Goal: Information Seeking & Learning: Learn about a topic

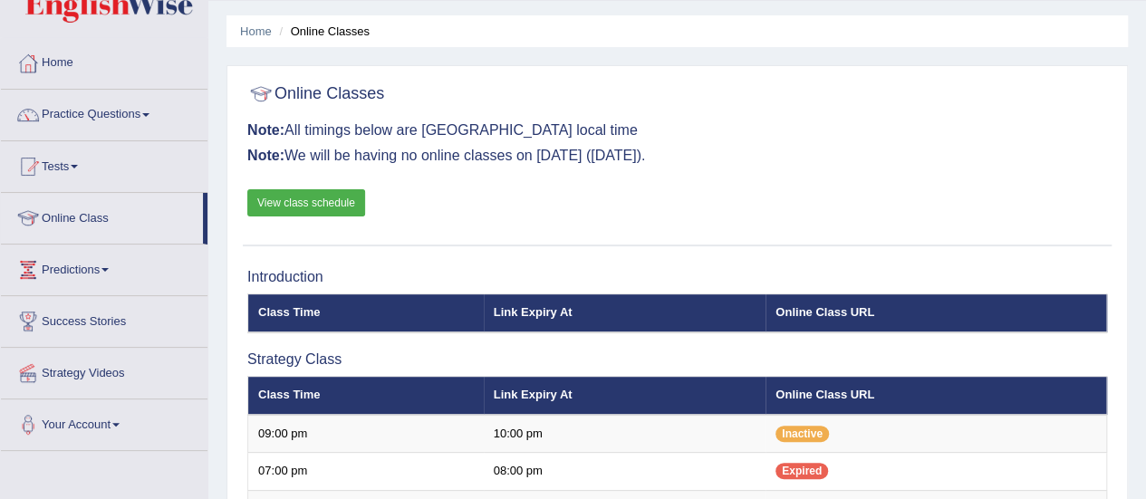
scroll to position [53, 0]
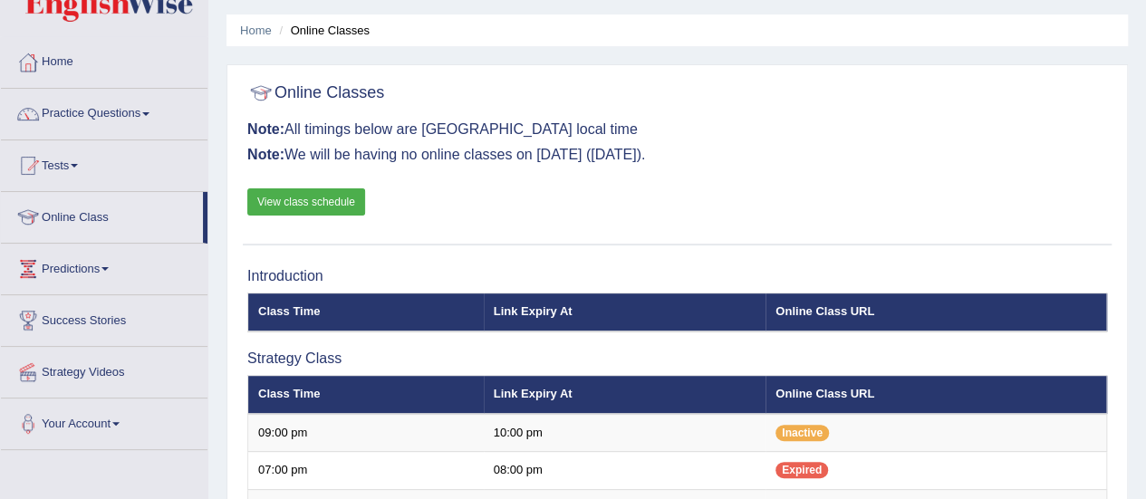
click at [36, 221] on div at bounding box center [27, 217] width 27 height 27
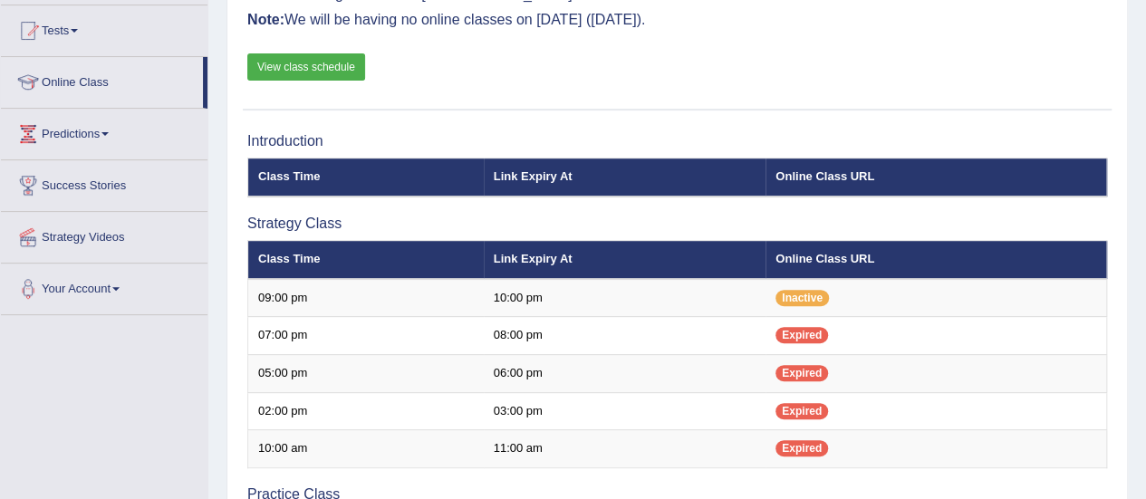
scroll to position [131, 0]
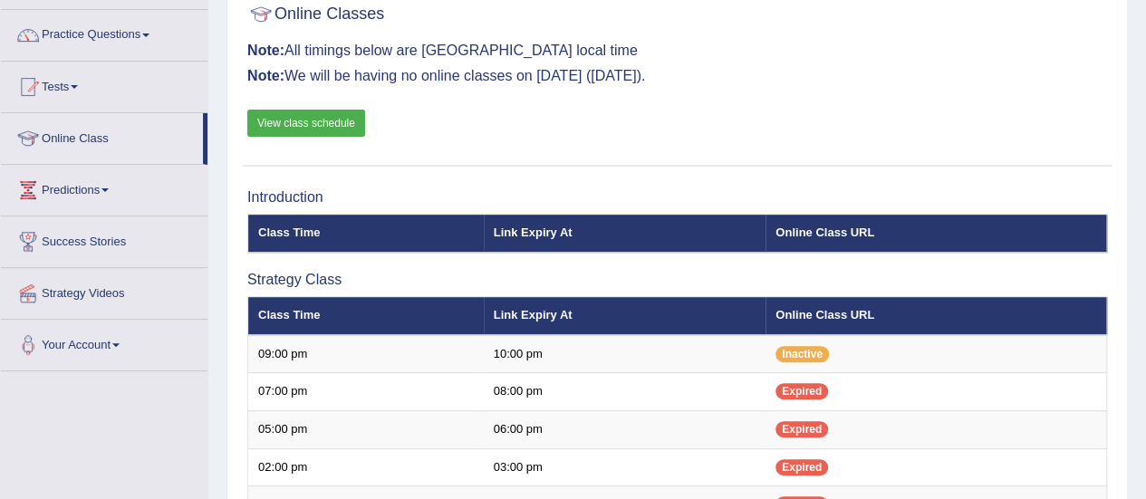
click at [78, 152] on link "Online Class" at bounding box center [102, 135] width 202 height 45
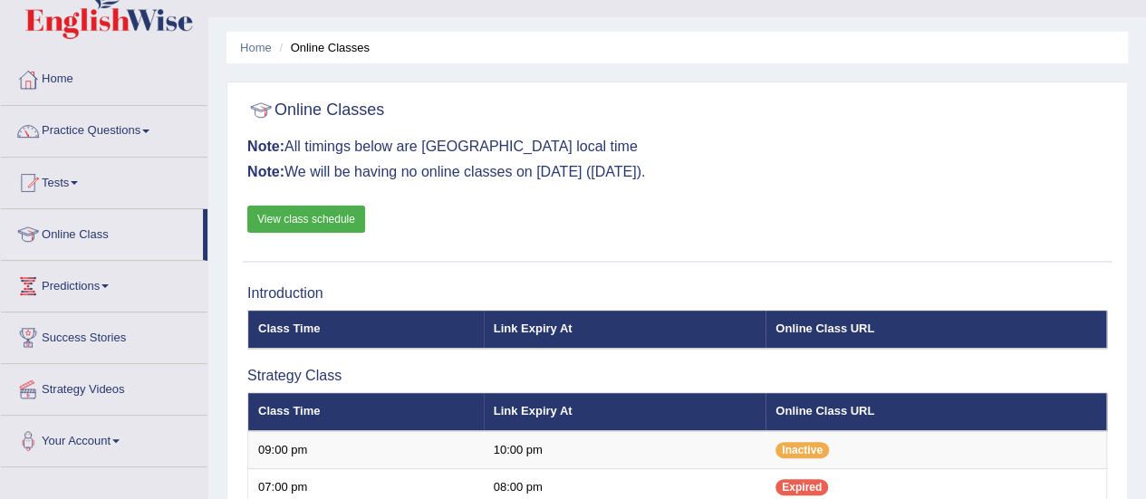
click at [39, 130] on div at bounding box center [27, 131] width 27 height 27
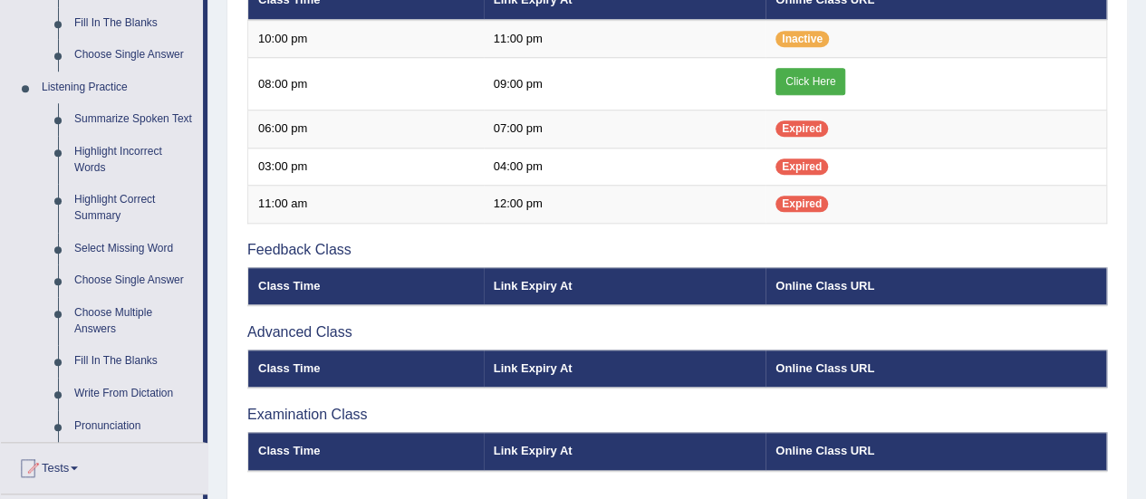
scroll to position [714, 0]
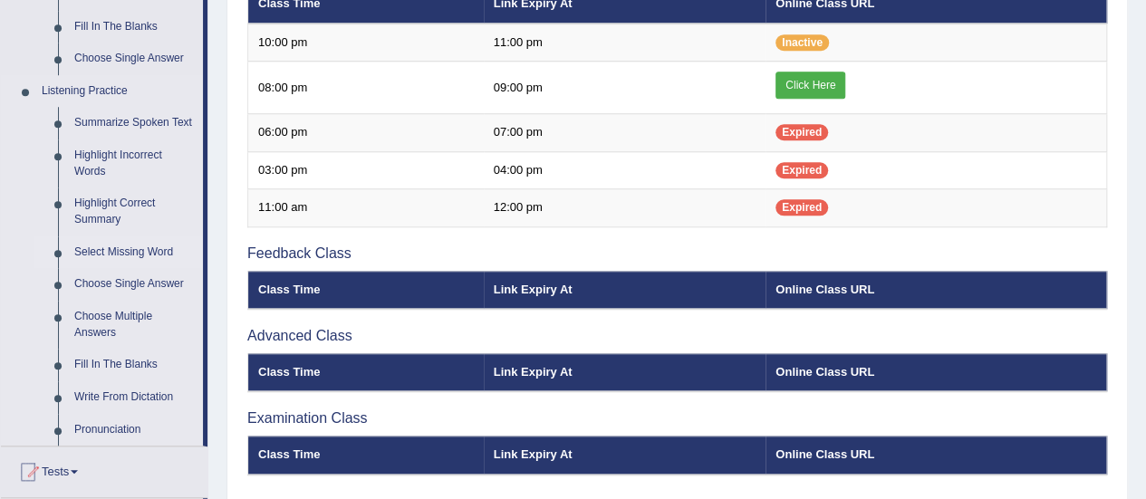
click at [85, 255] on link "Select Missing Word" at bounding box center [134, 253] width 137 height 33
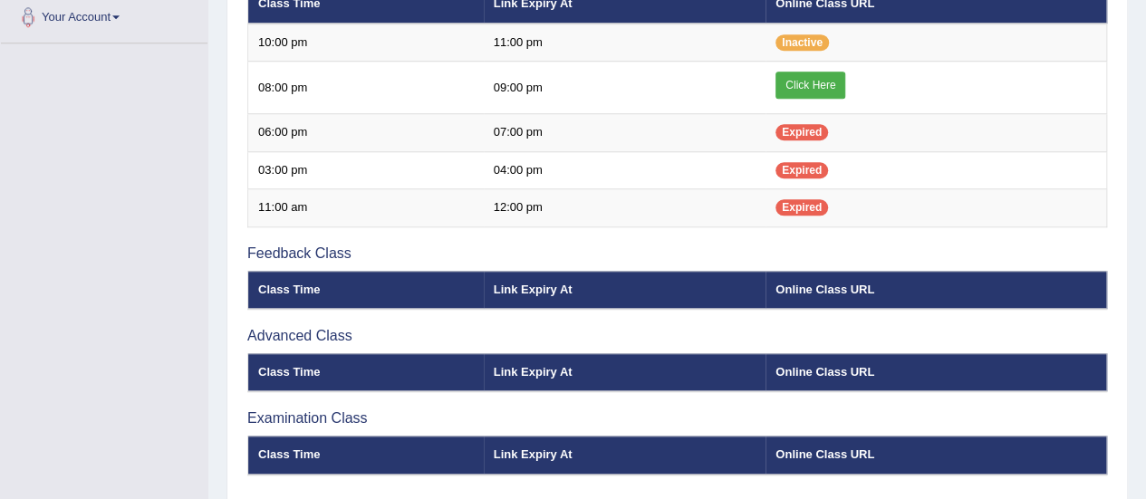
scroll to position [468, 0]
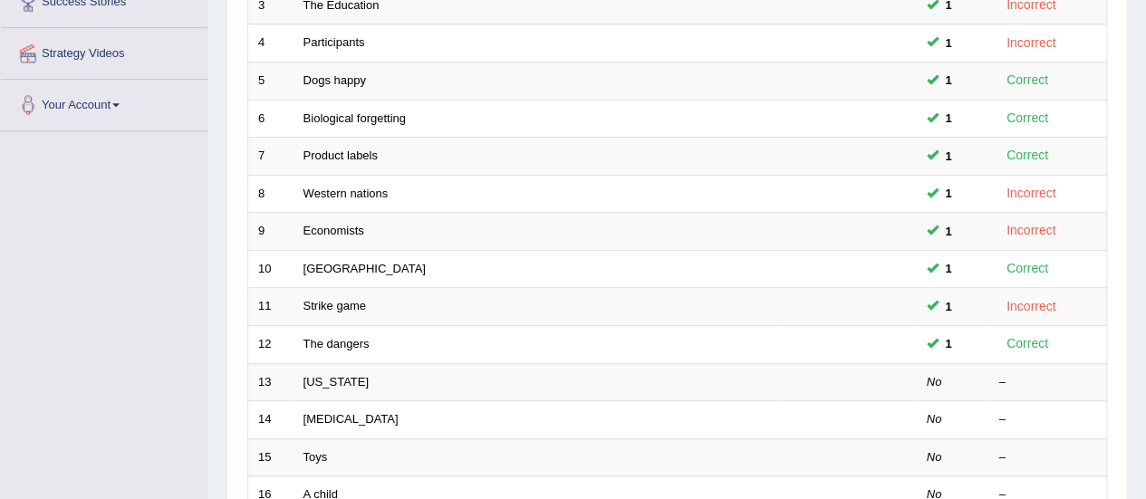
scroll to position [453, 0]
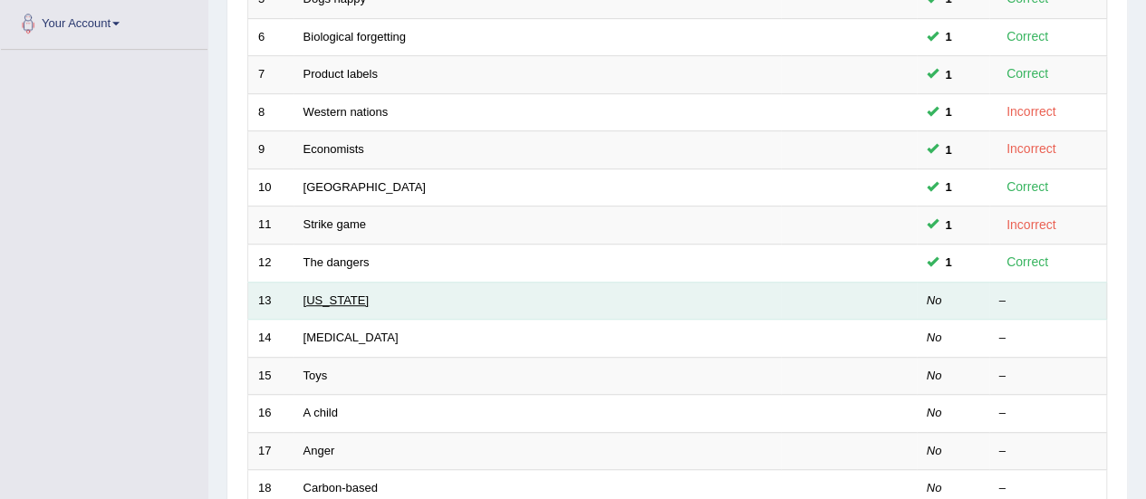
click at [309, 298] on link "[US_STATE]" at bounding box center [336, 301] width 65 height 14
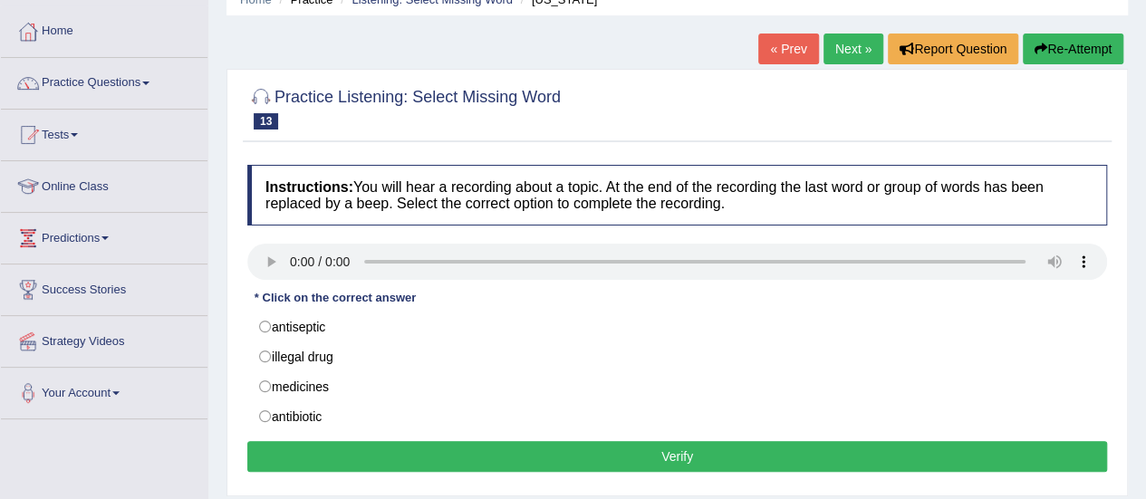
scroll to position [89, 0]
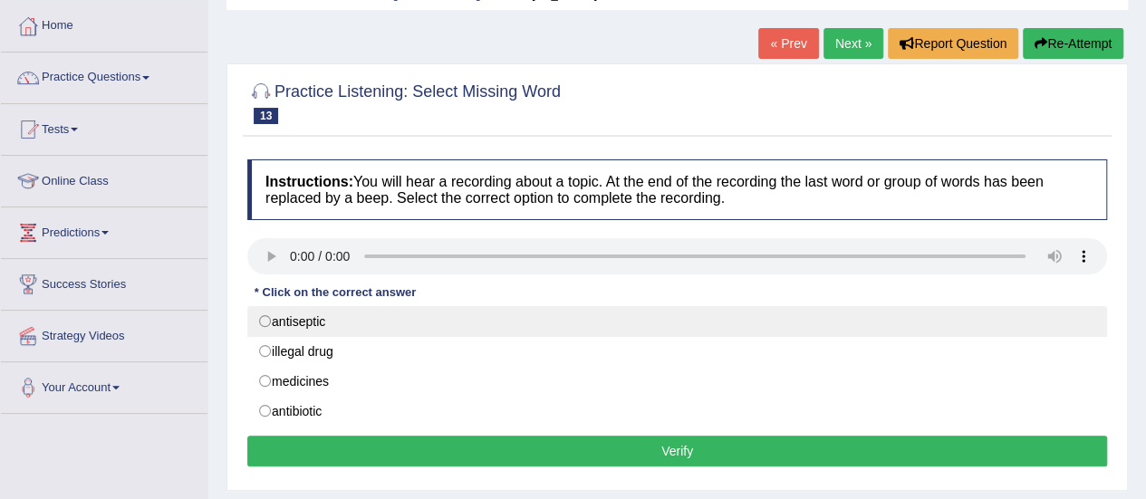
click at [272, 320] on label "antiseptic" at bounding box center [677, 321] width 860 height 31
radio input "true"
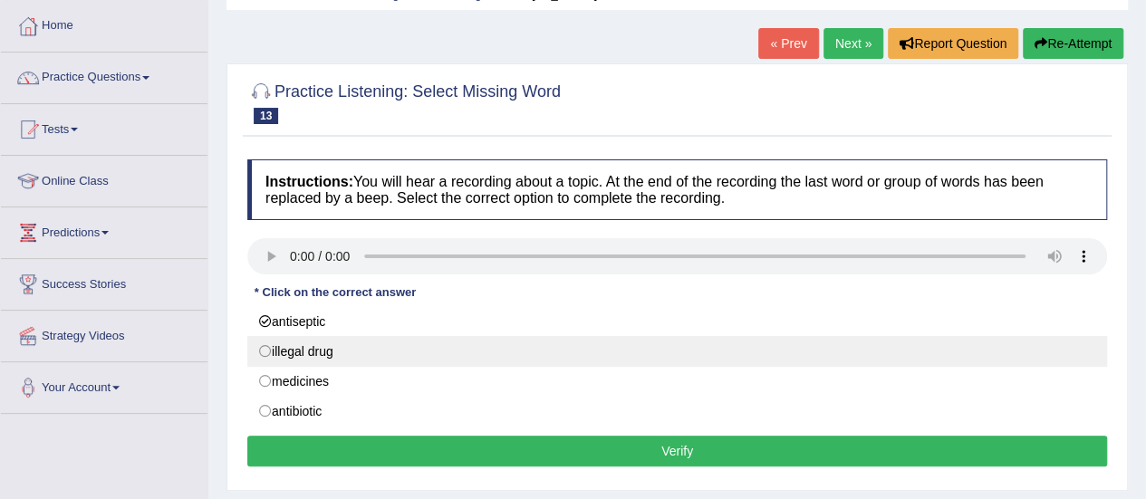
click at [261, 342] on label "illegal drug" at bounding box center [677, 351] width 860 height 31
radio input "true"
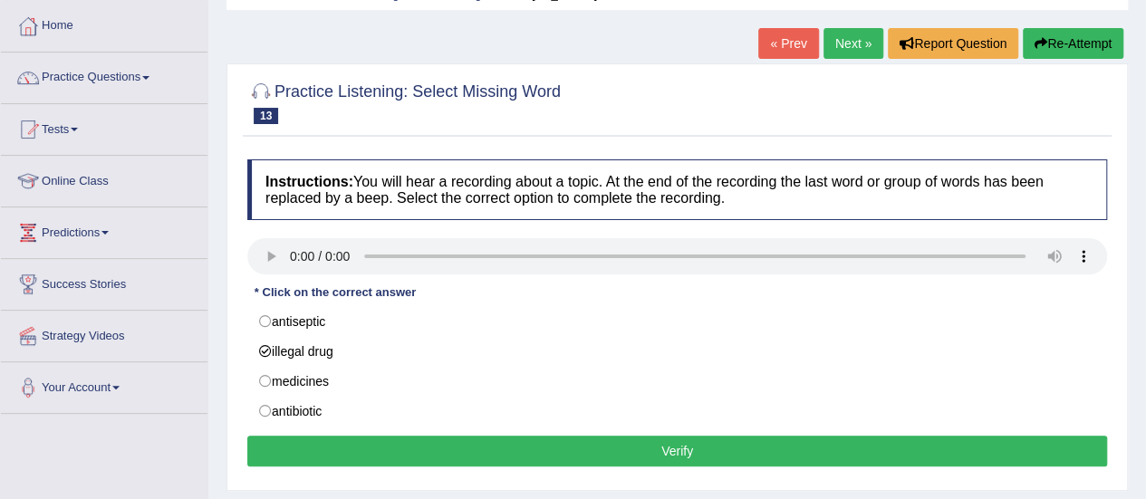
click at [391, 446] on button "Verify" at bounding box center [677, 451] width 860 height 31
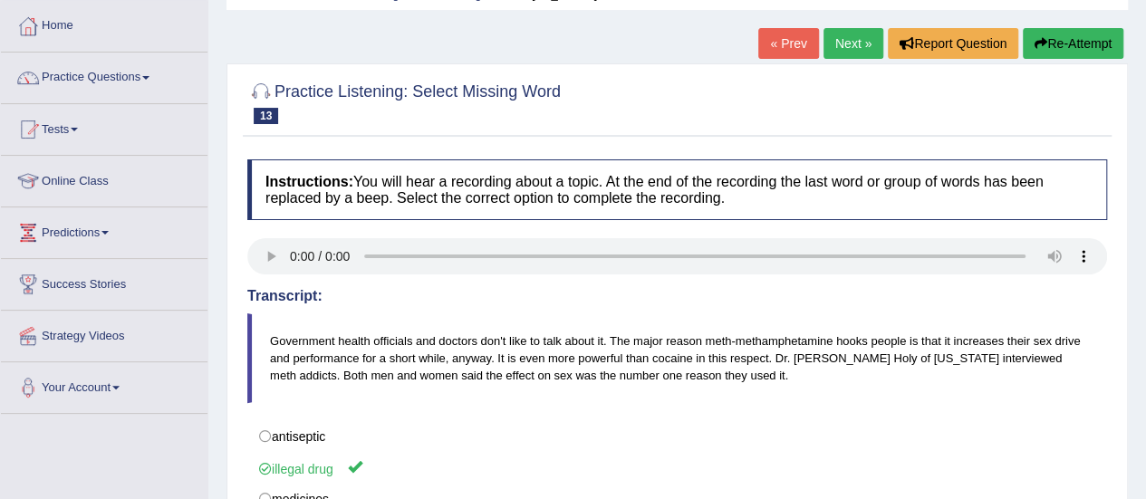
click at [864, 56] on link "Next »" at bounding box center [854, 43] width 60 height 31
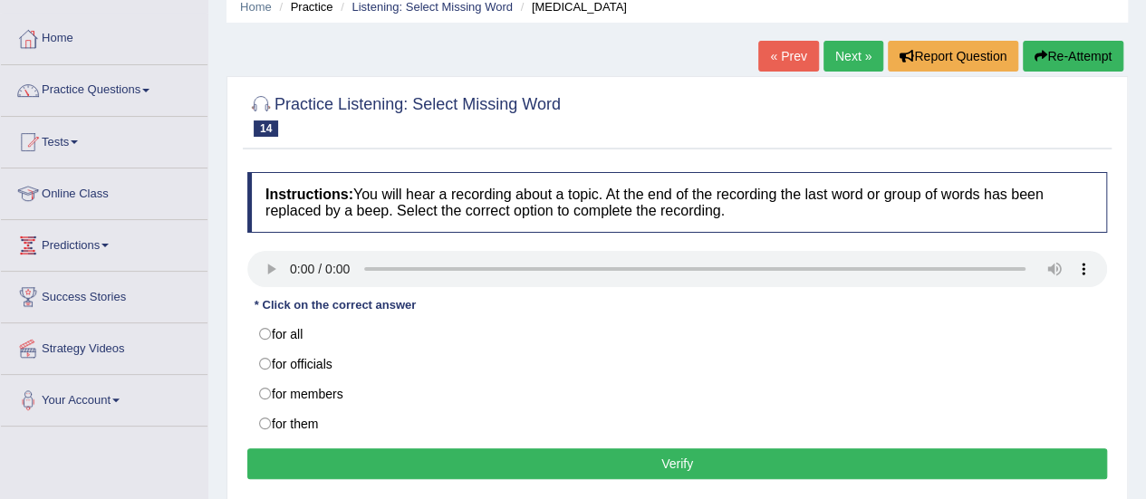
scroll to position [82, 0]
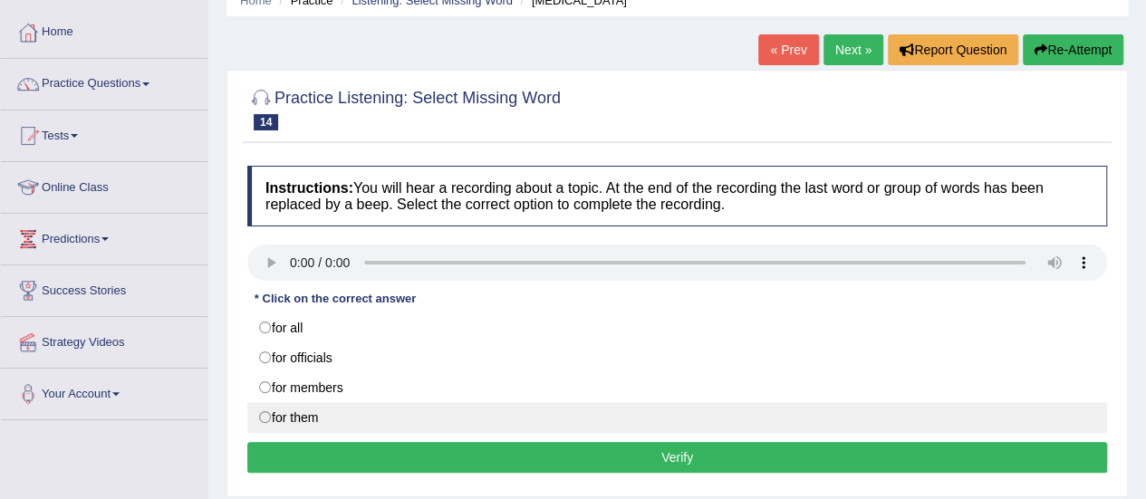
click at [265, 405] on label "for them" at bounding box center [677, 417] width 860 height 31
radio input "true"
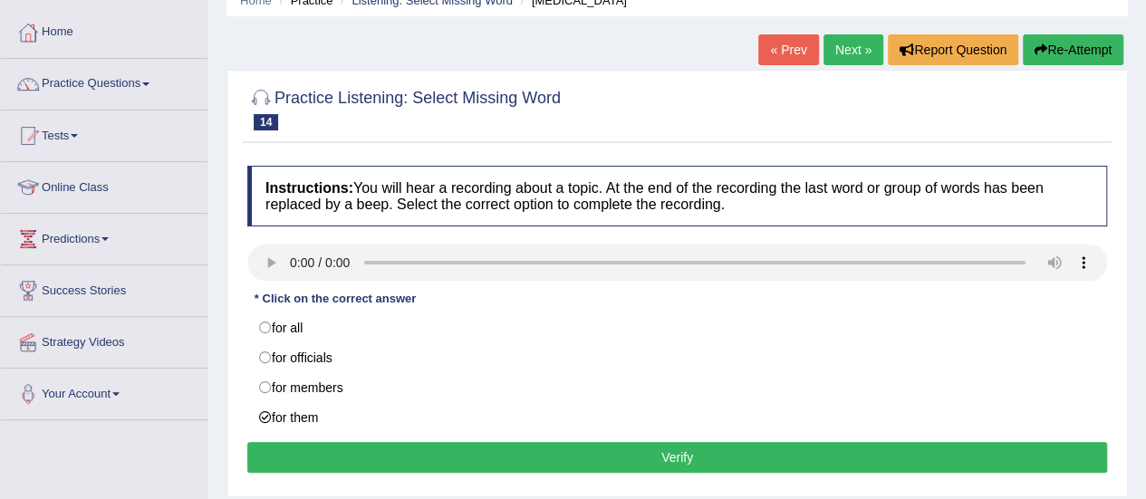
click at [375, 450] on button "Verify" at bounding box center [677, 457] width 860 height 31
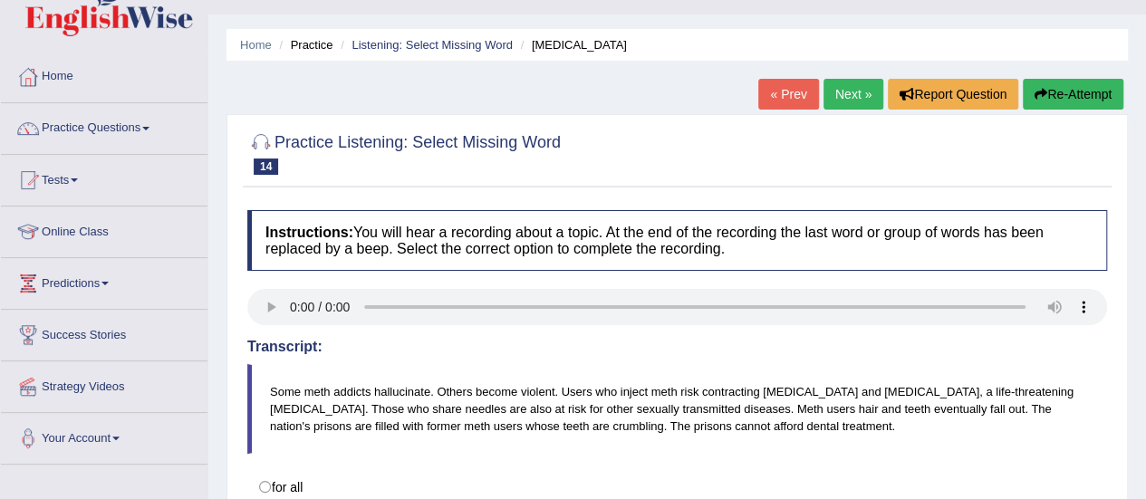
scroll to position [0, 0]
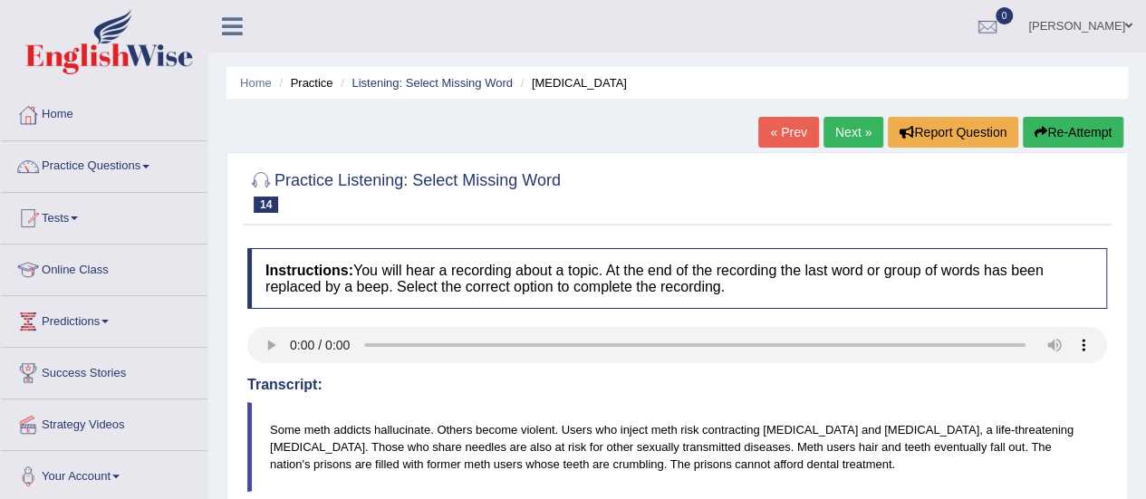
click at [854, 140] on link "Next »" at bounding box center [854, 132] width 60 height 31
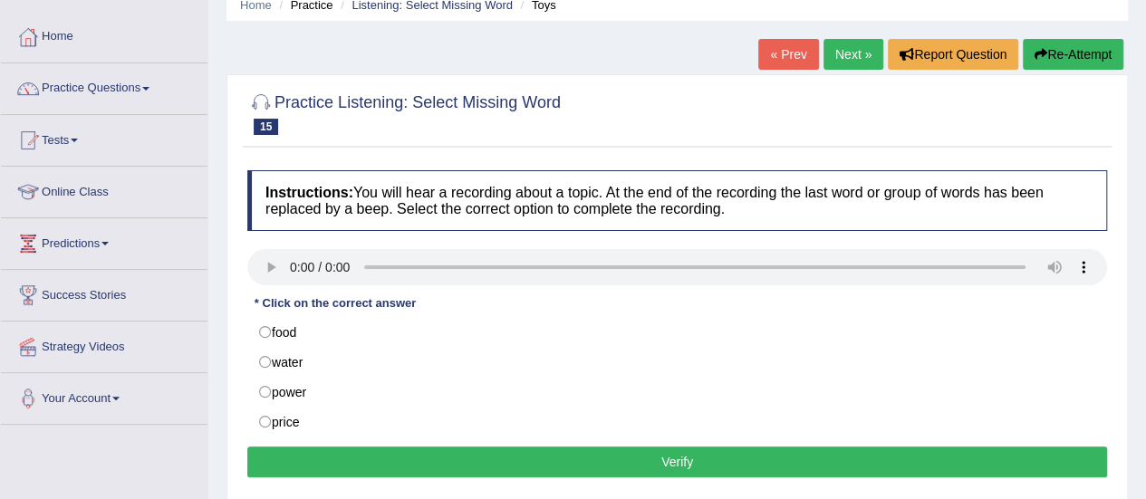
scroll to position [82, 0]
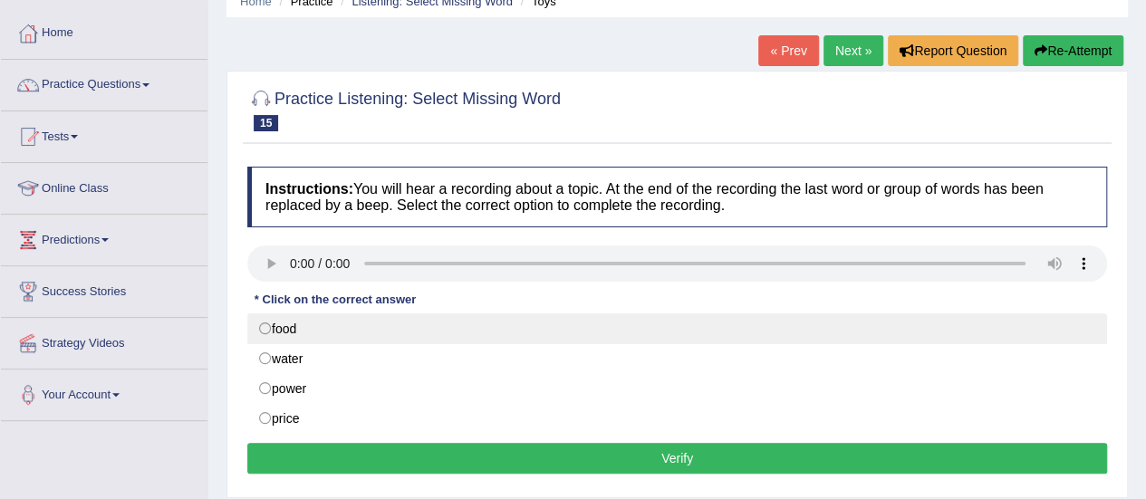
click at [309, 329] on label "food" at bounding box center [677, 329] width 860 height 31
radio input "true"
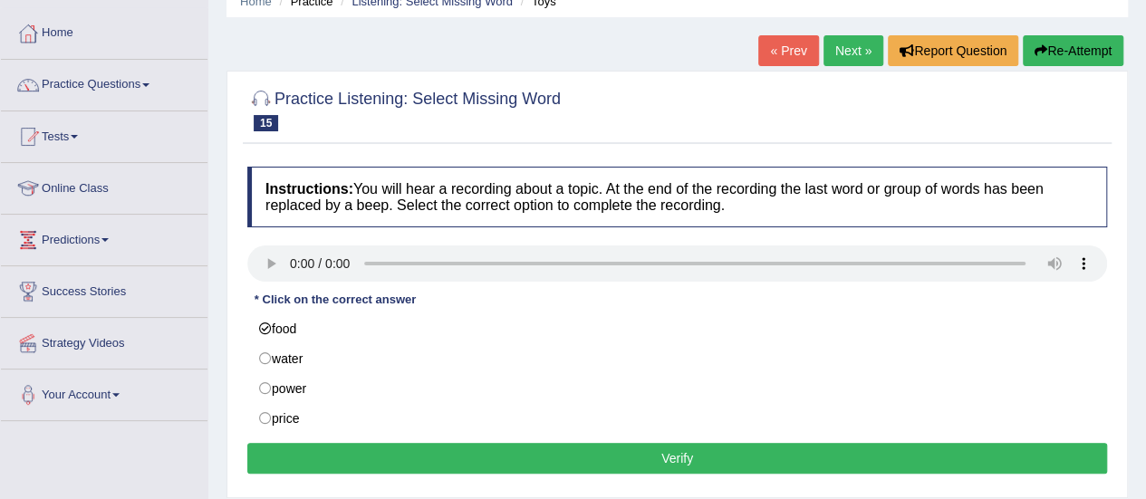
click at [399, 450] on button "Verify" at bounding box center [677, 458] width 860 height 31
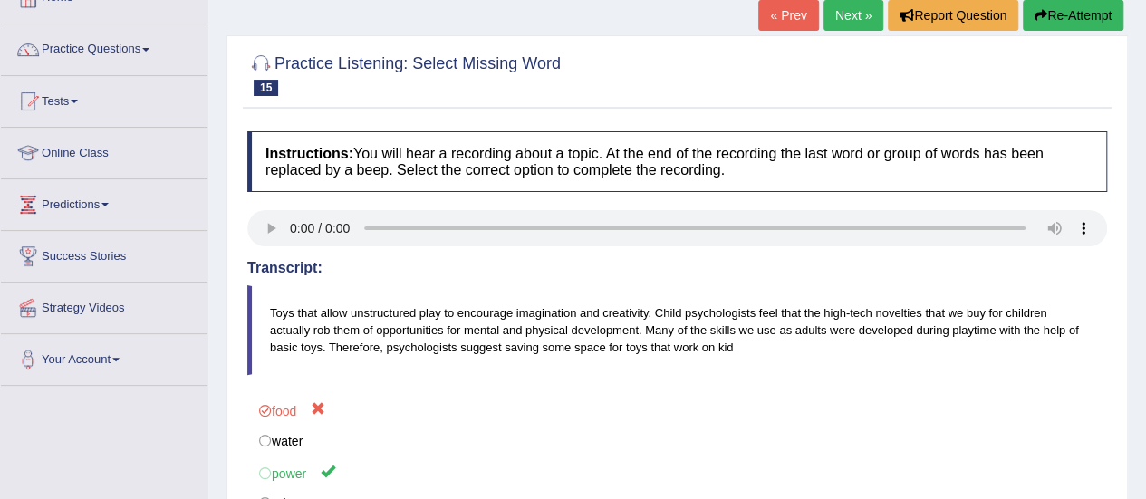
scroll to position [0, 0]
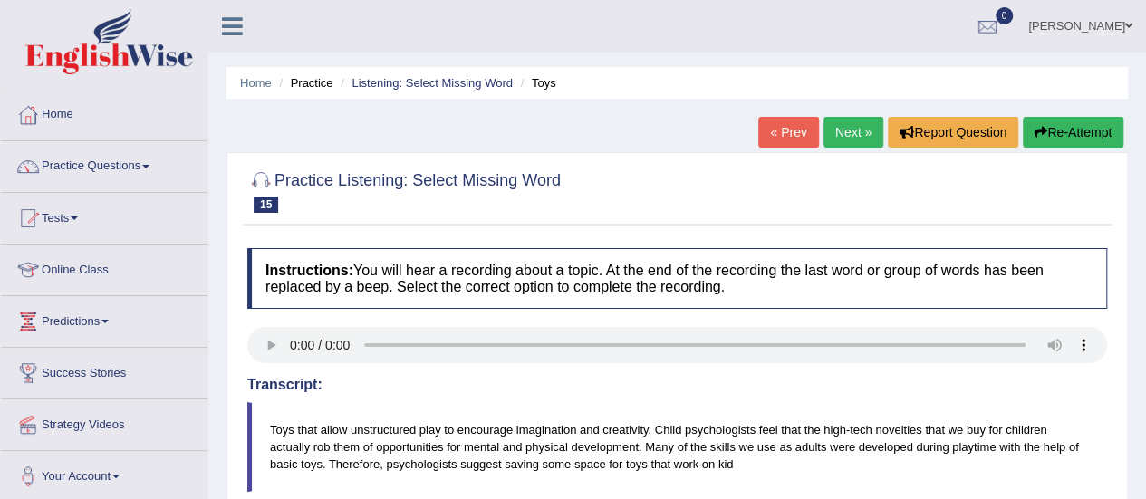
click at [58, 261] on link "Online Class" at bounding box center [104, 267] width 207 height 45
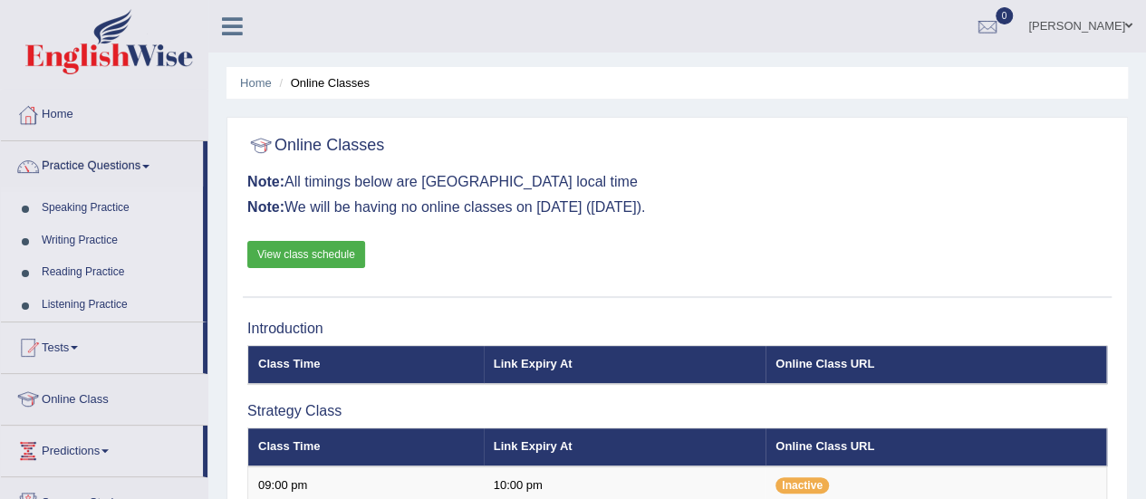
click at [51, 315] on link "Listening Practice" at bounding box center [118, 305] width 169 height 33
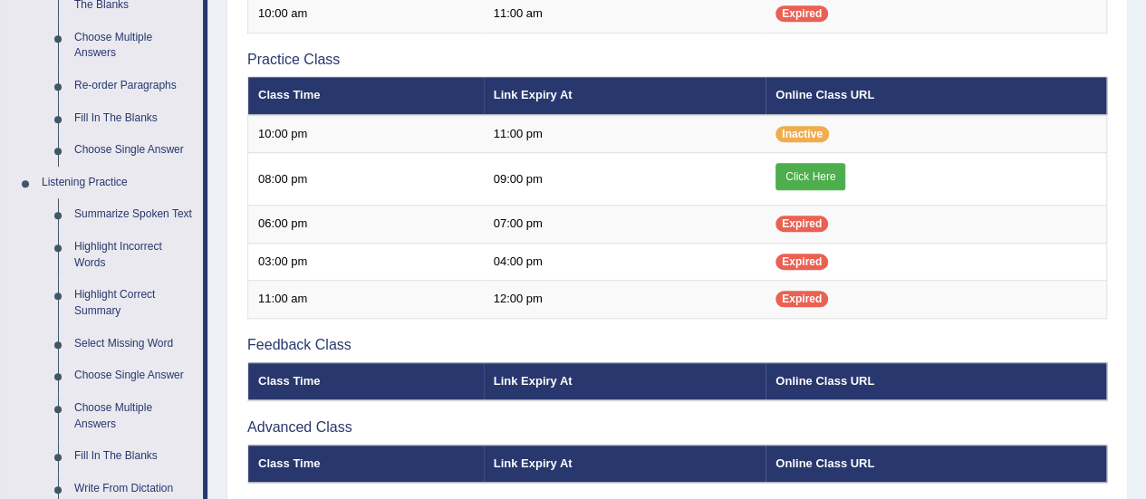
scroll to position [623, 0]
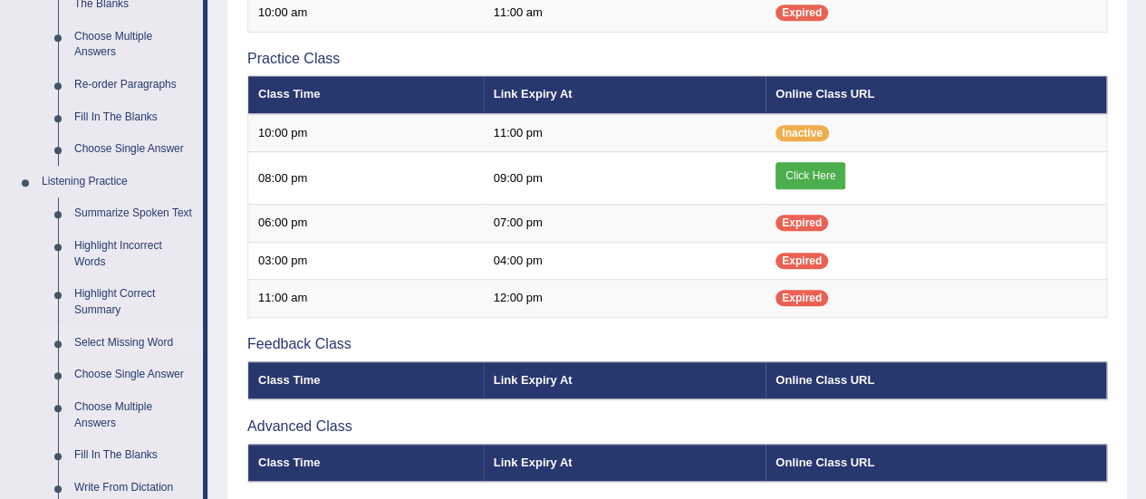
click at [86, 343] on link "Select Missing Word" at bounding box center [134, 343] width 137 height 33
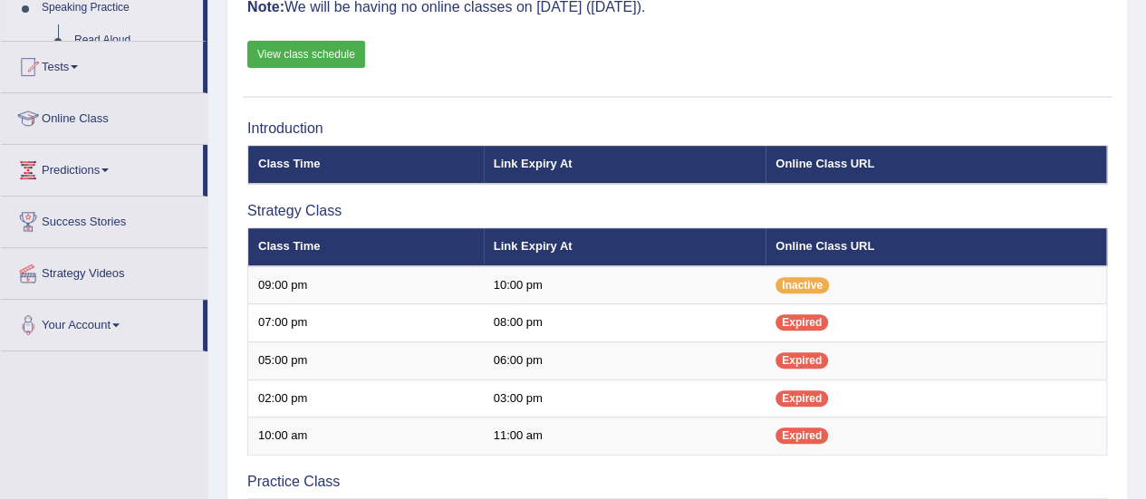
scroll to position [528, 0]
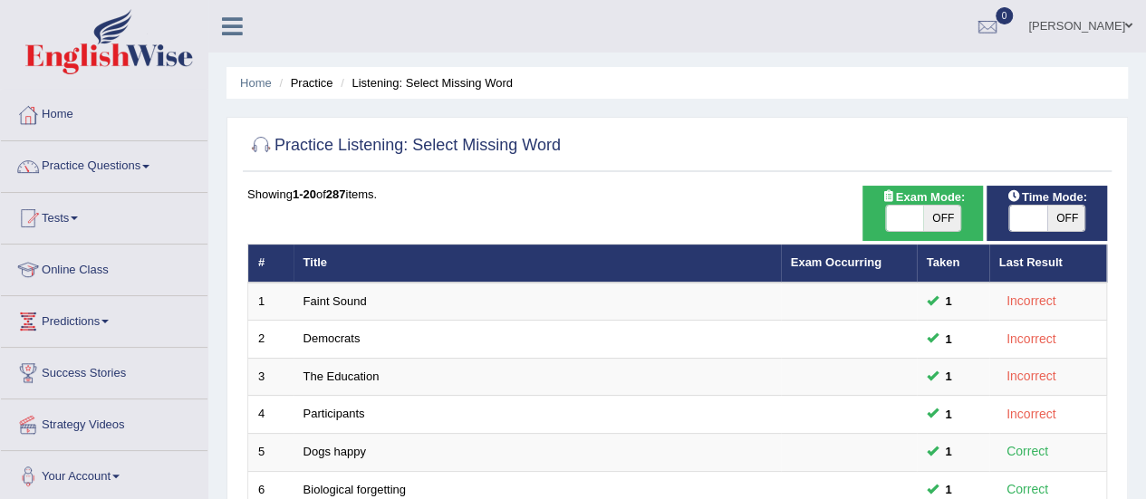
click at [58, 159] on link "Practice Questions" at bounding box center [104, 163] width 207 height 45
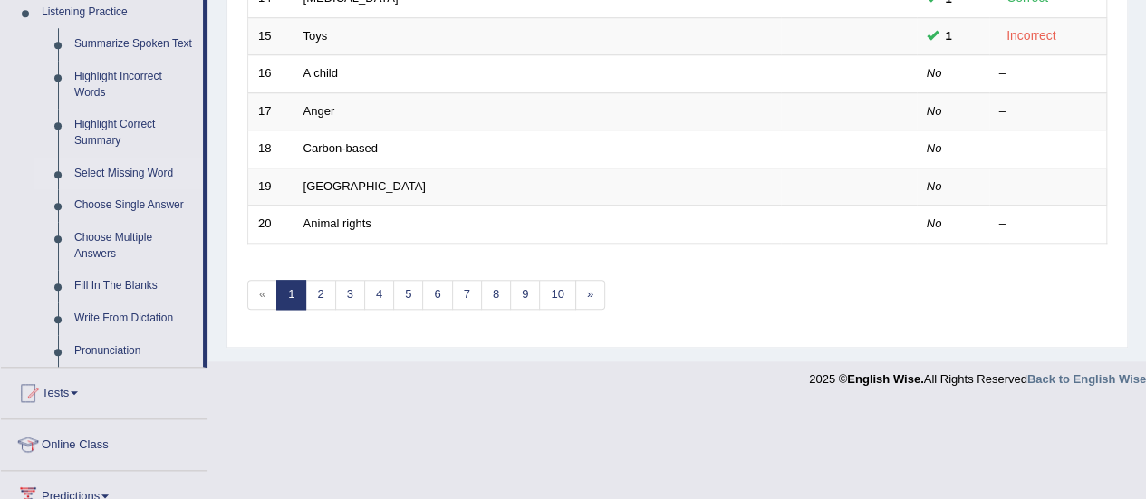
scroll to position [791, 0]
click at [82, 208] on link "Choose Single Answer" at bounding box center [134, 207] width 137 height 33
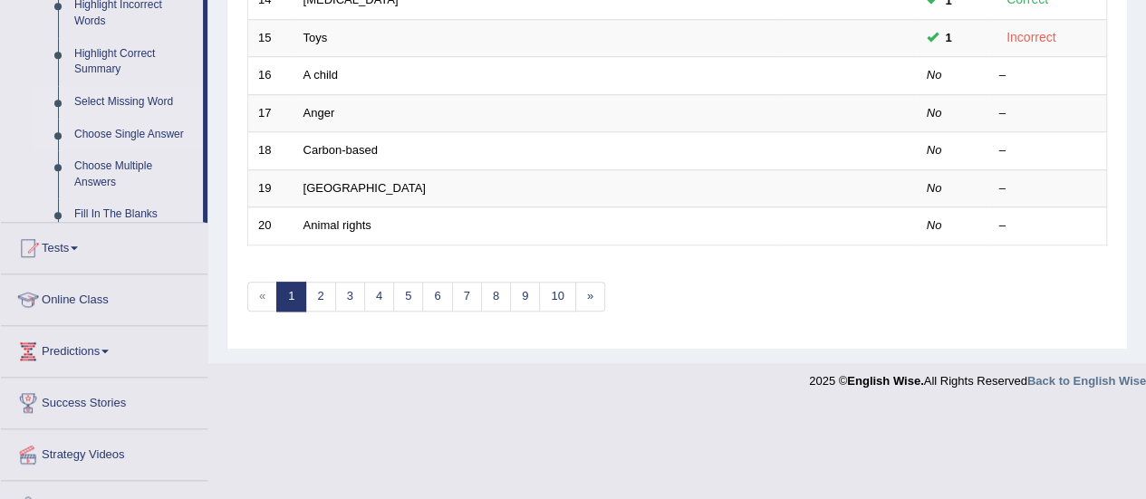
scroll to position [420, 0]
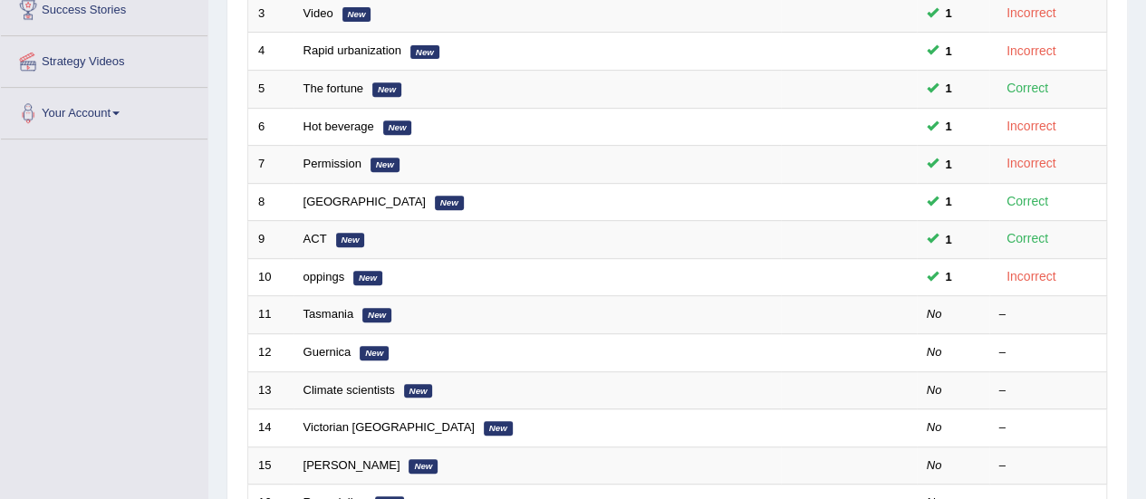
scroll to position [364, 0]
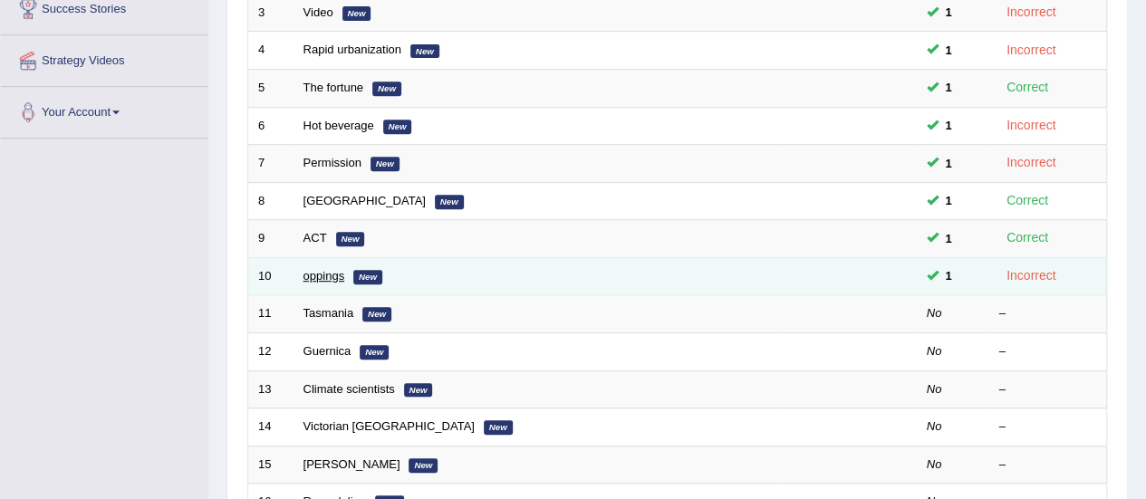
click at [309, 277] on link "oppings" at bounding box center [325, 276] width 42 height 14
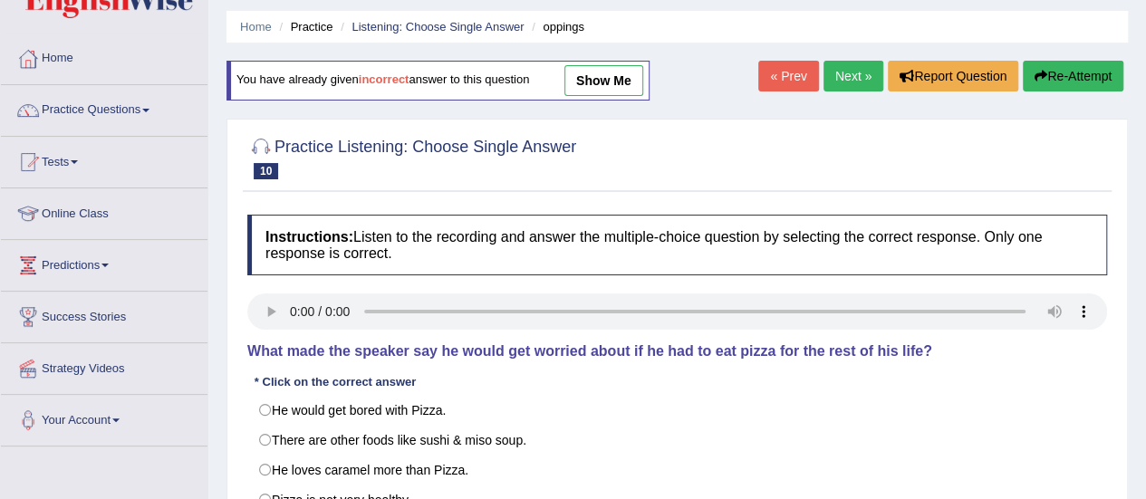
scroll to position [53, 0]
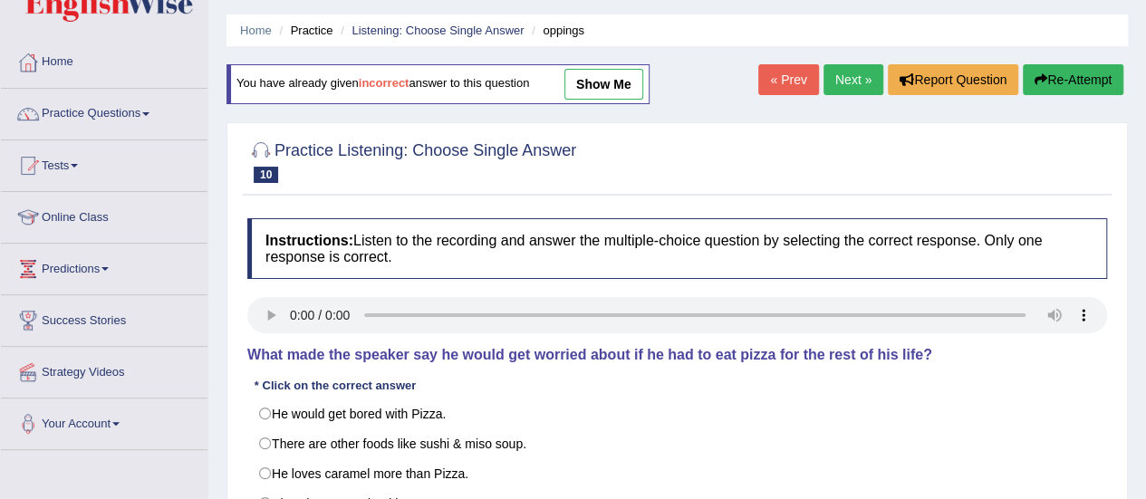
click at [874, 69] on link "Next »" at bounding box center [854, 79] width 60 height 31
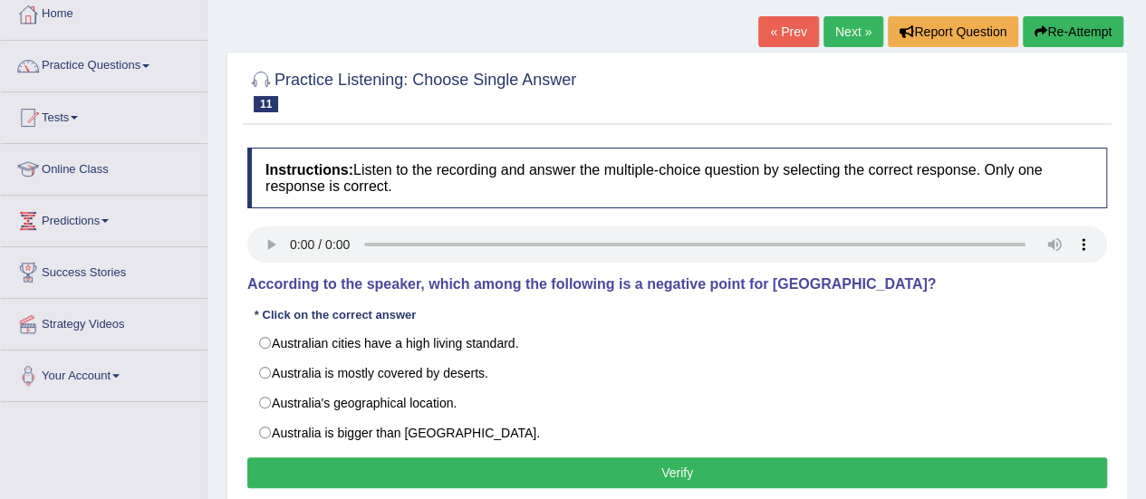
scroll to position [128, 0]
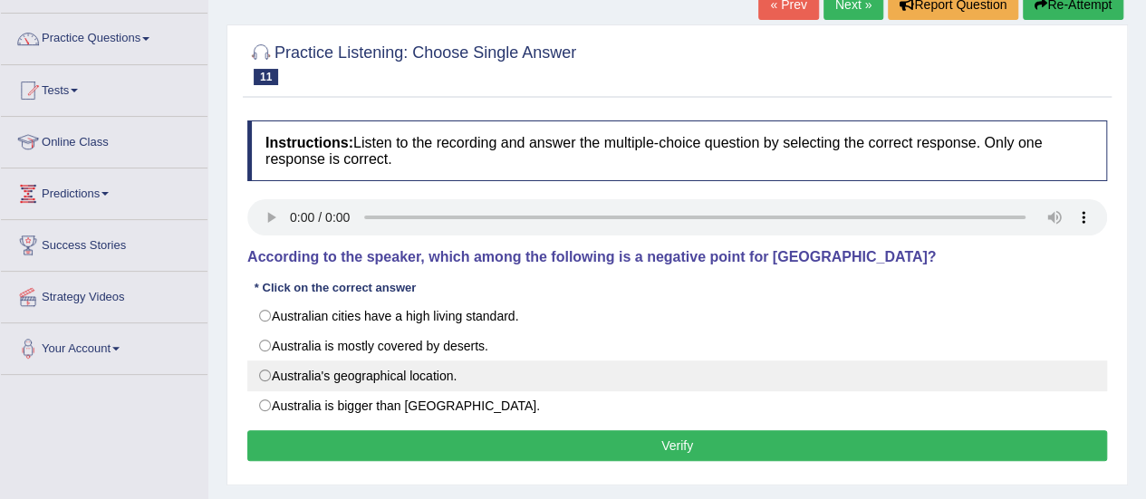
click at [438, 376] on label "Australia's geographical location." at bounding box center [677, 376] width 860 height 31
radio input "true"
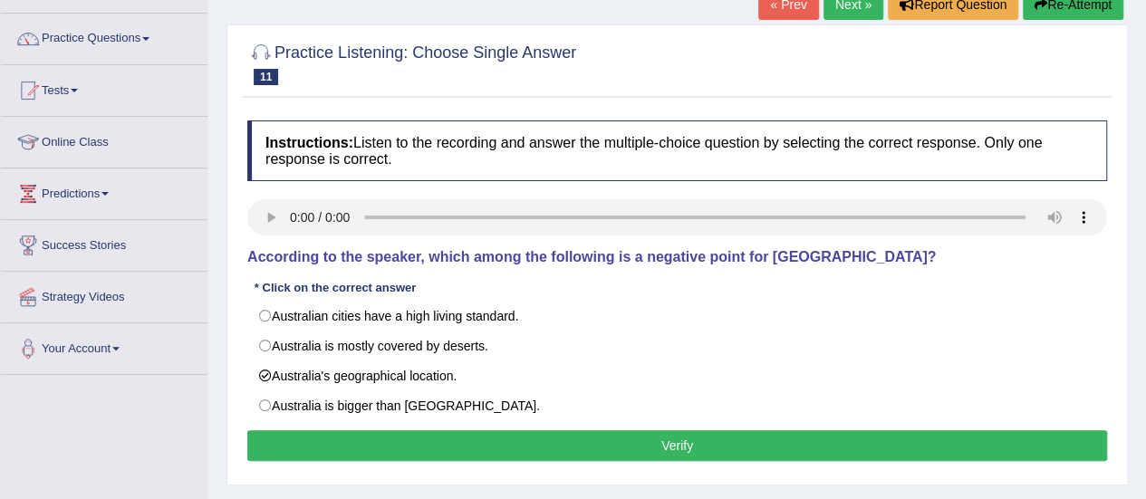
click at [584, 449] on button "Verify" at bounding box center [677, 445] width 860 height 31
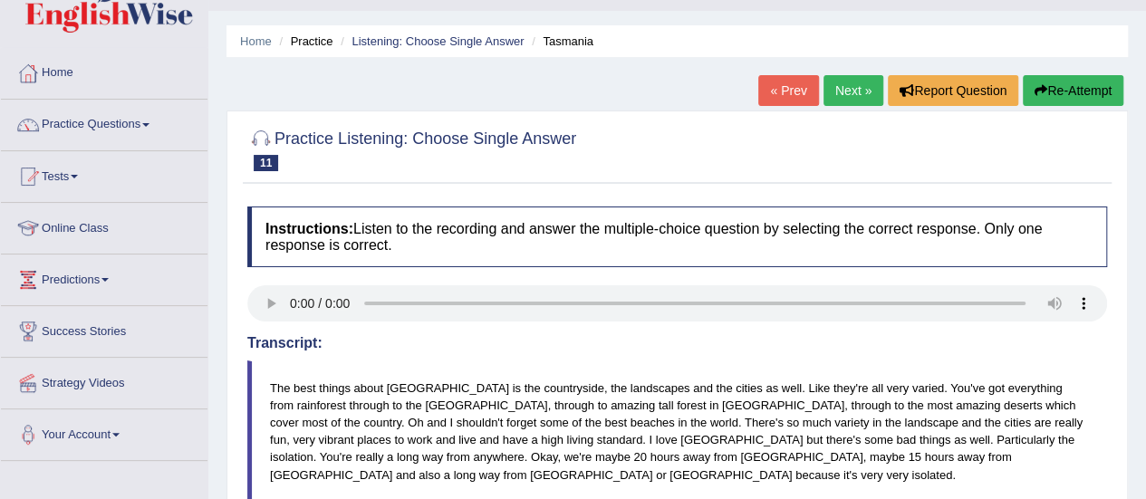
scroll to position [32, 0]
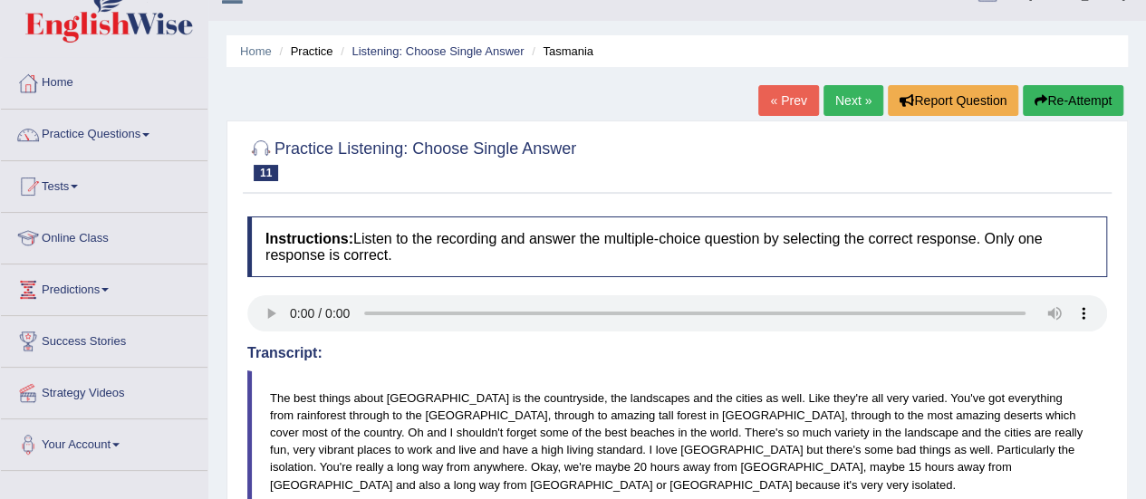
click at [854, 87] on link "Next »" at bounding box center [854, 100] width 60 height 31
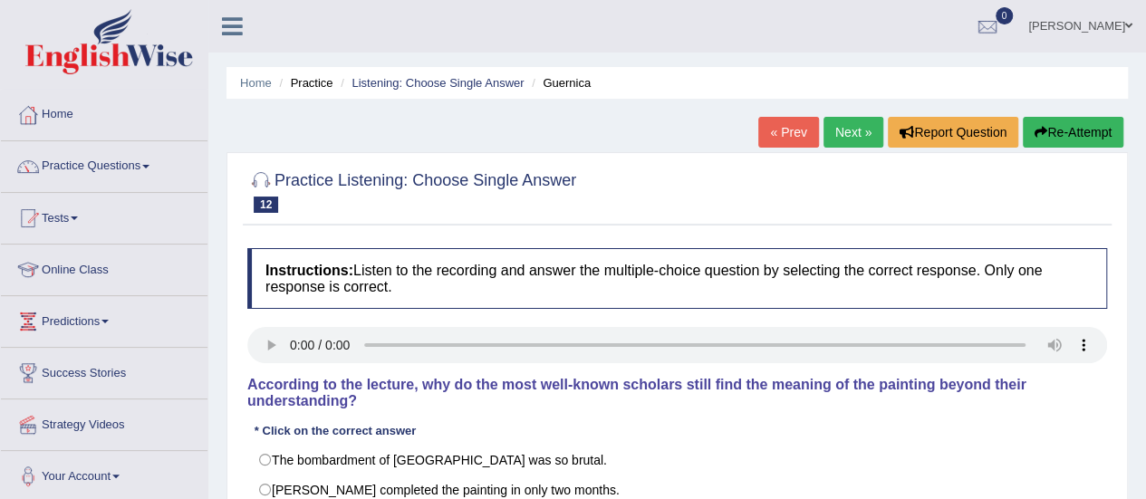
drag, startPoint x: 417, startPoint y: 390, endPoint x: 752, endPoint y: 381, distance: 335.4
click at [752, 381] on h4 "According to the lecture, why do the most well-known scholars still find the me…" at bounding box center [677, 393] width 860 height 32
drag, startPoint x: 723, startPoint y: 387, endPoint x: 535, endPoint y: 380, distance: 188.6
click at [535, 380] on h4 "According to the lecture, why do the most well-known scholars still find the me…" at bounding box center [677, 393] width 860 height 32
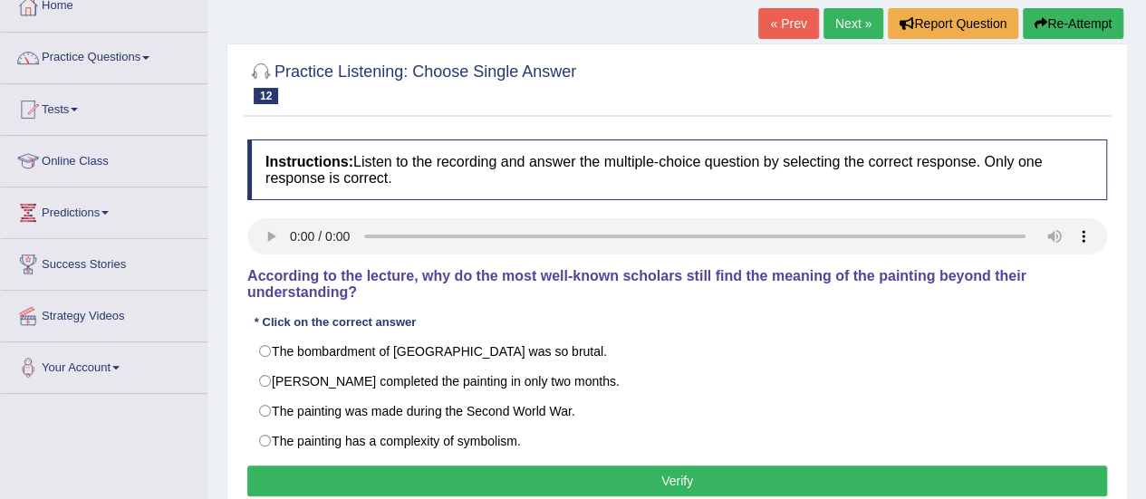
scroll to position [111, 0]
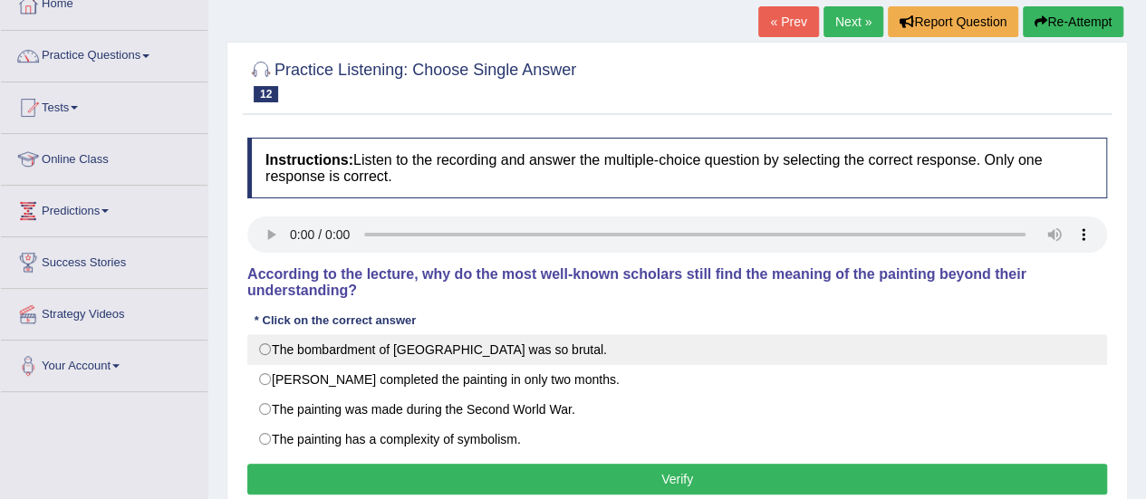
click at [552, 334] on label "The bombardment of Guernica was so brutal." at bounding box center [677, 349] width 860 height 31
radio input "true"
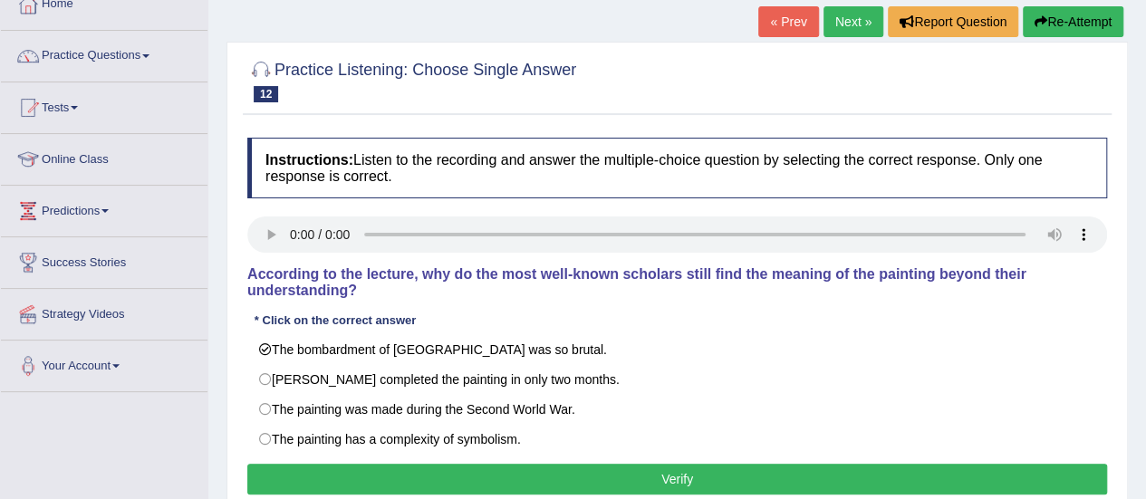
click at [484, 464] on button "Verify" at bounding box center [677, 479] width 860 height 31
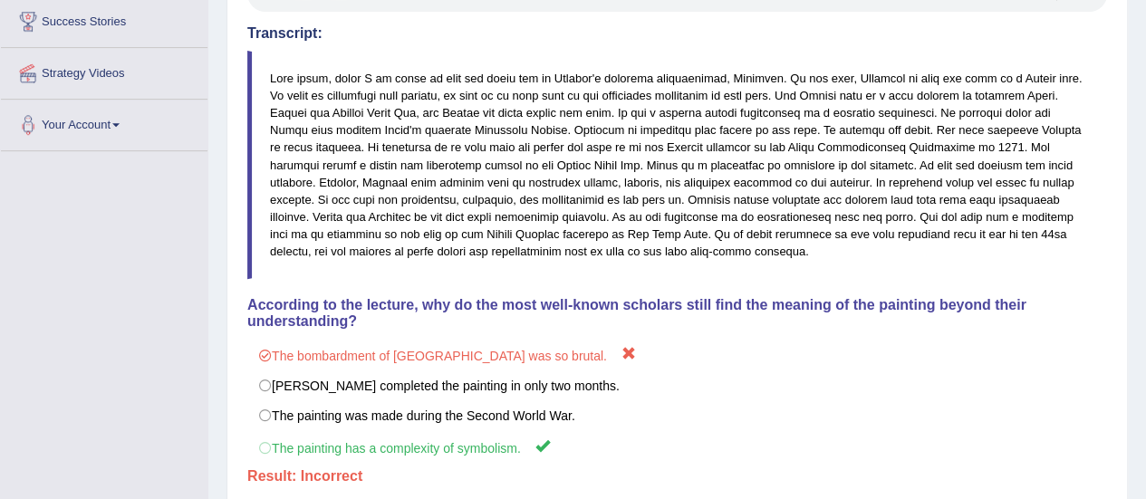
scroll to position [29, 0]
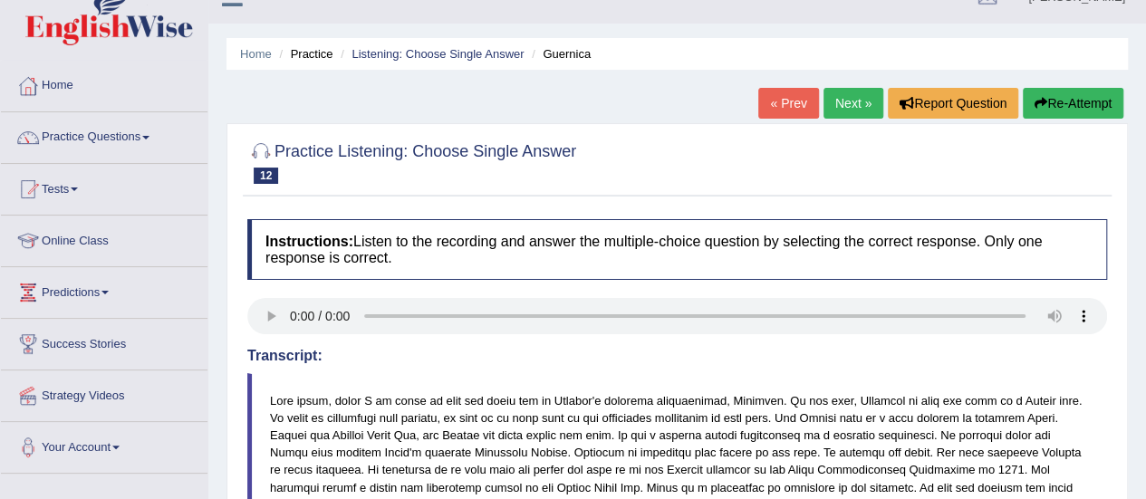
click at [859, 101] on link "Next »" at bounding box center [854, 103] width 60 height 31
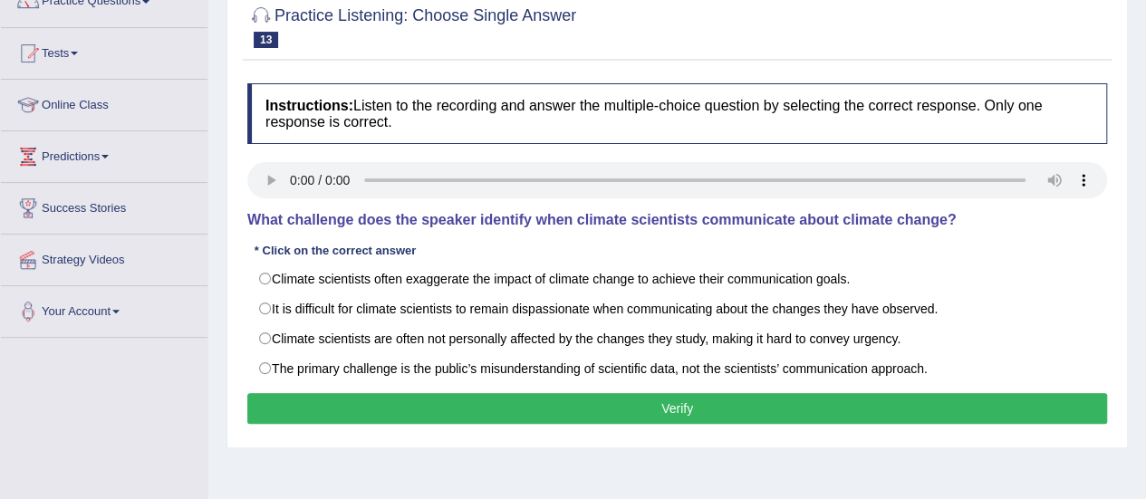
scroll to position [170, 0]
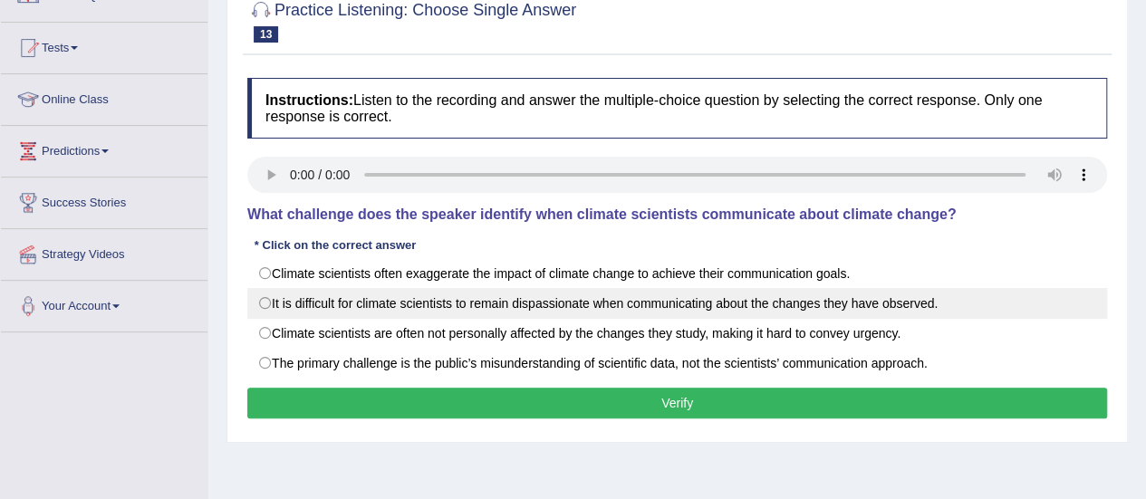
click at [273, 296] on label "It is difficult for climate scientists to remain dispassionate when communicati…" at bounding box center [677, 303] width 860 height 31
radio input "true"
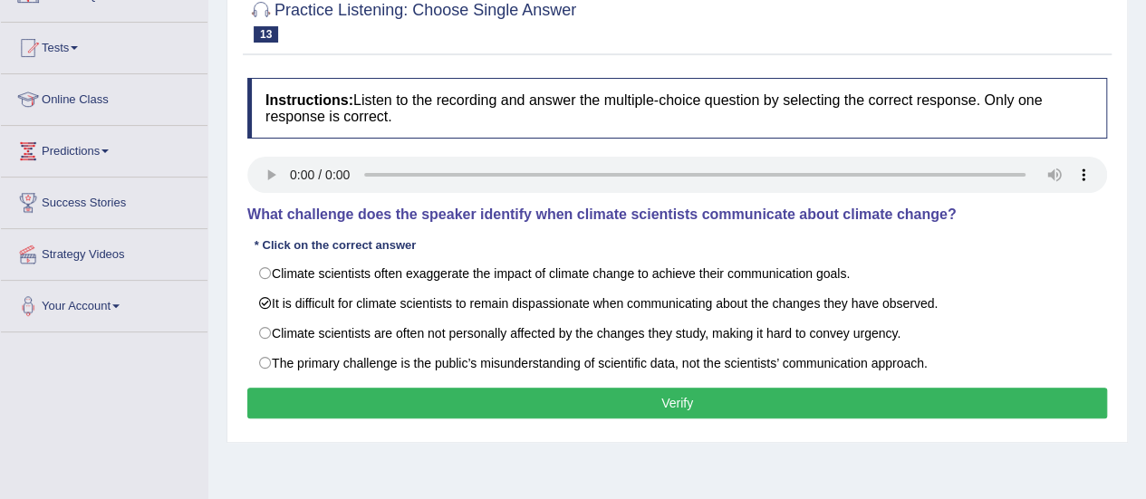
click at [508, 406] on button "Verify" at bounding box center [677, 403] width 860 height 31
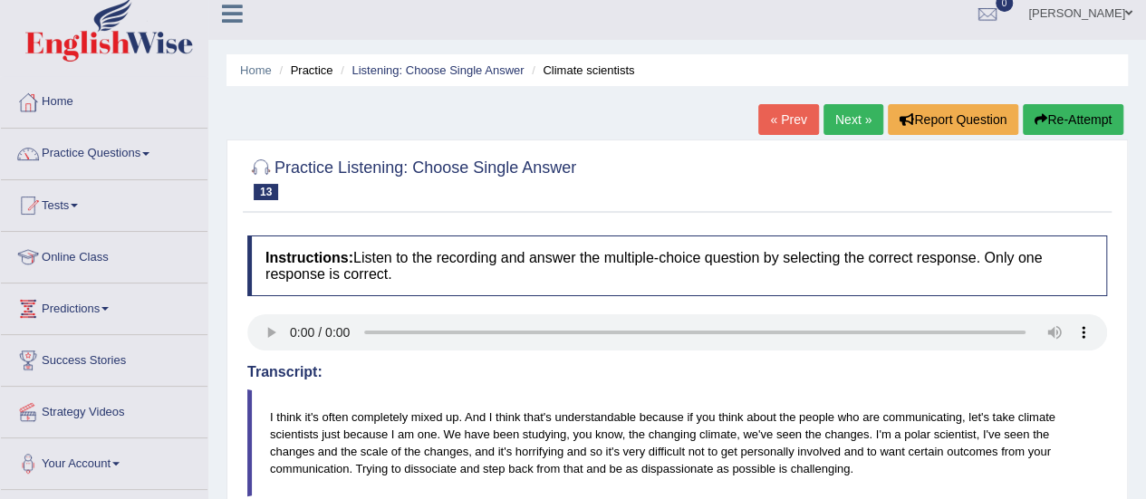
scroll to position [9, 0]
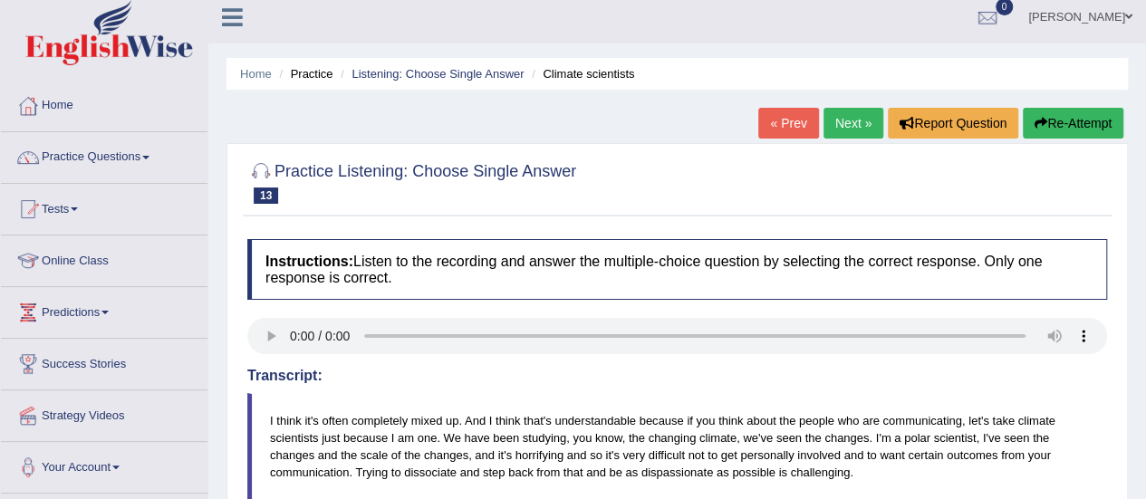
click at [840, 121] on link "Next »" at bounding box center [854, 123] width 60 height 31
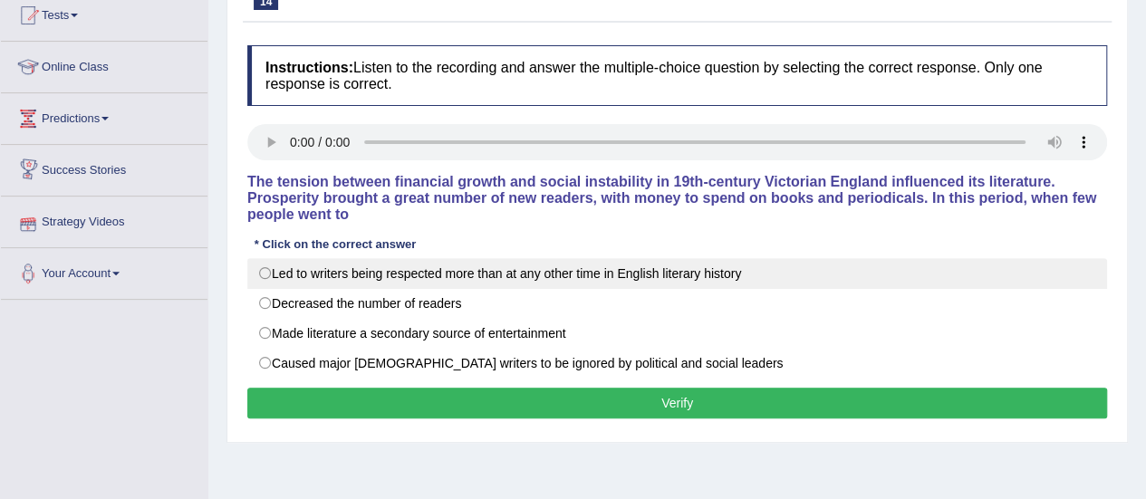
click at [269, 258] on label "Led to writers being respected more than at any other time in English literary …" at bounding box center [677, 273] width 860 height 31
radio input "true"
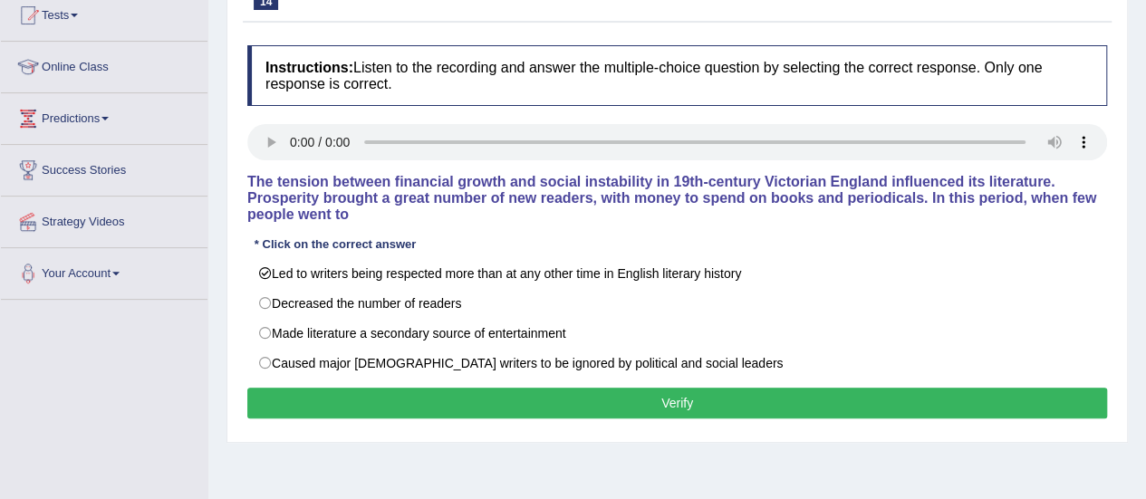
click at [448, 388] on button "Verify" at bounding box center [677, 403] width 860 height 31
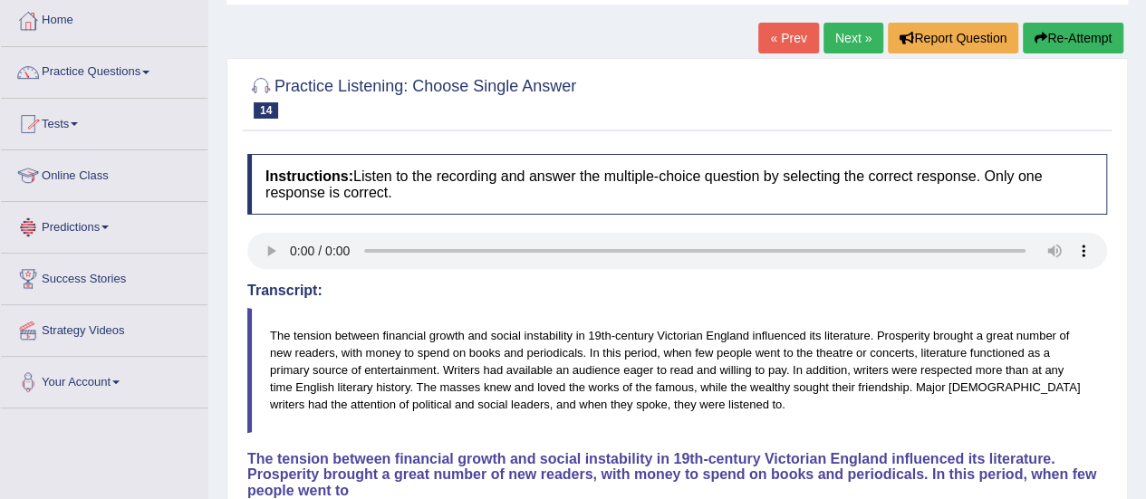
scroll to position [81, 0]
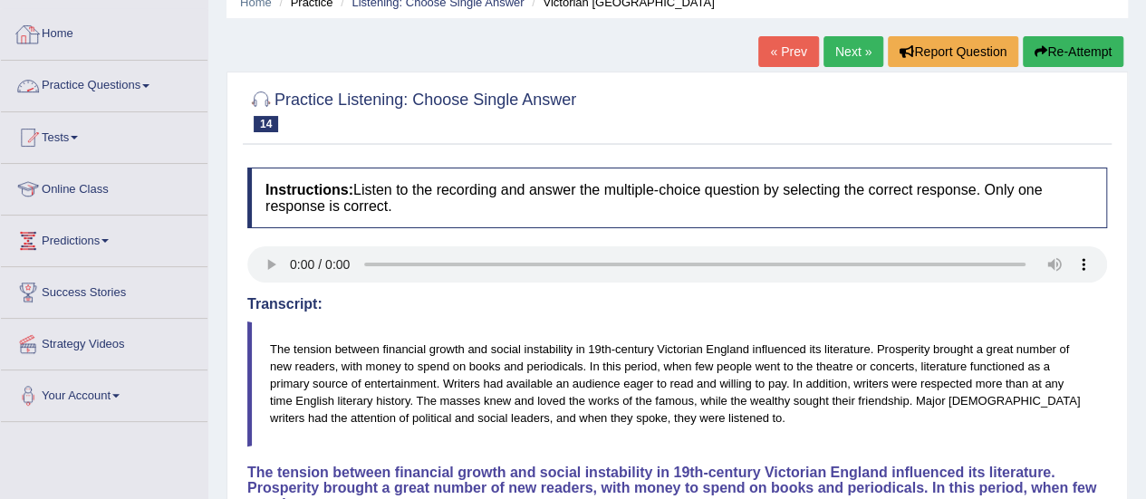
click at [121, 74] on link "Practice Questions" at bounding box center [104, 83] width 207 height 45
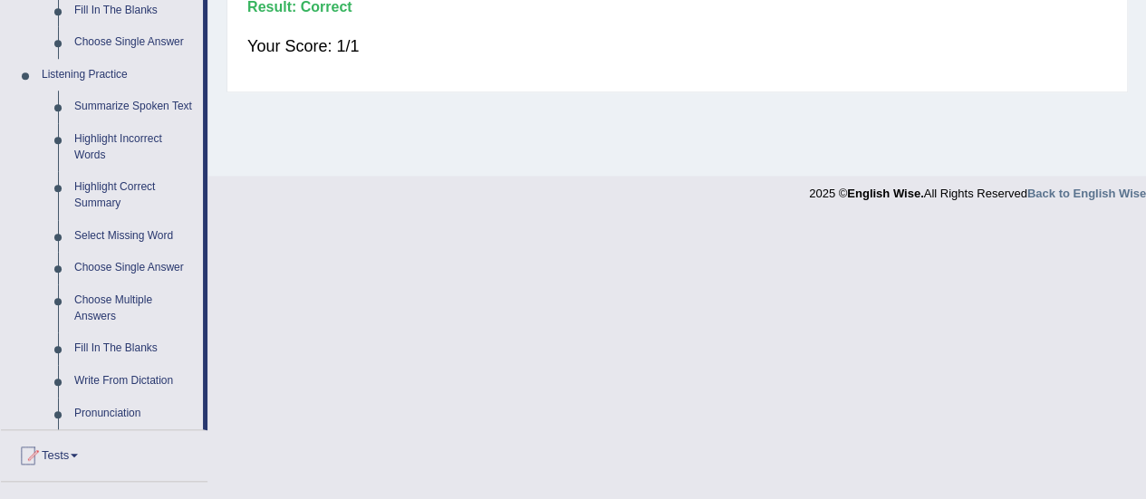
scroll to position [731, 0]
click at [111, 134] on link "Highlight Incorrect Words" at bounding box center [134, 146] width 137 height 48
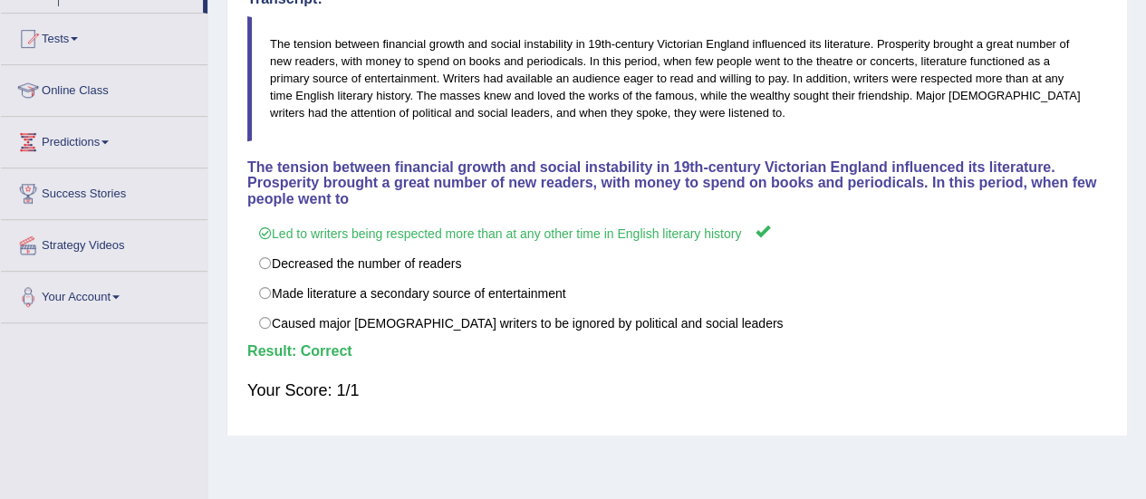
scroll to position [451, 0]
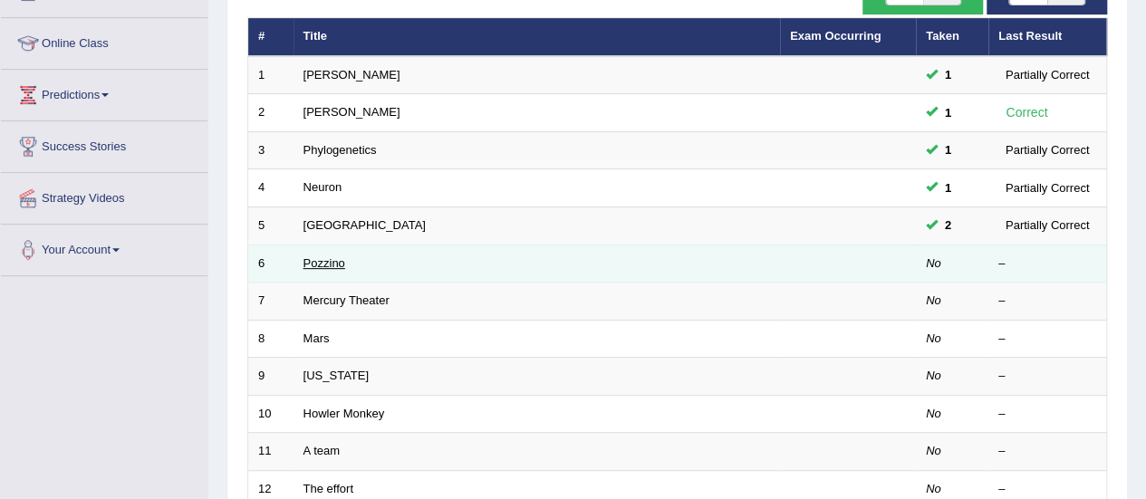
click at [310, 259] on link "Pozzino" at bounding box center [325, 263] width 42 height 14
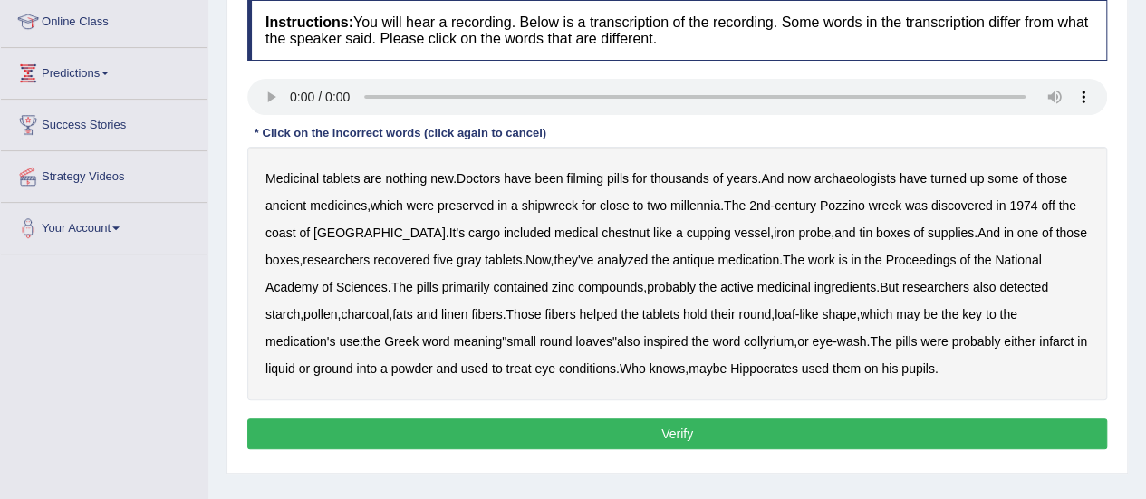
scroll to position [250, 0]
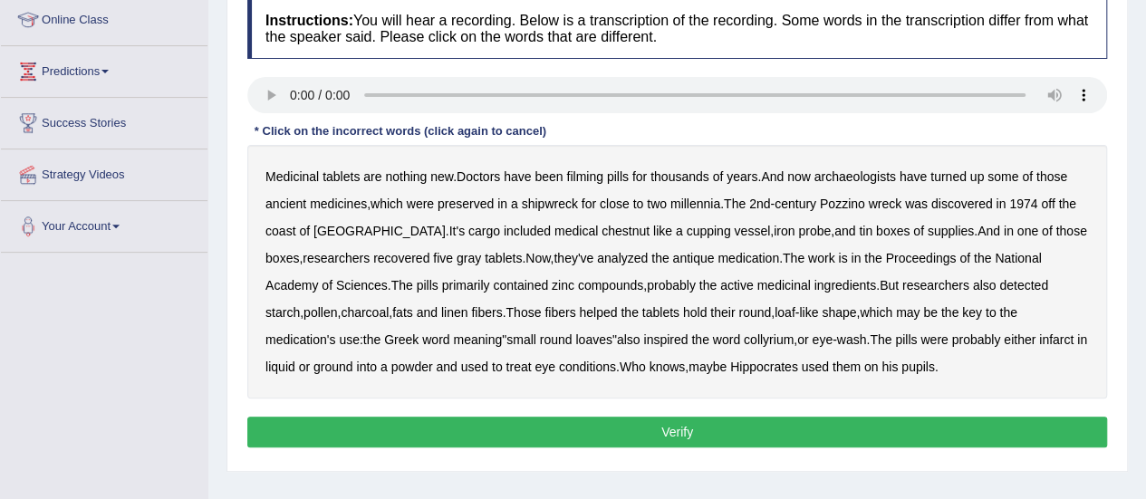
click at [600, 179] on b "filming" at bounding box center [584, 176] width 36 height 14
click at [602, 234] on b "chestnut" at bounding box center [626, 231] width 48 height 14
click at [874, 305] on div "Medicinal tablets are nothing new . Doctors have been filming pills for thousan…" at bounding box center [677, 272] width 860 height 254
click at [713, 443] on button "Verify" at bounding box center [677, 432] width 860 height 31
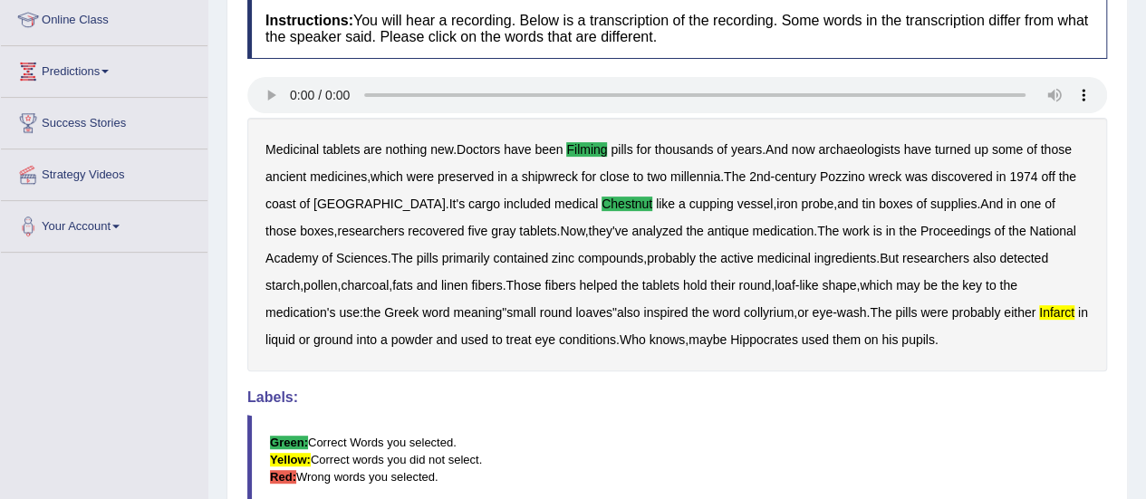
scroll to position [129, 0]
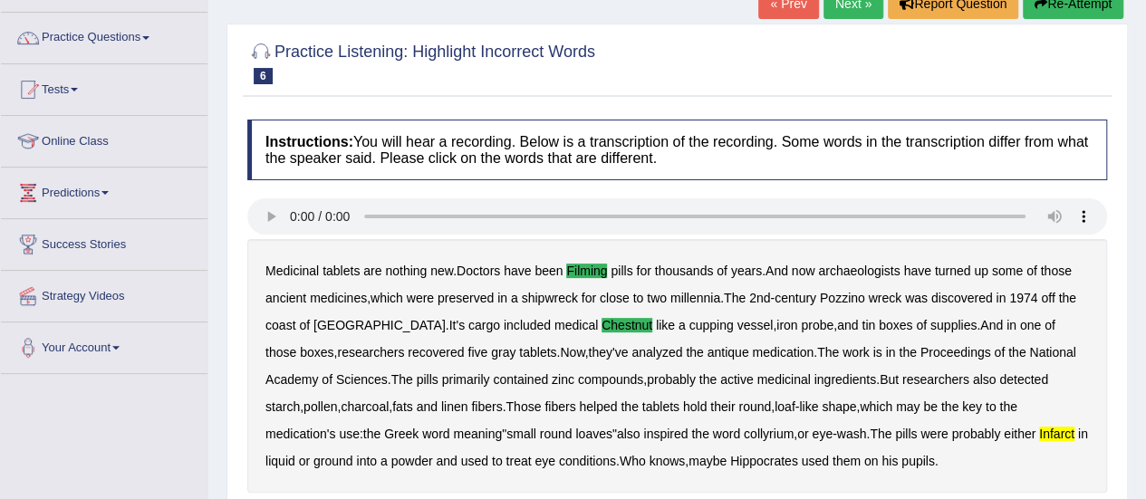
click at [861, 8] on link "Next »" at bounding box center [854, 3] width 60 height 31
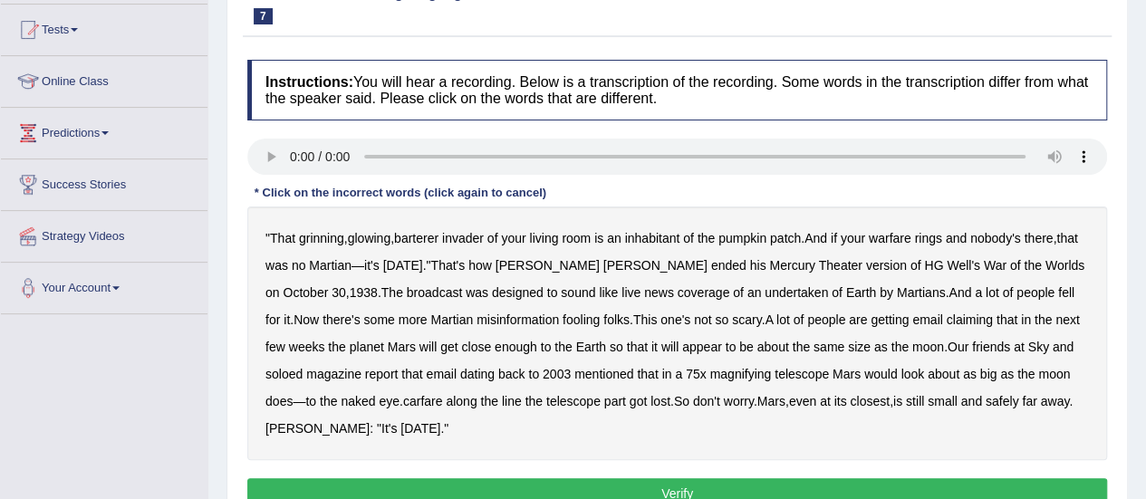
scroll to position [190, 0]
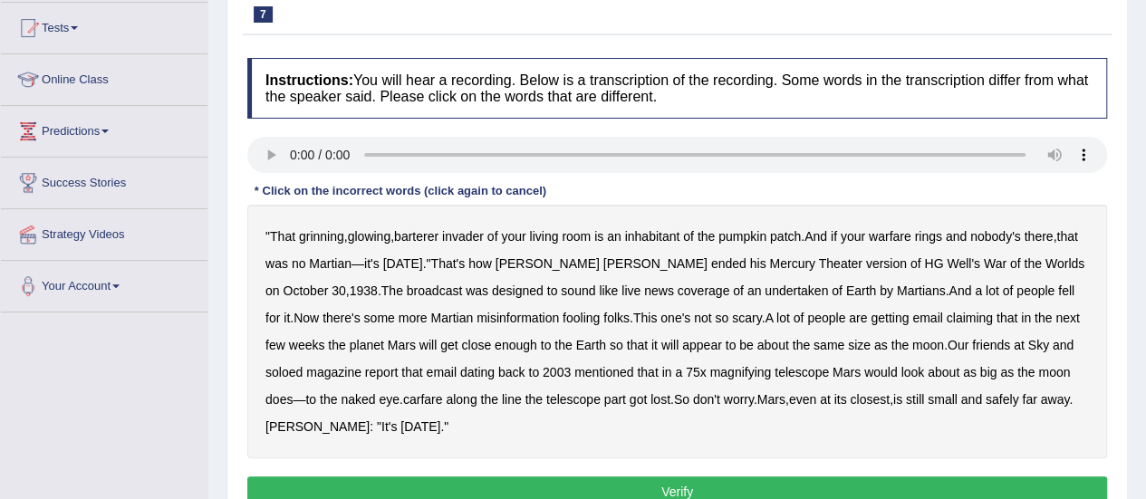
click at [416, 239] on b "barterer" at bounding box center [416, 236] width 44 height 14
click at [765, 291] on b "undertaken" at bounding box center [796, 291] width 63 height 14
click at [304, 368] on div "" That grinning , glowing , barterer invader of your living room is an inhabita…" at bounding box center [677, 332] width 860 height 254
click at [283, 368] on b "soloed" at bounding box center [284, 372] width 37 height 14
click at [417, 395] on b "carfare" at bounding box center [423, 399] width 40 height 14
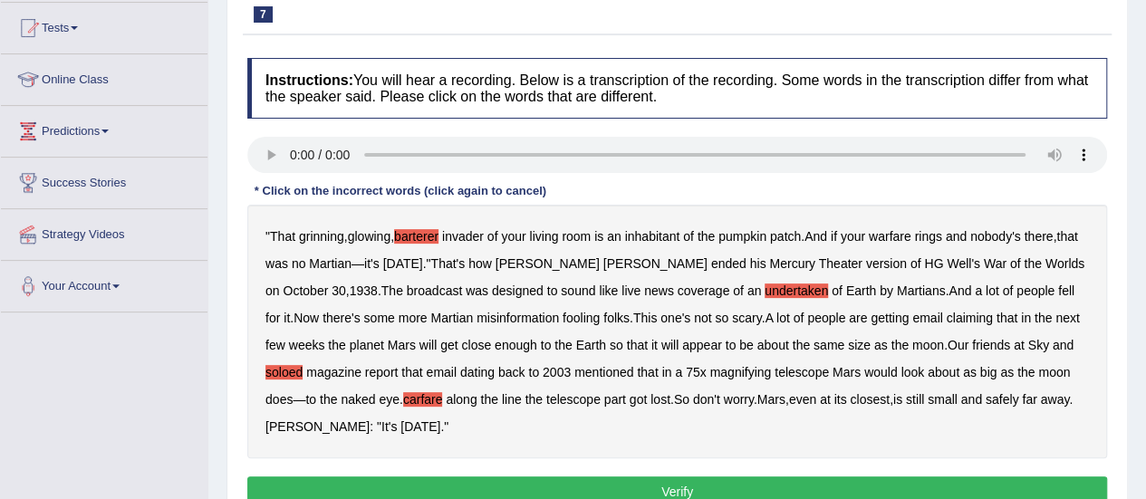
click at [538, 490] on button "Verify" at bounding box center [677, 492] width 860 height 31
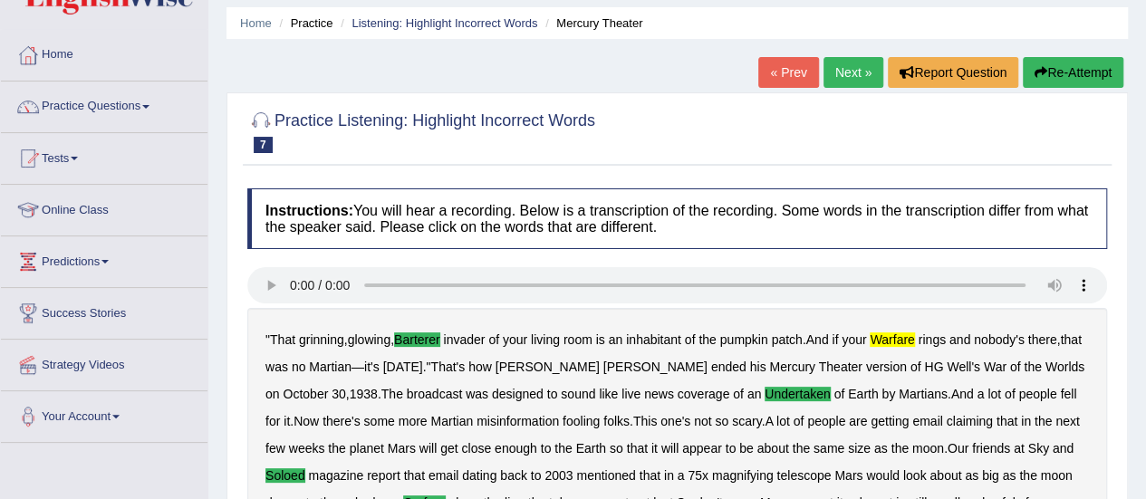
scroll to position [0, 0]
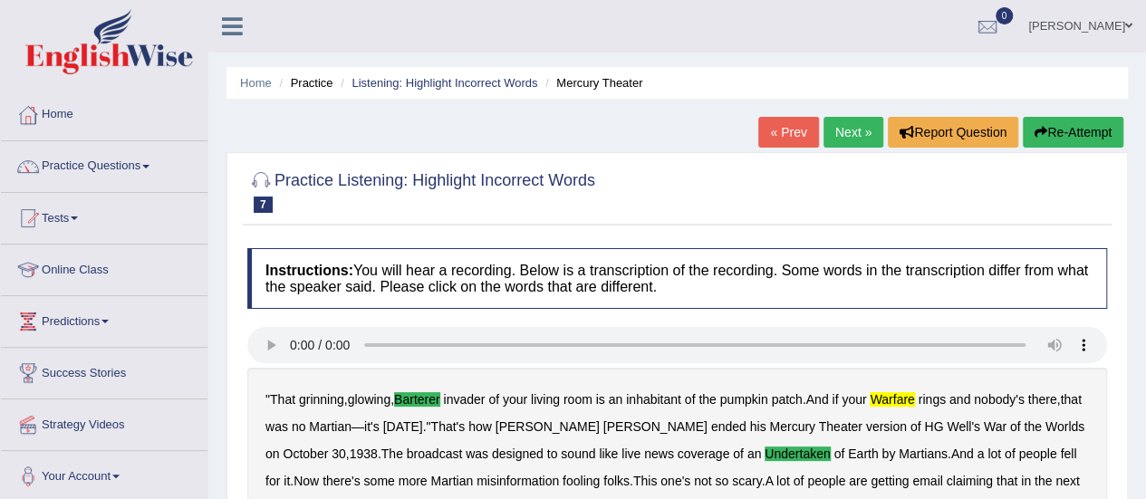
click at [63, 159] on link "Practice Questions" at bounding box center [104, 163] width 207 height 45
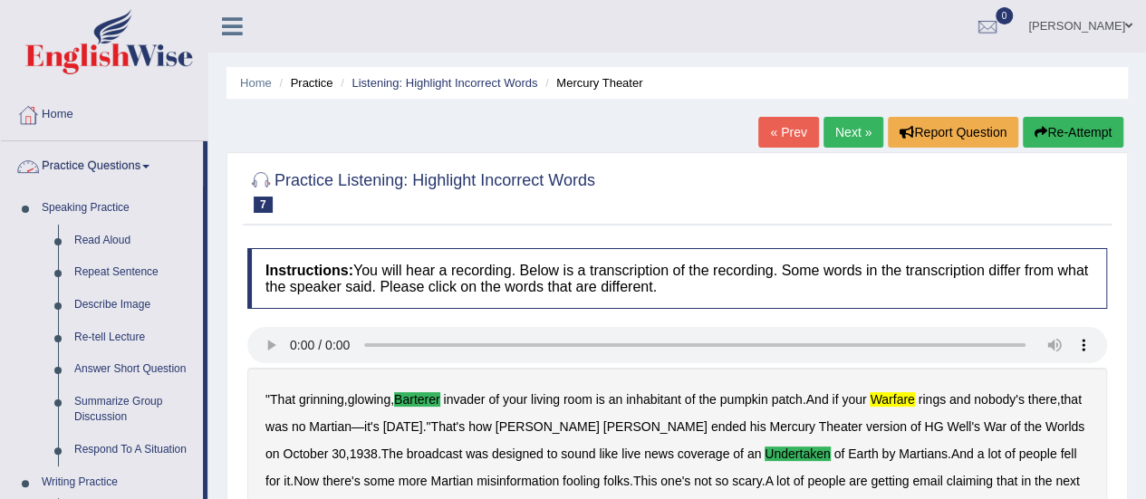
click at [739, 123] on div "Home Practice Listening: Highlight Incorrect Words Mercury Theater « Prev Next …" at bounding box center [677, 461] width 938 height 923
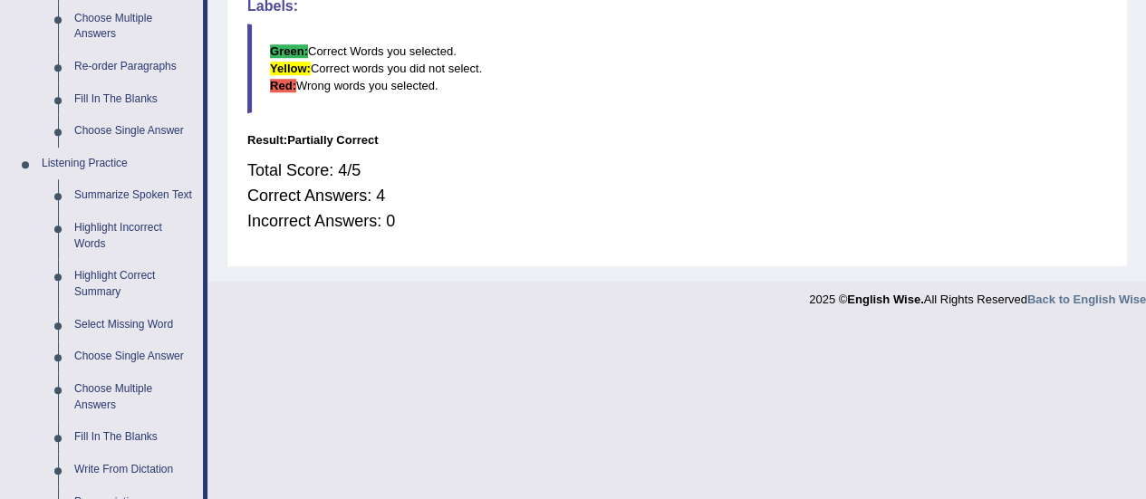
scroll to position [642, 0]
click at [95, 272] on link "Highlight Correct Summary" at bounding box center [134, 283] width 137 height 48
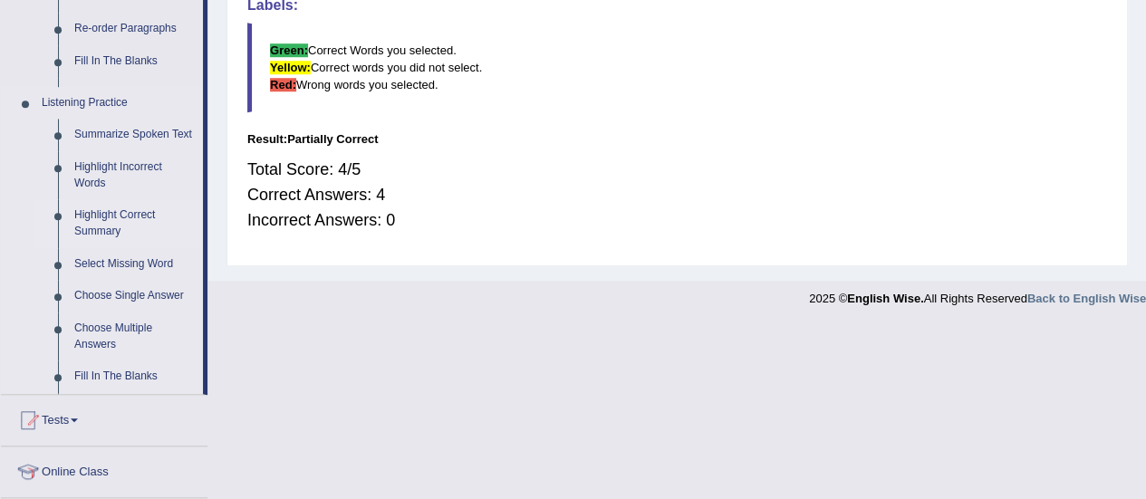
scroll to position [358, 0]
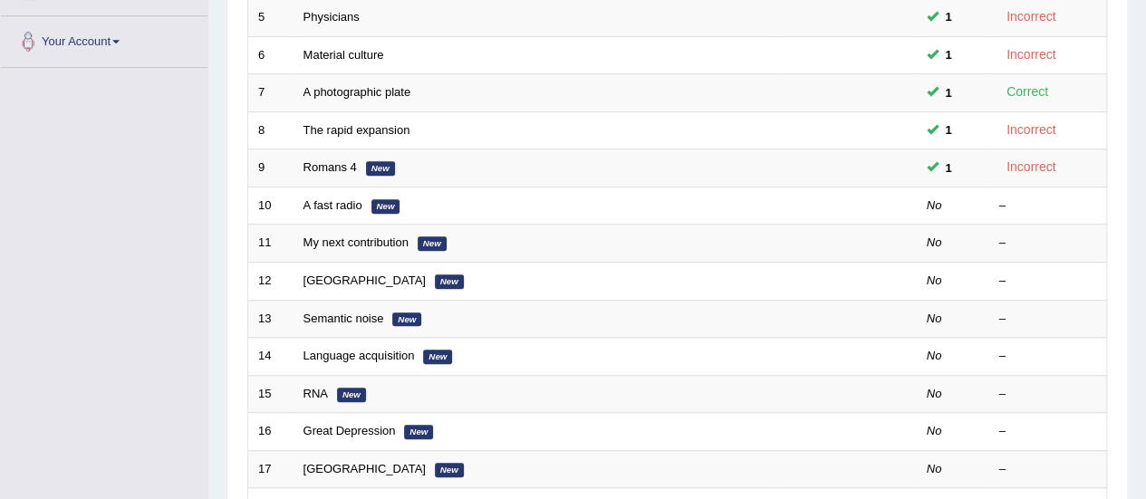
scroll to position [401, 0]
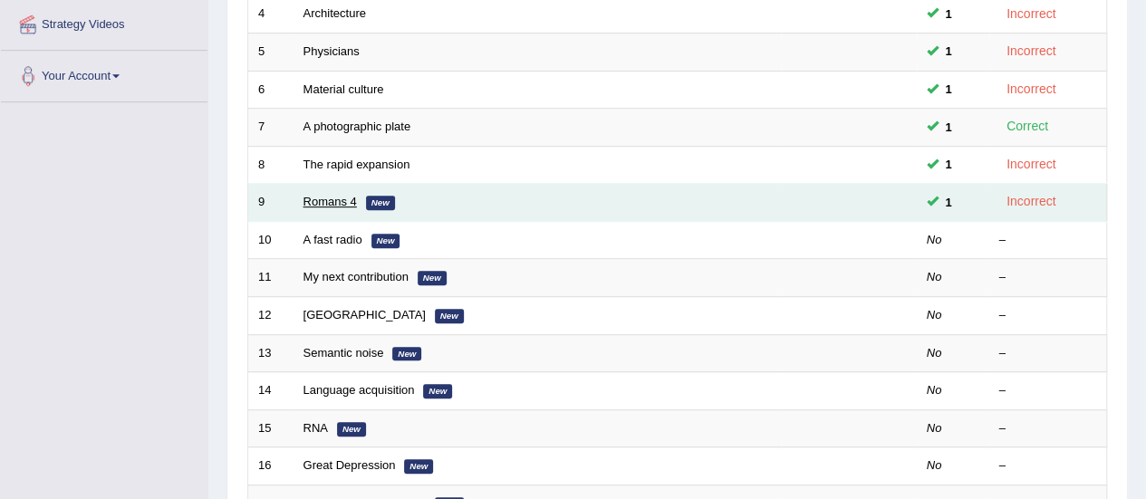
click at [315, 199] on link "Romans 4" at bounding box center [330, 202] width 53 height 14
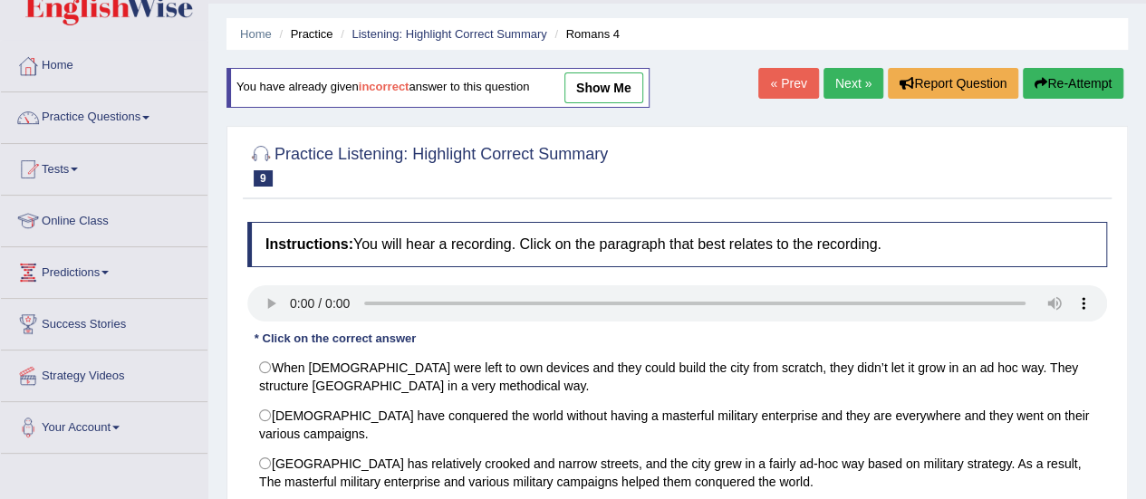
scroll to position [53, 0]
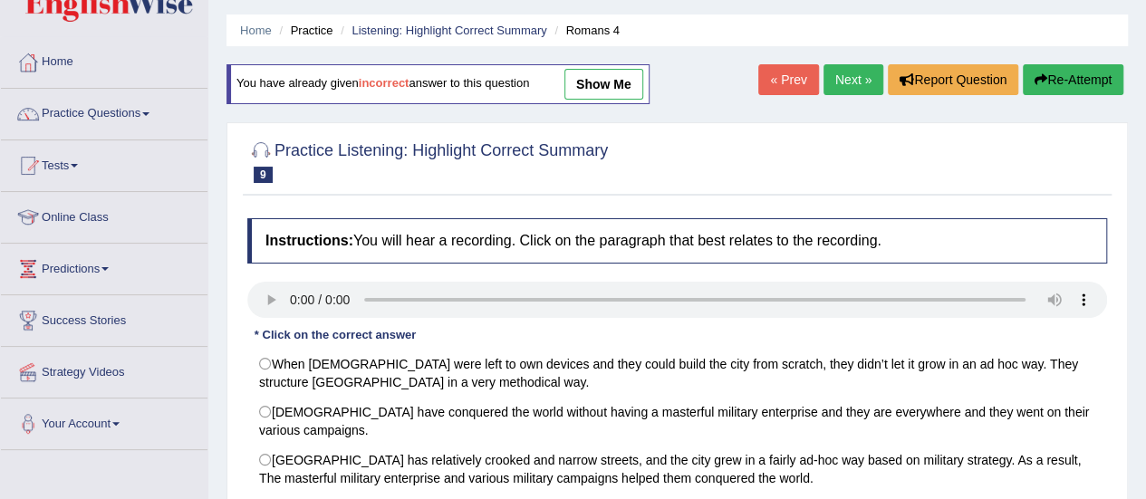
click at [858, 78] on link "Next »" at bounding box center [854, 79] width 60 height 31
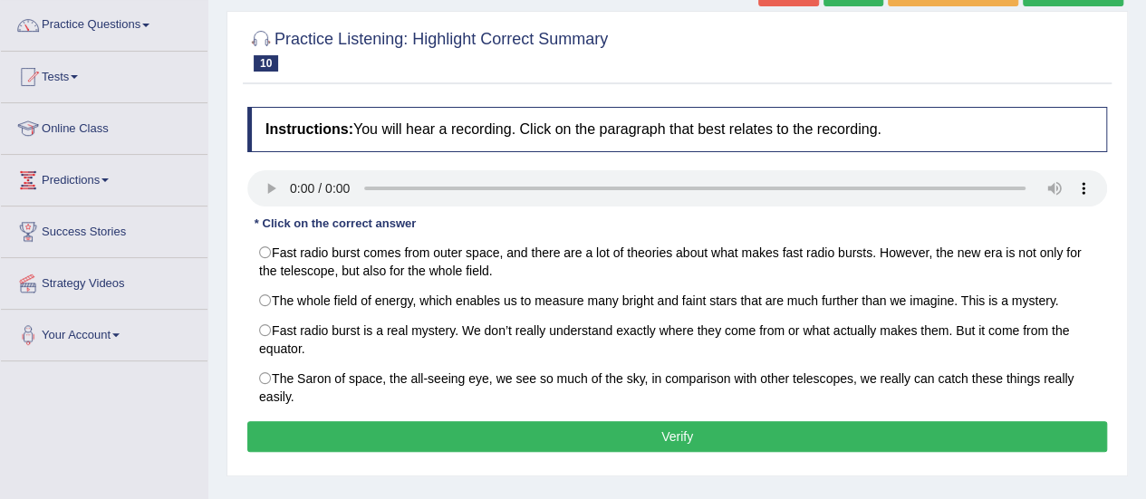
scroll to position [143, 0]
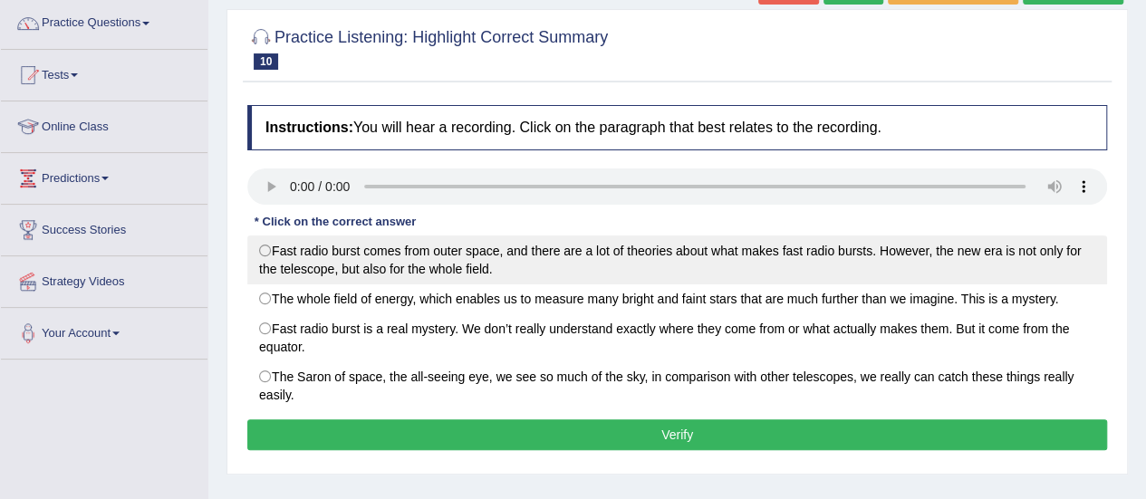
click at [262, 244] on label "Fast radio burst comes from outer space, and there are a lot of theories about …" at bounding box center [677, 260] width 860 height 49
radio input "true"
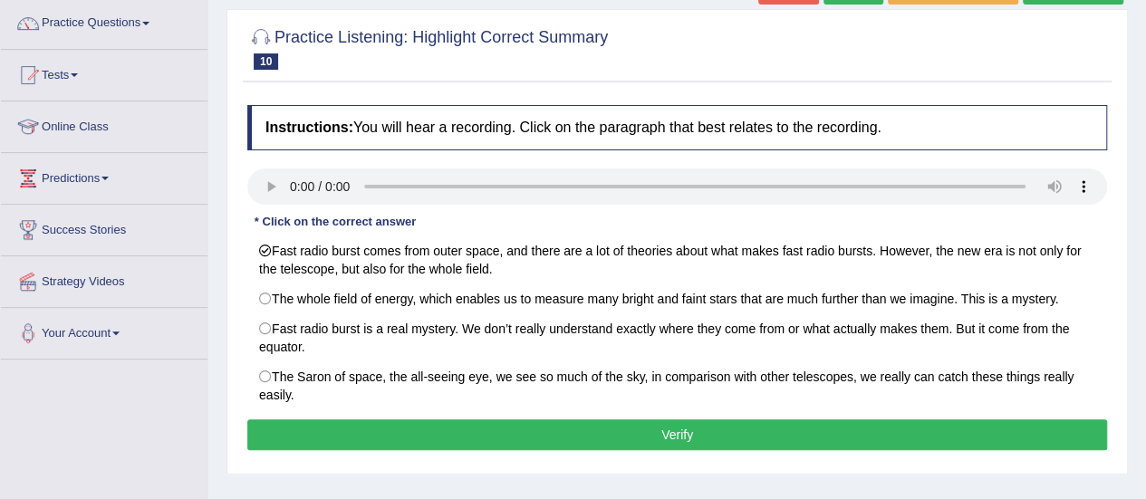
click at [392, 420] on button "Verify" at bounding box center [677, 435] width 860 height 31
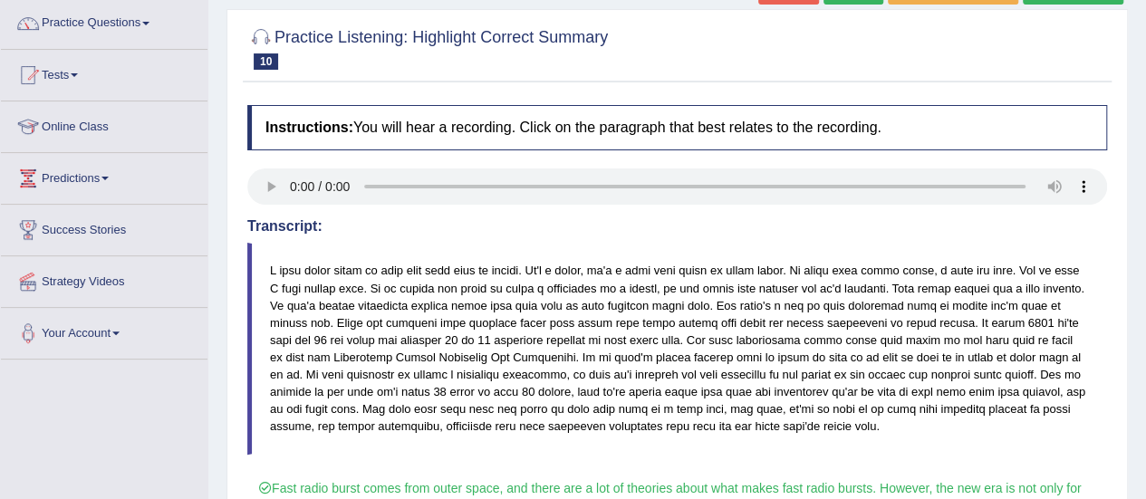
scroll to position [0, 0]
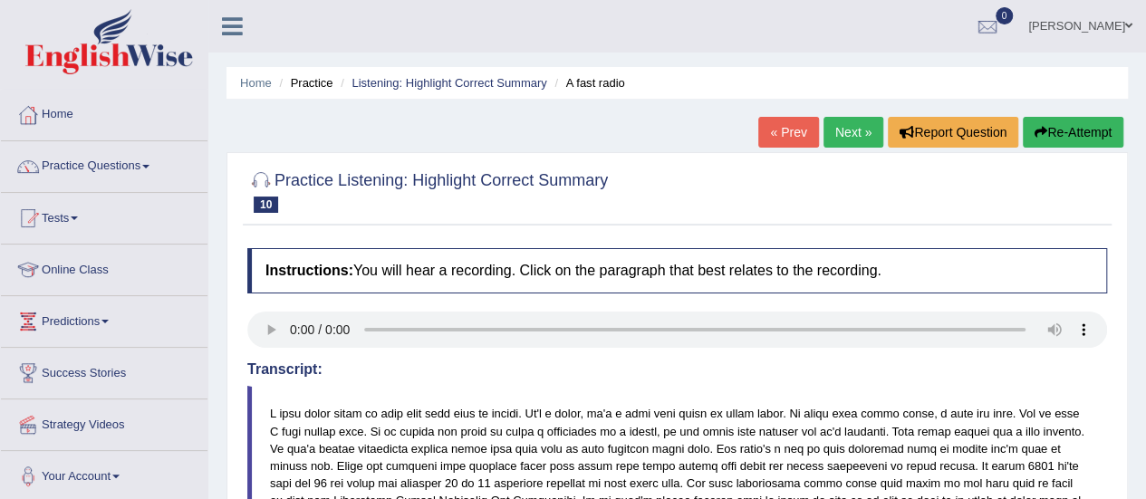
click at [850, 128] on link "Next »" at bounding box center [854, 132] width 60 height 31
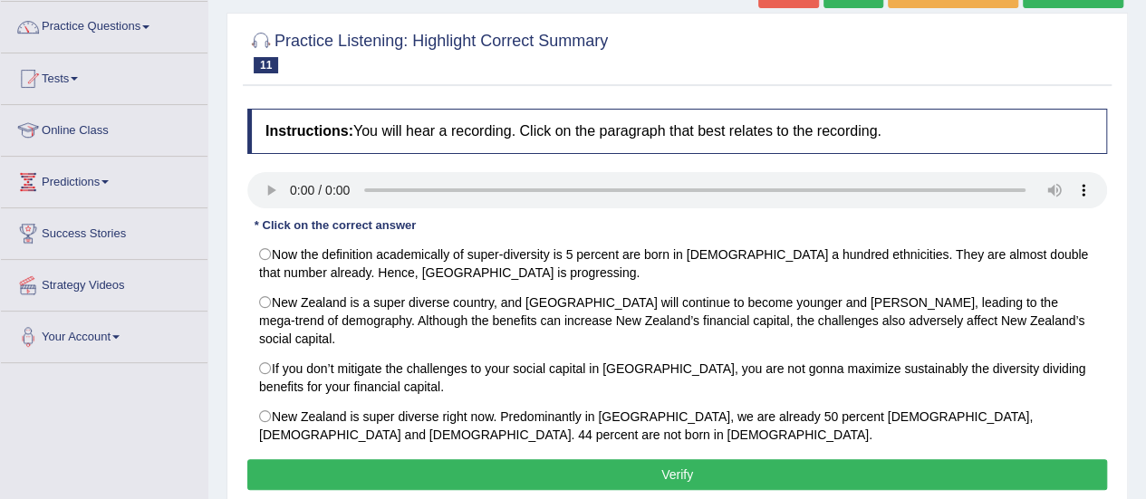
scroll to position [144, 0]
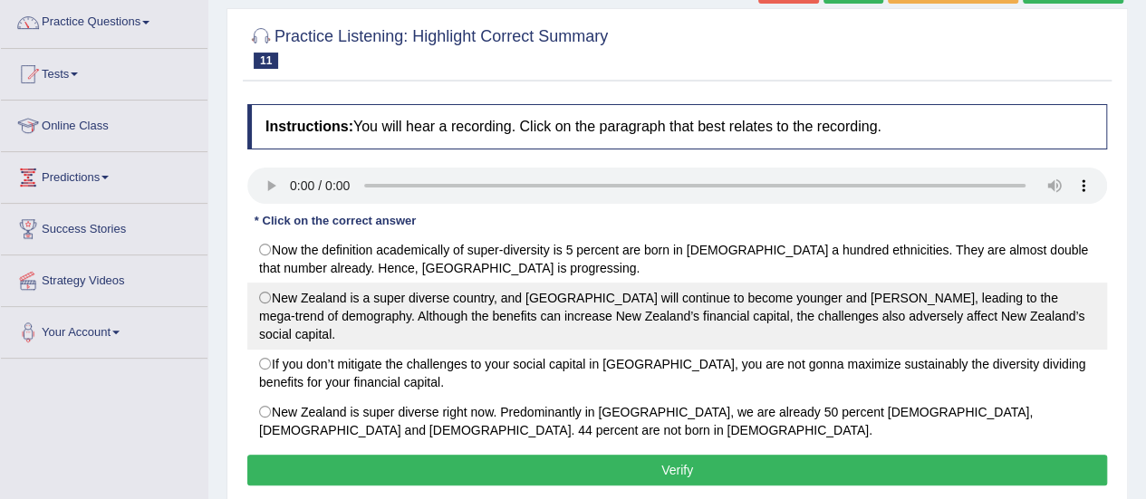
click at [407, 299] on label "New Zealand is a super diverse country, and Auckland will continue to become yo…" at bounding box center [677, 316] width 860 height 67
radio input "true"
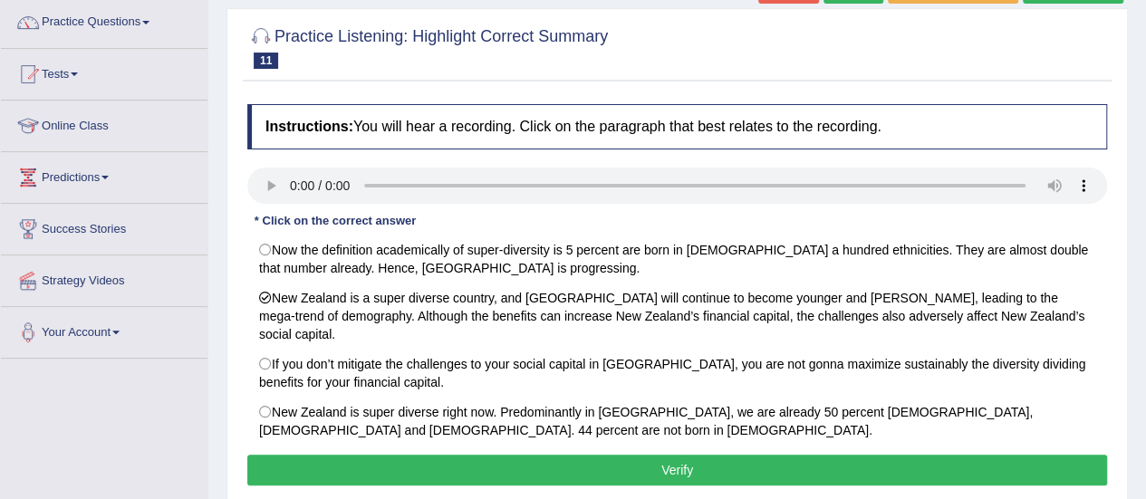
click at [518, 455] on button "Verify" at bounding box center [677, 470] width 860 height 31
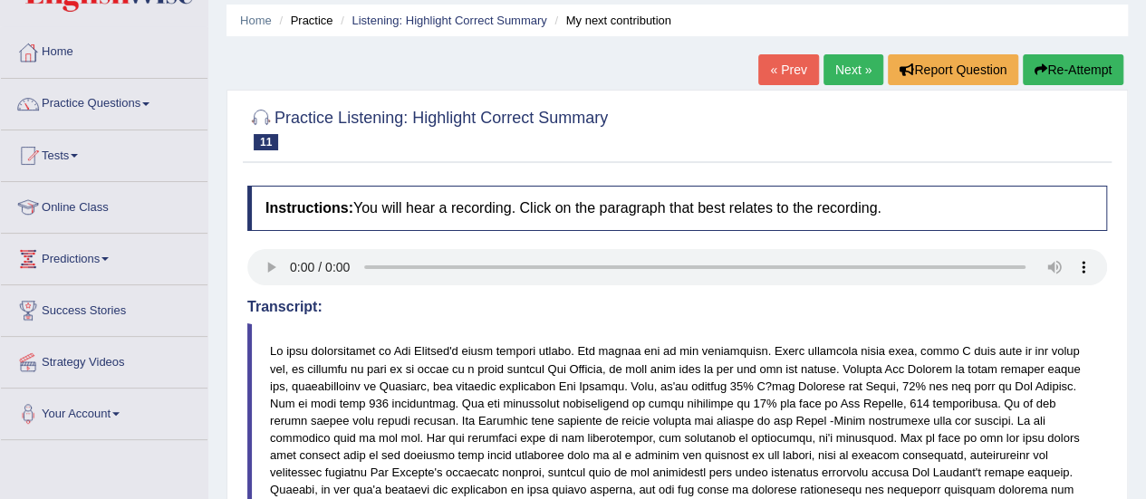
scroll to position [27, 0]
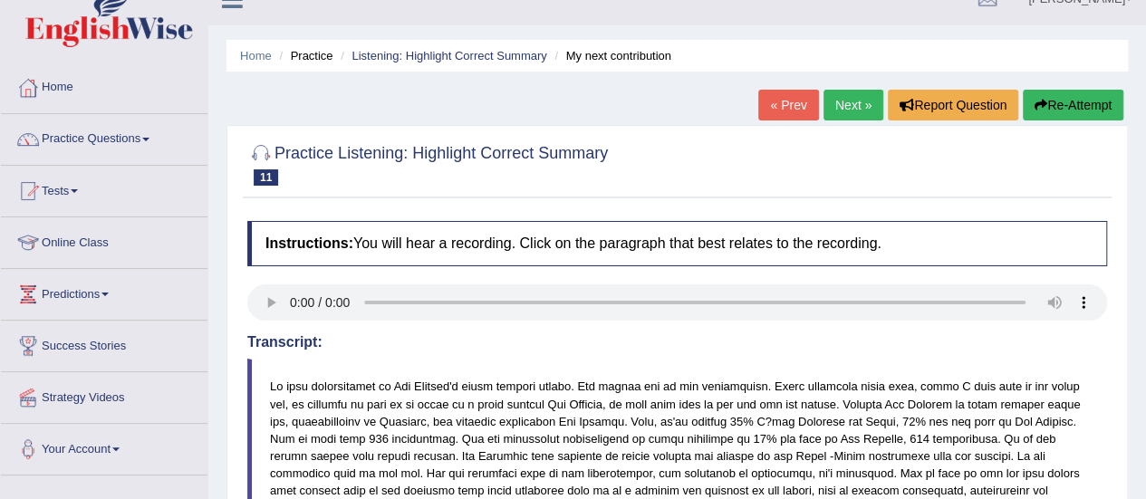
click at [853, 113] on link "Next »" at bounding box center [854, 105] width 60 height 31
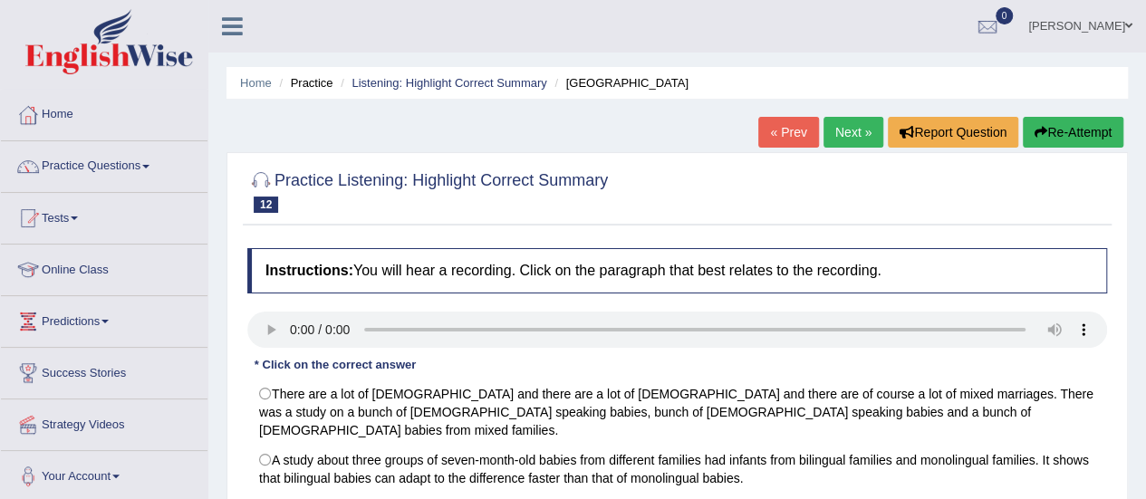
drag, startPoint x: 1144, startPoint y: 164, endPoint x: 1154, endPoint y: 235, distance: 71.4
click at [1145, 235] on html "Toggle navigation Home Practice Questions Speaking Practice Read Aloud Repeat S…" at bounding box center [573, 249] width 1146 height 499
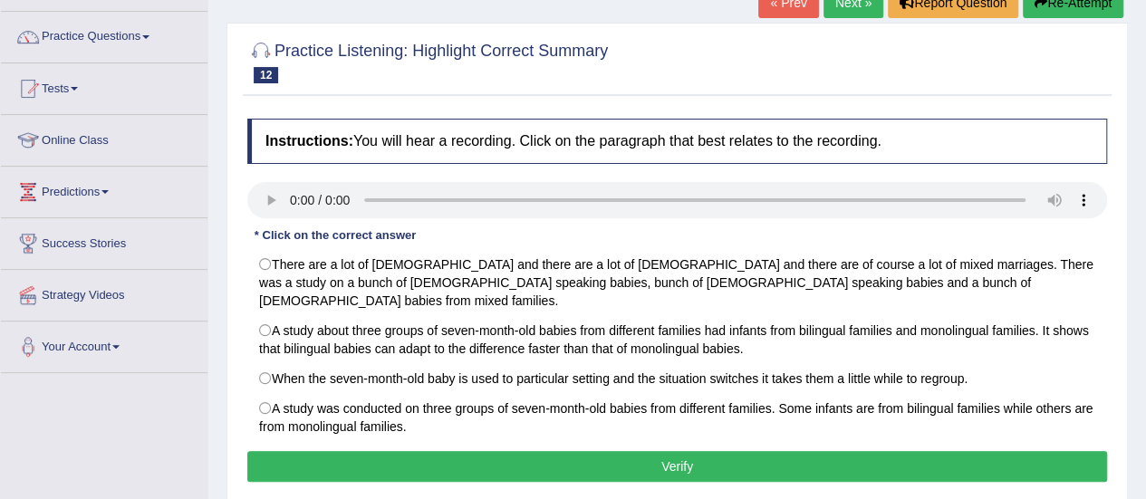
scroll to position [133, 0]
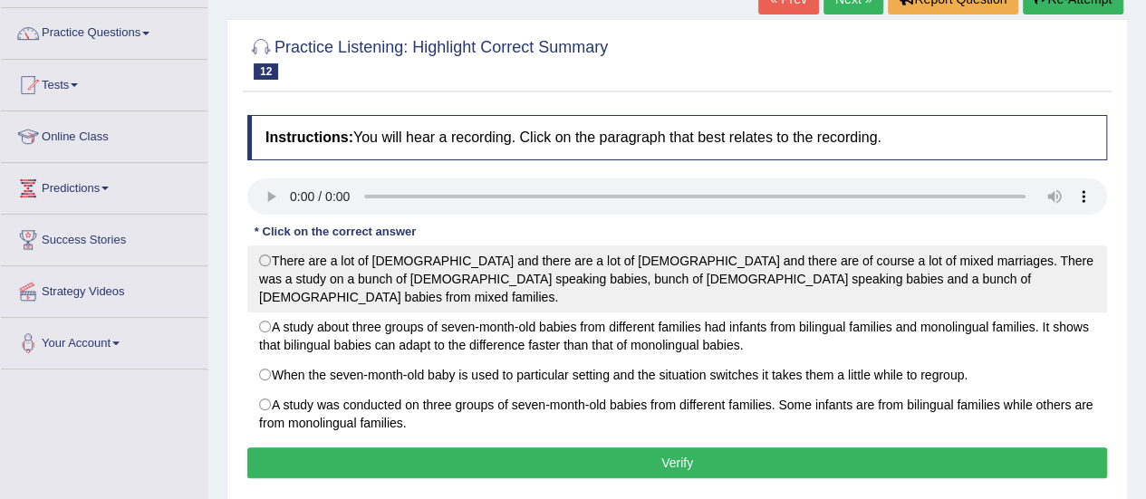
click at [272, 266] on label "There are a lot of Italians and there are a lot of Slovenians and there are of …" at bounding box center [677, 279] width 860 height 67
radio input "true"
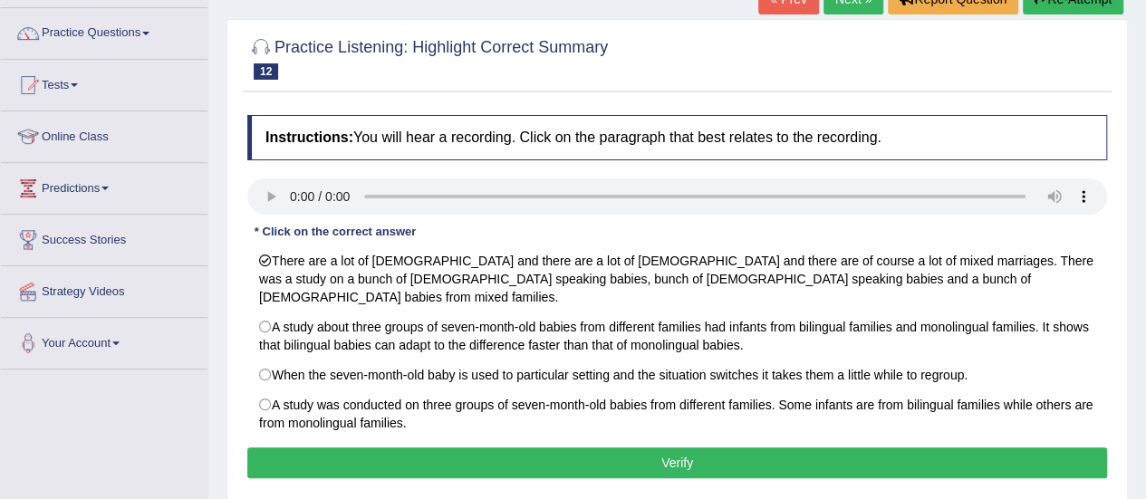
click at [477, 448] on button "Verify" at bounding box center [677, 463] width 860 height 31
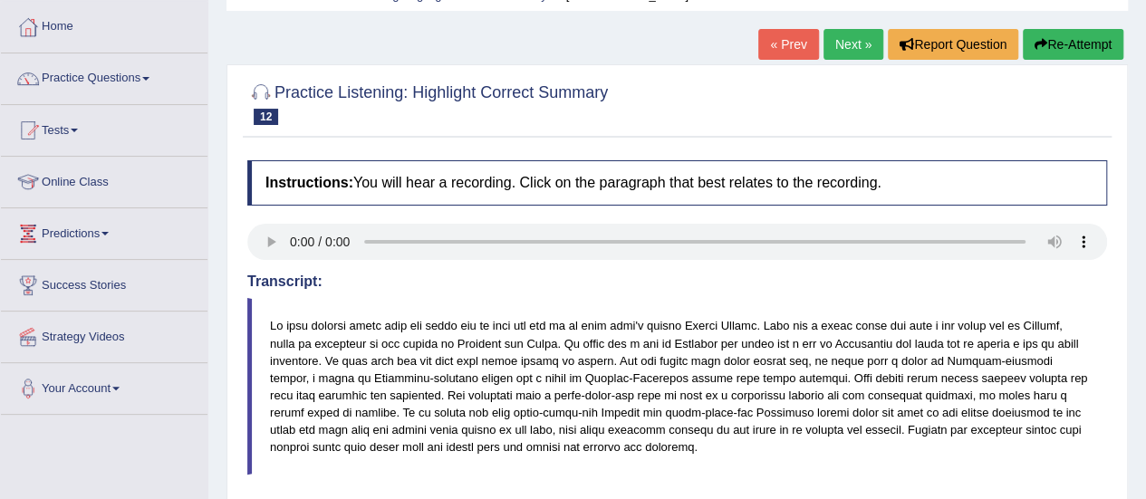
scroll to position [85, 0]
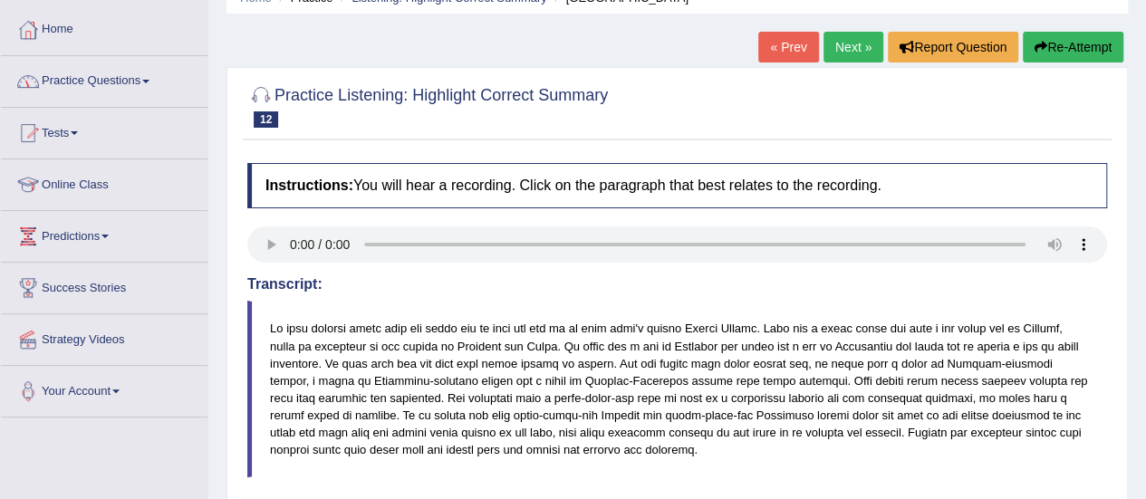
click at [159, 91] on link "Practice Questions" at bounding box center [104, 78] width 207 height 45
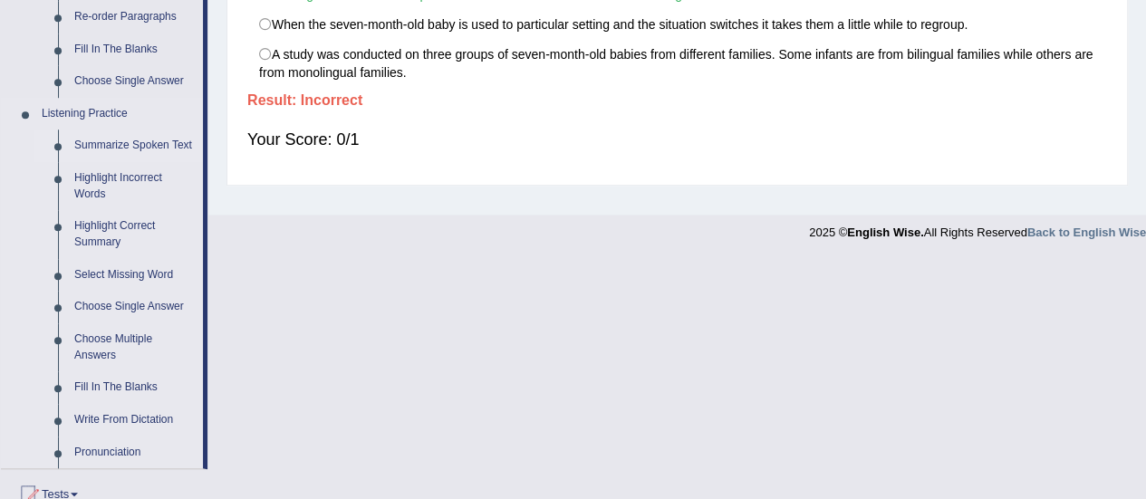
click at [74, 153] on link "Summarize Spoken Text" at bounding box center [134, 146] width 137 height 33
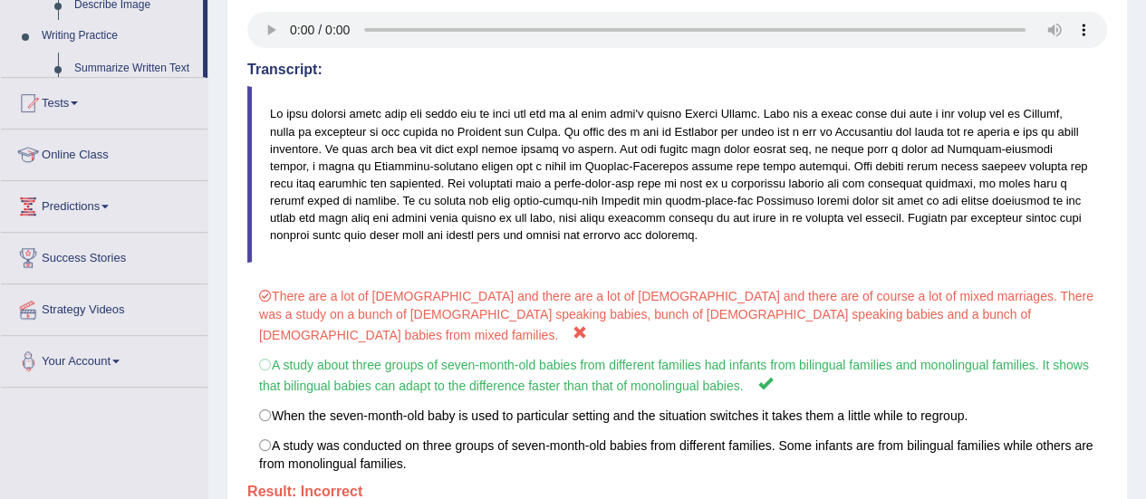
scroll to position [451, 0]
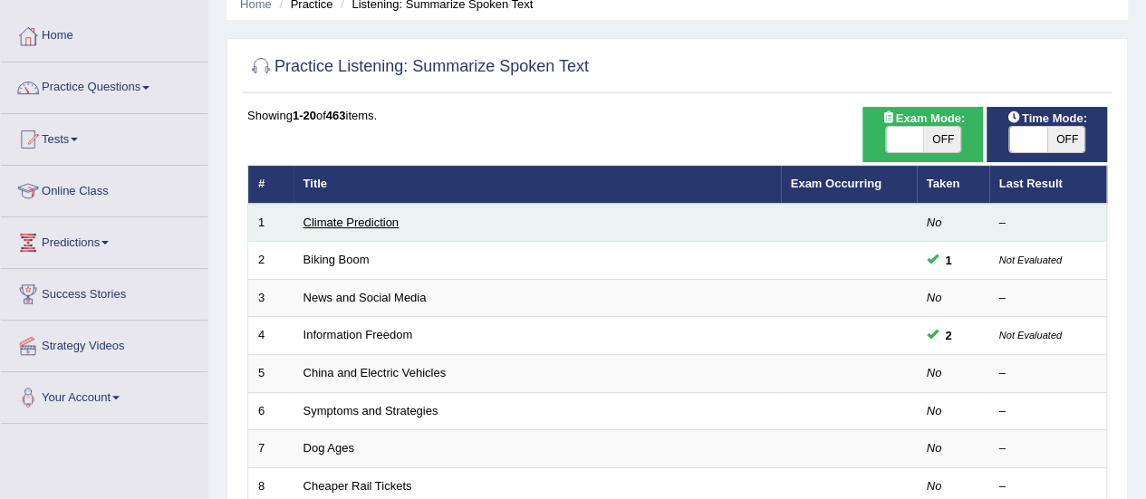
click at [373, 217] on link "Climate Prediction" at bounding box center [352, 223] width 96 height 14
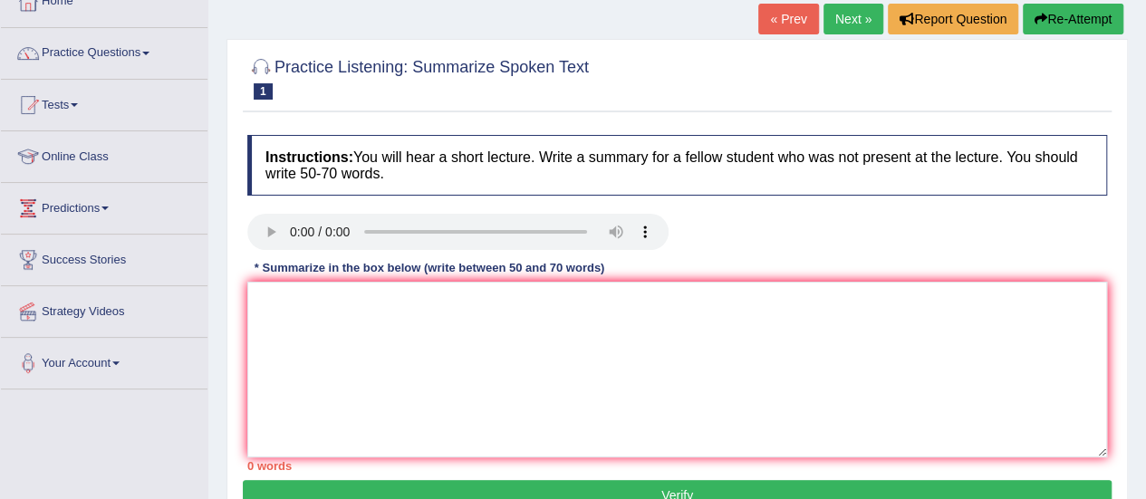
scroll to position [114, 0]
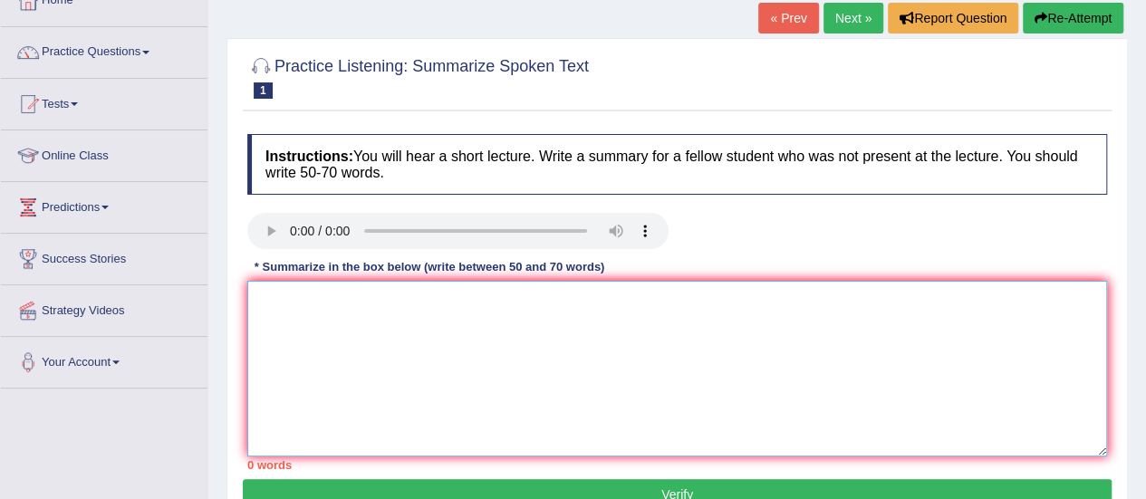
click at [551, 338] on textarea at bounding box center [677, 369] width 860 height 176
click at [313, 354] on textarea at bounding box center [677, 369] width 860 height 176
click at [308, 325] on textarea at bounding box center [677, 369] width 860 height 176
type textarea "i"
click at [876, 20] on link "Next »" at bounding box center [854, 18] width 60 height 31
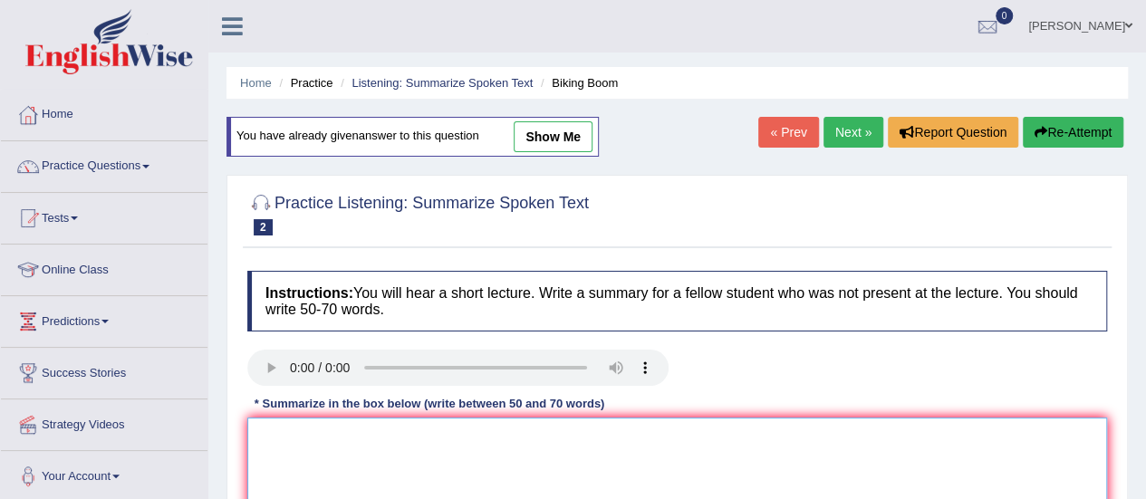
click at [406, 447] on textarea at bounding box center [677, 506] width 860 height 176
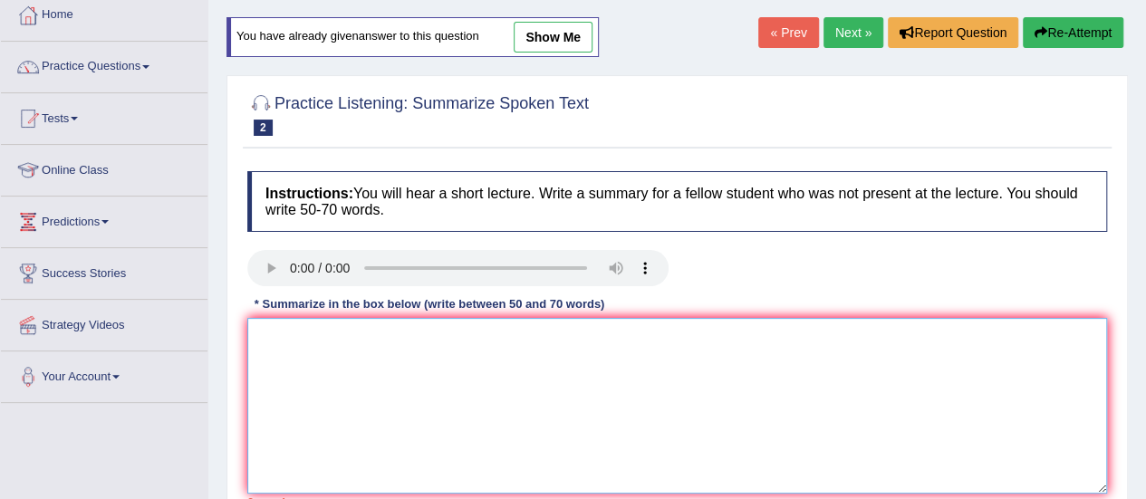
scroll to position [100, 0]
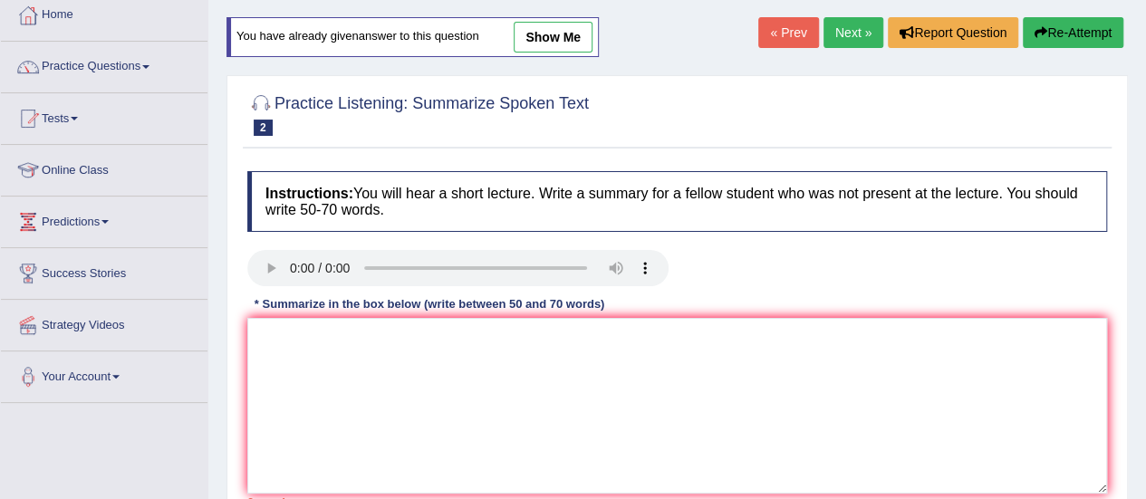
click at [859, 33] on link "Next »" at bounding box center [854, 32] width 60 height 31
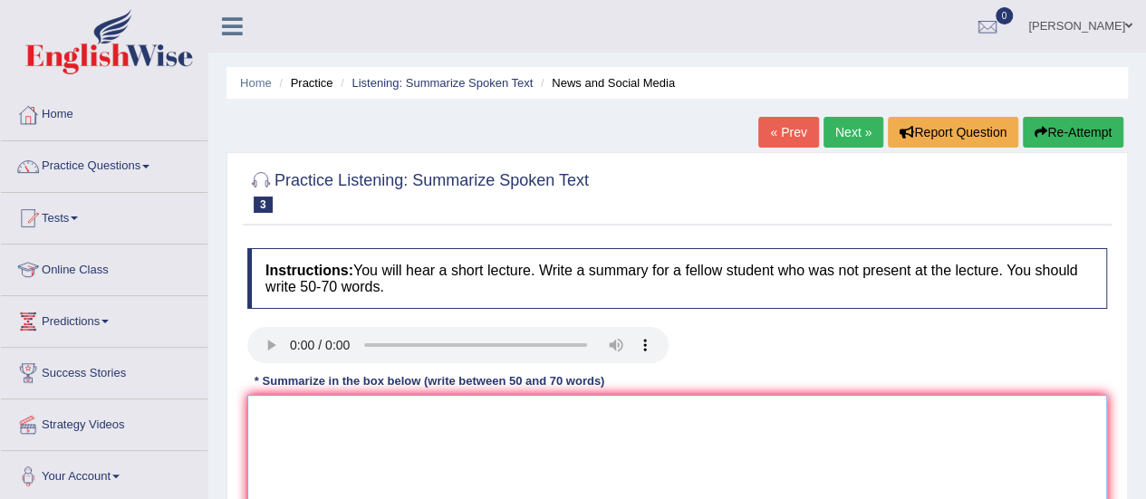
click at [327, 472] on textarea at bounding box center [677, 483] width 860 height 176
type textarea "smparph"
click at [840, 133] on link "Next »" at bounding box center [854, 132] width 60 height 31
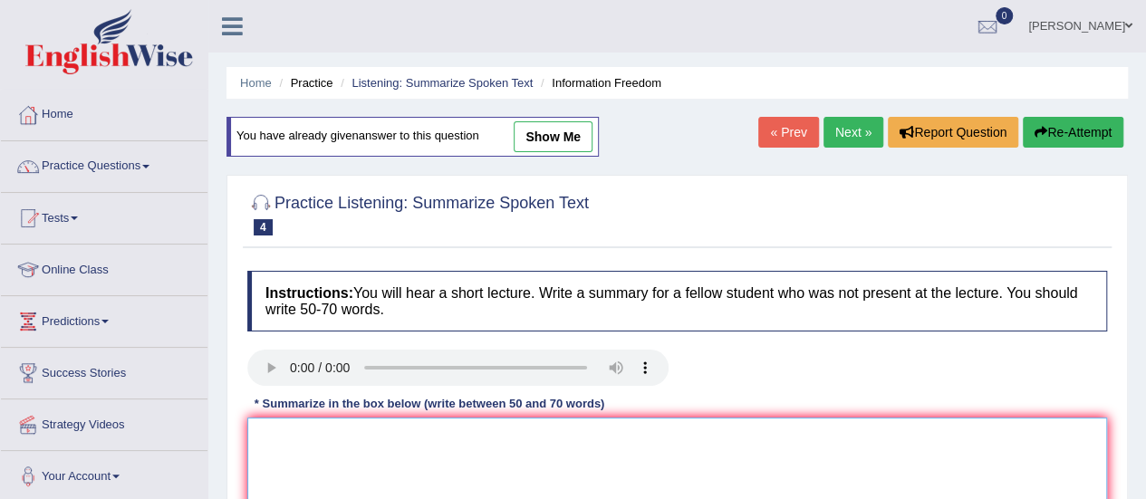
click at [316, 447] on textarea at bounding box center [677, 506] width 860 height 176
click at [833, 130] on link "Next »" at bounding box center [854, 132] width 60 height 31
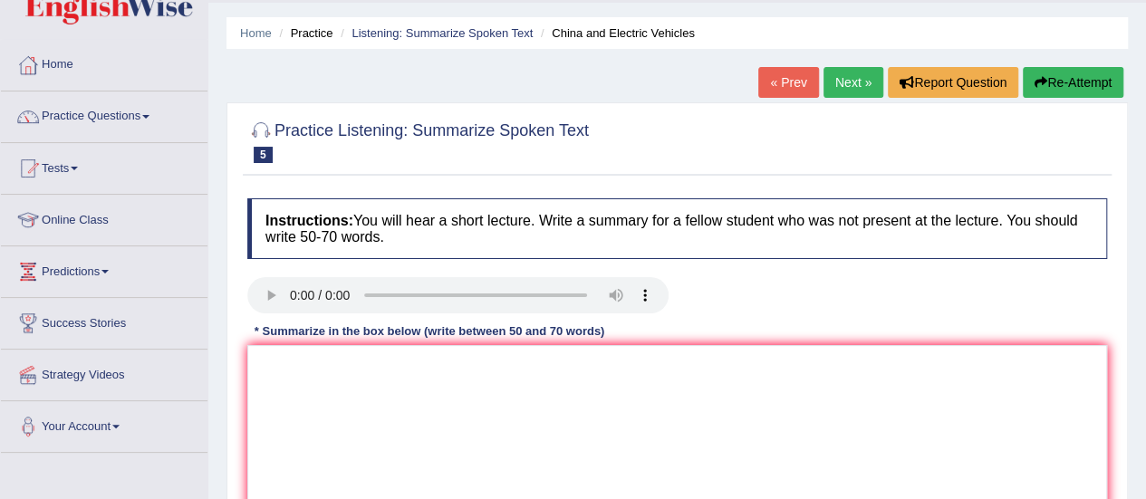
scroll to position [43, 0]
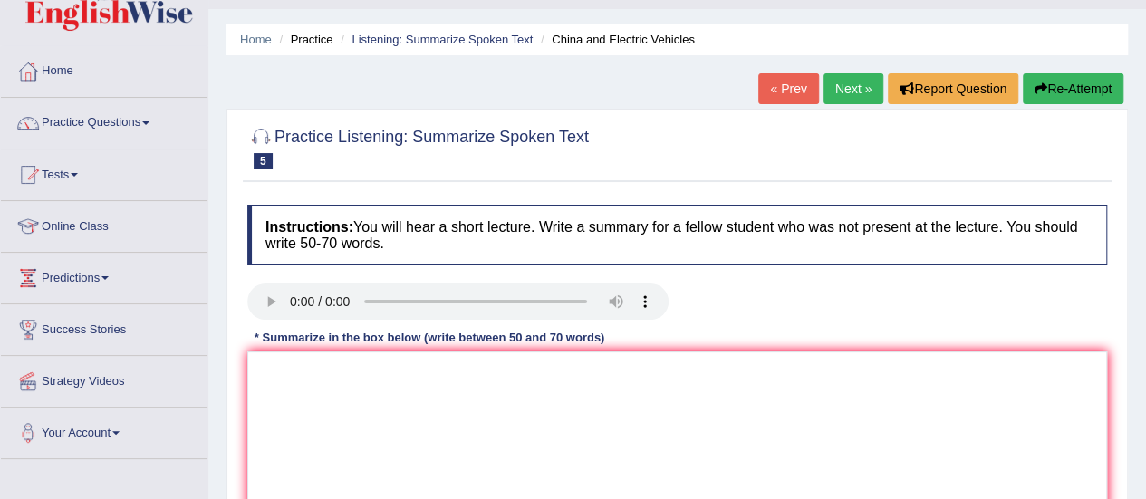
click at [845, 85] on link "Next »" at bounding box center [854, 88] width 60 height 31
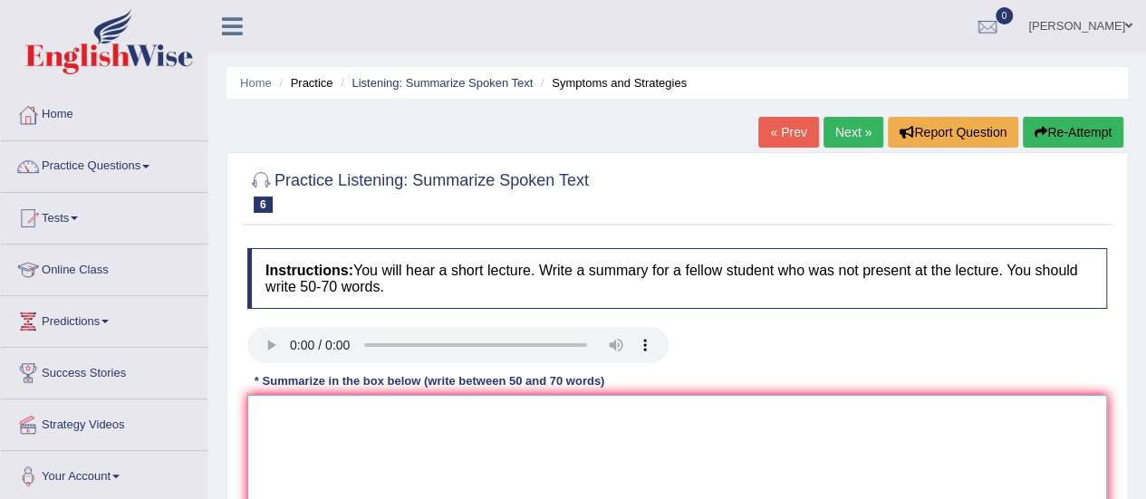
click at [319, 422] on textarea at bounding box center [677, 483] width 860 height 176
type textarea "[MEDICAL_DATA] comoon"
click at [845, 135] on link "Next »" at bounding box center [854, 132] width 60 height 31
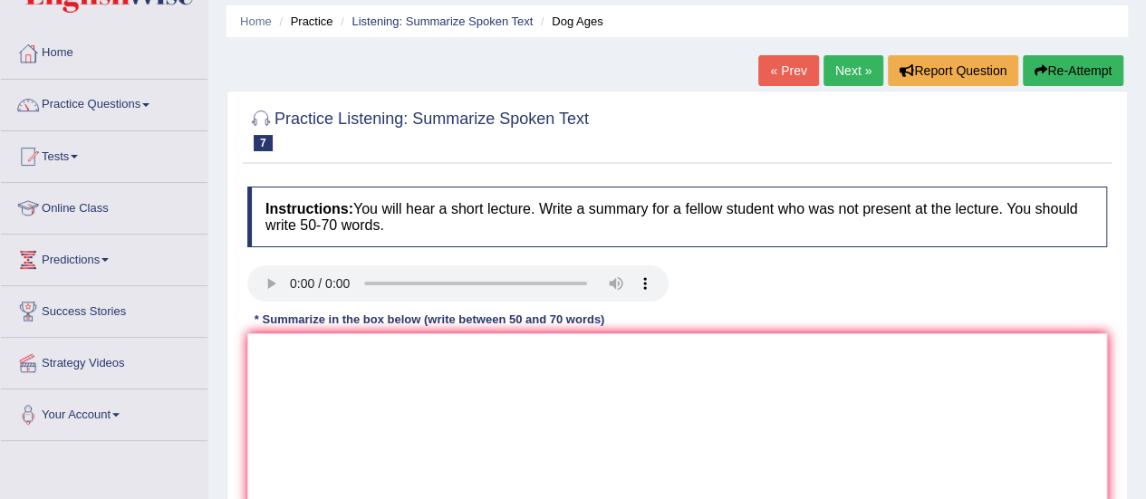
scroll to position [74, 0]
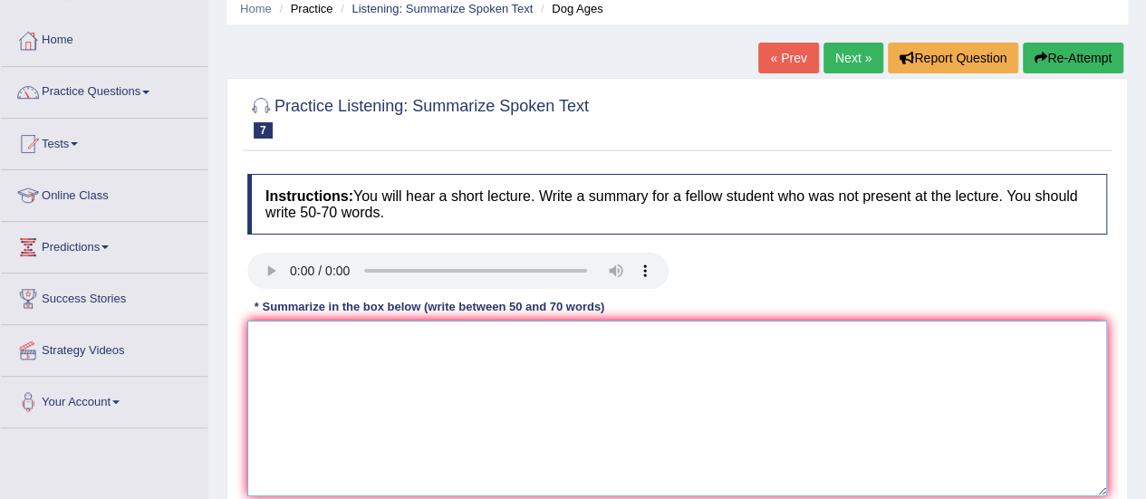
click at [613, 401] on textarea at bounding box center [677, 409] width 860 height 176
type textarea "s"
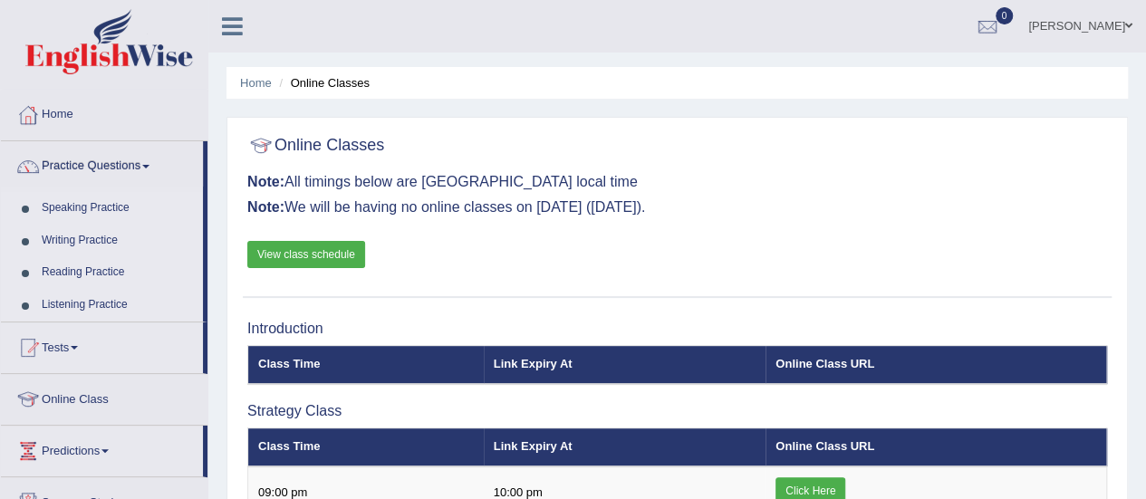
click at [116, 304] on link "Listening Practice" at bounding box center [118, 305] width 169 height 33
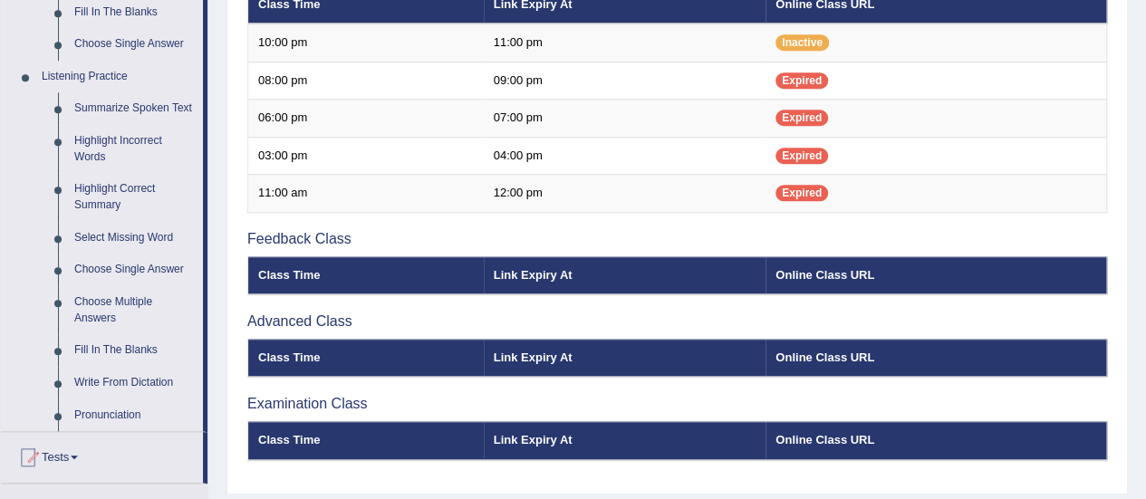
scroll to position [727, 0]
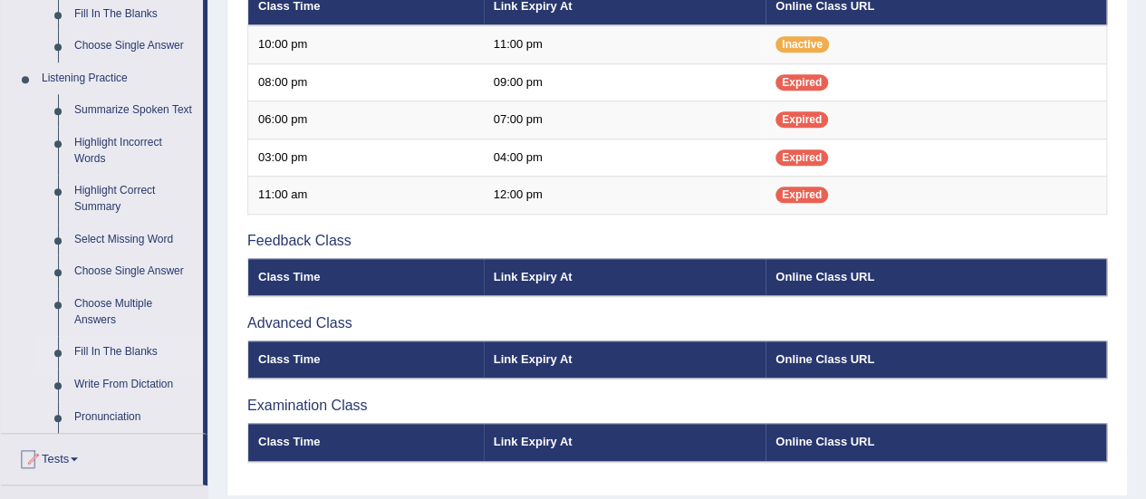
click at [87, 348] on link "Fill In The Blanks" at bounding box center [134, 352] width 137 height 33
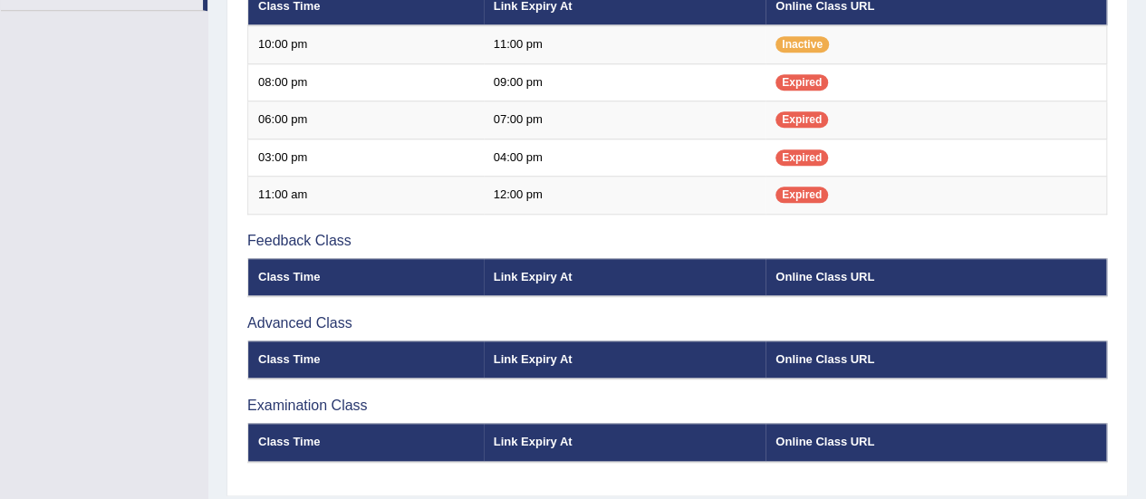
scroll to position [288, 0]
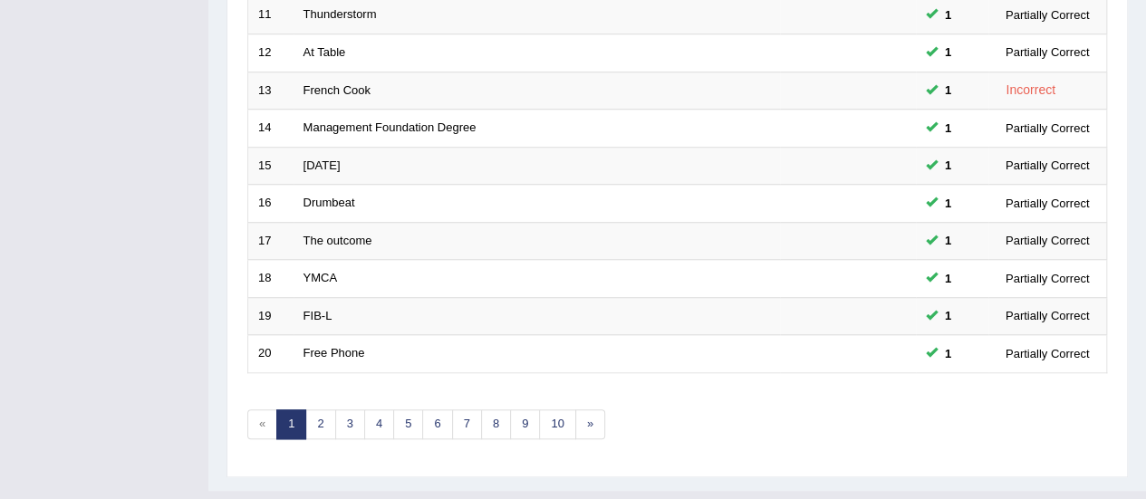
scroll to position [662, 0]
click at [346, 419] on link "3" at bounding box center [350, 426] width 30 height 30
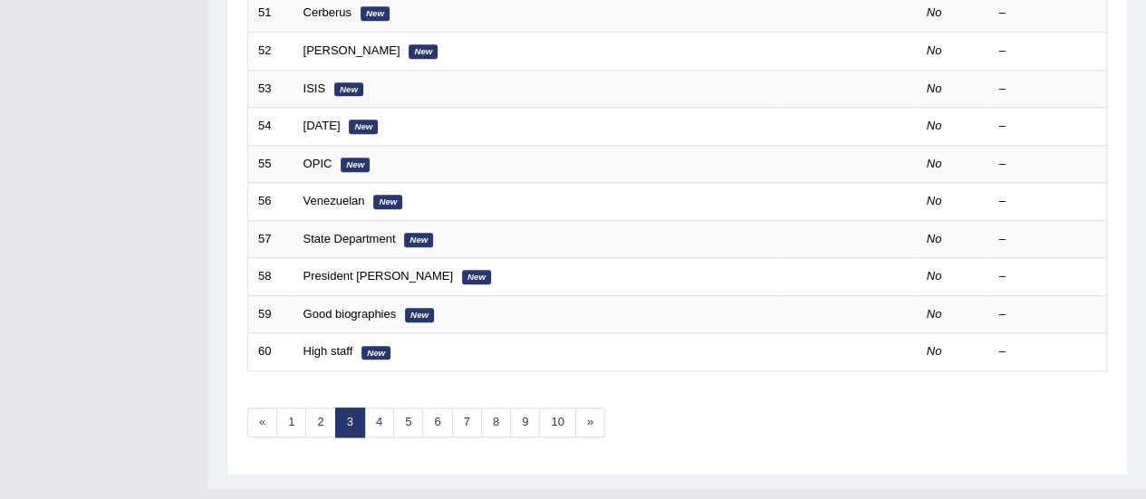
scroll to position [691, 0]
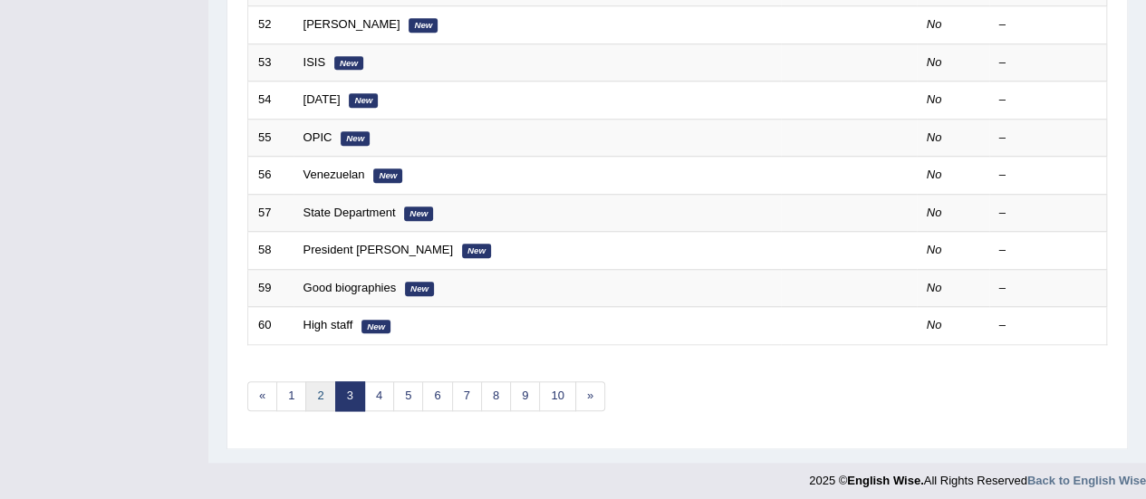
click at [318, 388] on link "2" at bounding box center [320, 396] width 30 height 30
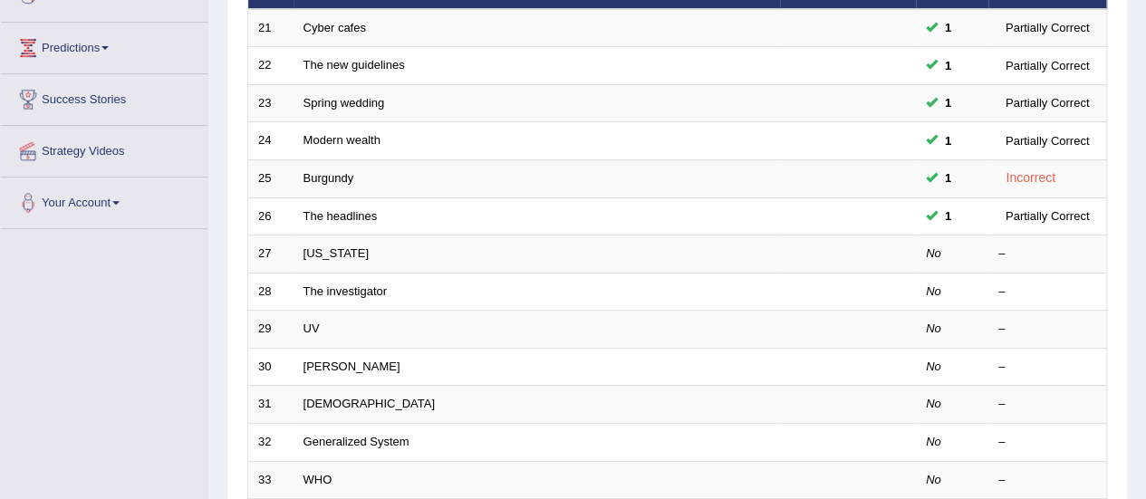
scroll to position [270, 0]
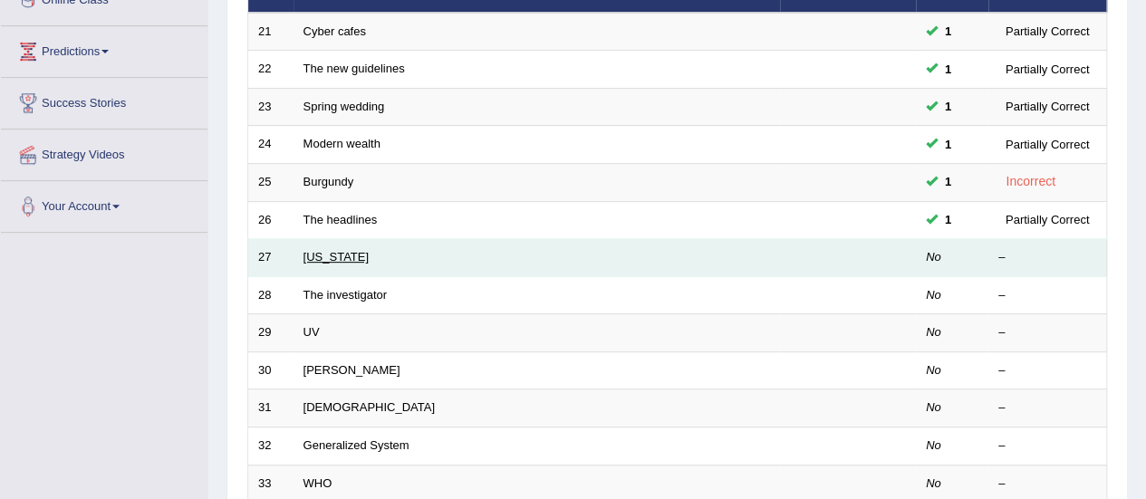
click at [315, 256] on link "Wyoming" at bounding box center [336, 257] width 65 height 14
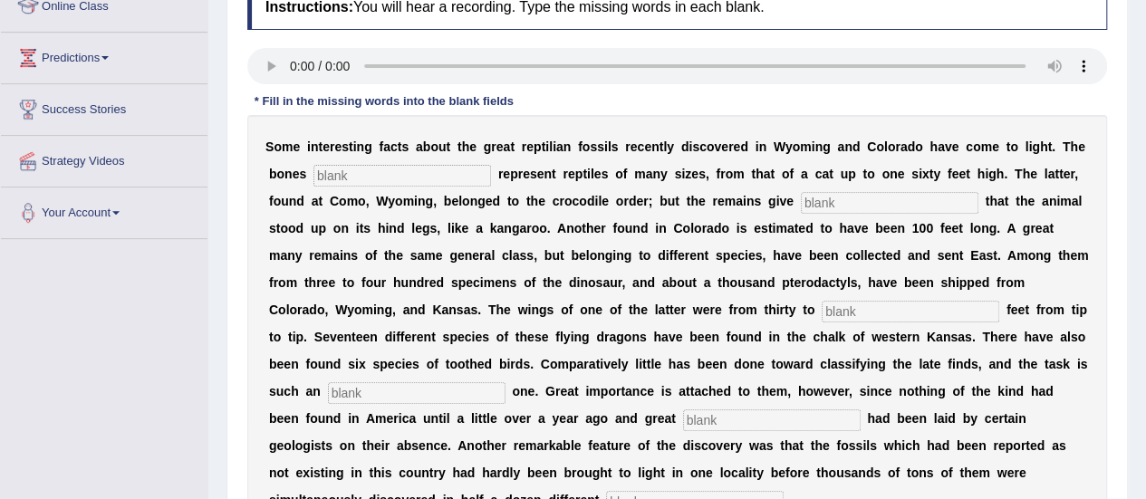
scroll to position [265, 0]
click at [317, 173] on input "text" at bounding box center [403, 175] width 178 height 22
type input "found"
click at [801, 198] on input "text" at bounding box center [890, 202] width 178 height 22
type input "evidence"
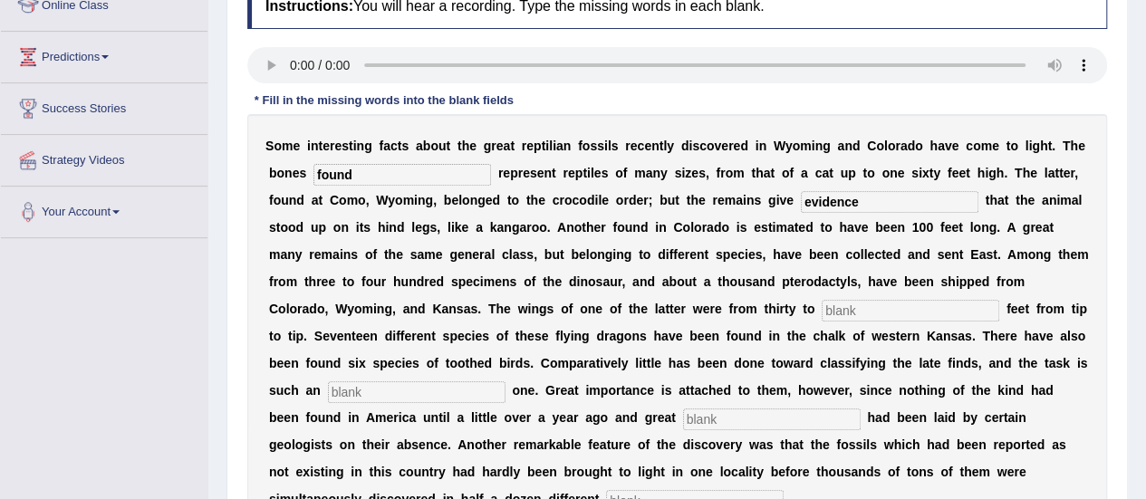
click at [822, 309] on input "text" at bounding box center [911, 311] width 178 height 22
type input "f"
click at [506, 381] on input "text" at bounding box center [417, 392] width 178 height 22
type input "enormeus"
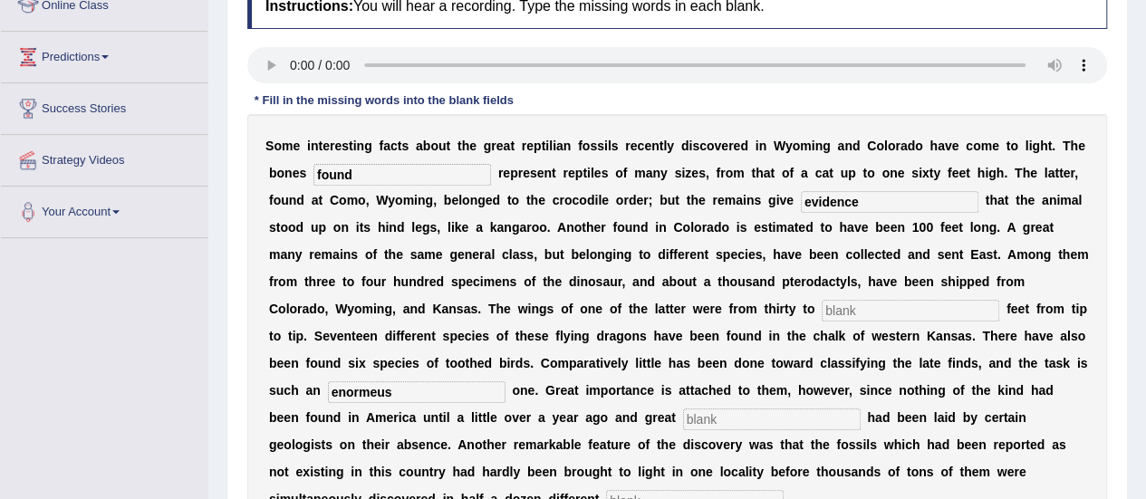
click at [861, 409] on input "text" at bounding box center [772, 420] width 178 height 22
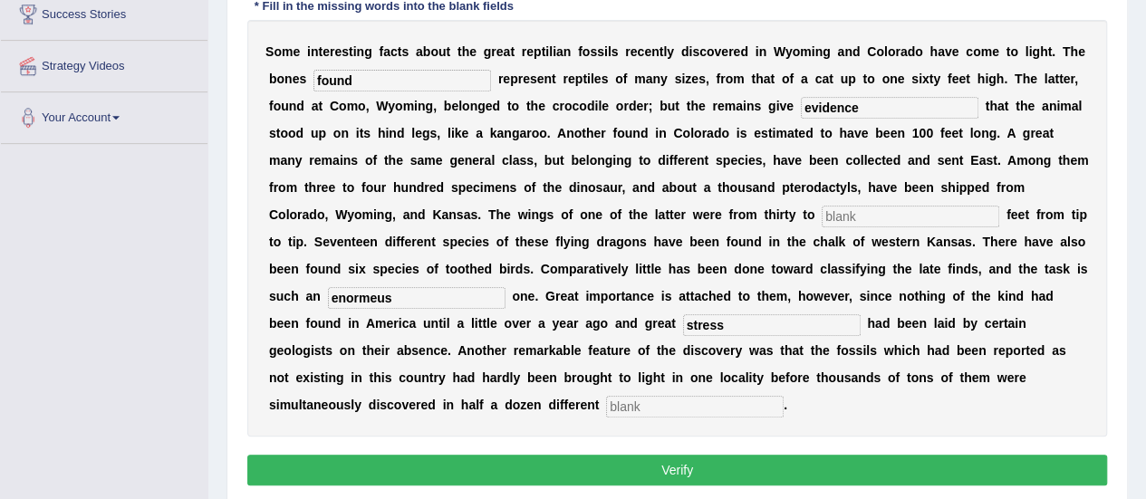
scroll to position [361, 0]
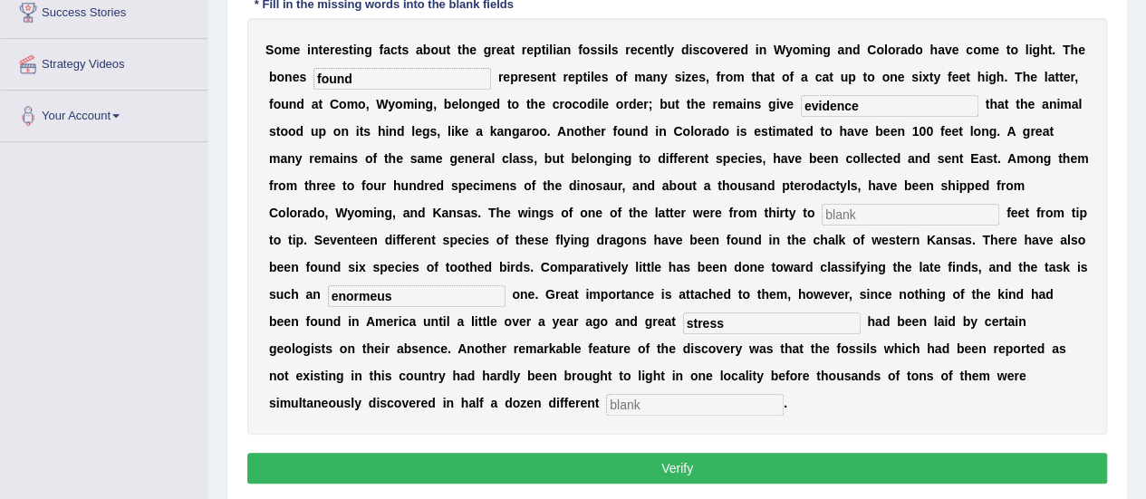
type input "stress"
click at [624, 394] on input "text" at bounding box center [695, 405] width 178 height 22
type input "places"
click at [822, 211] on input "text" at bounding box center [911, 215] width 178 height 22
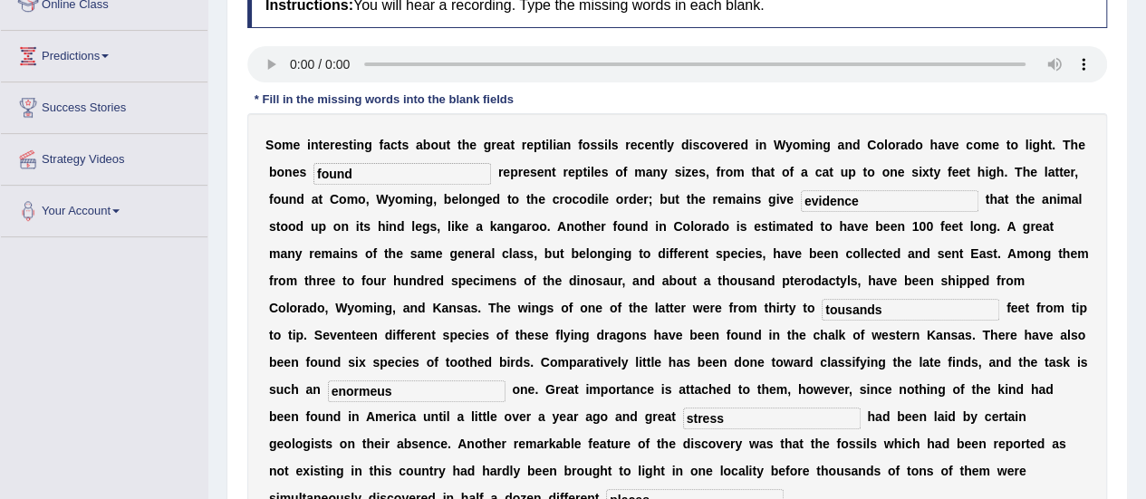
scroll to position [262, 0]
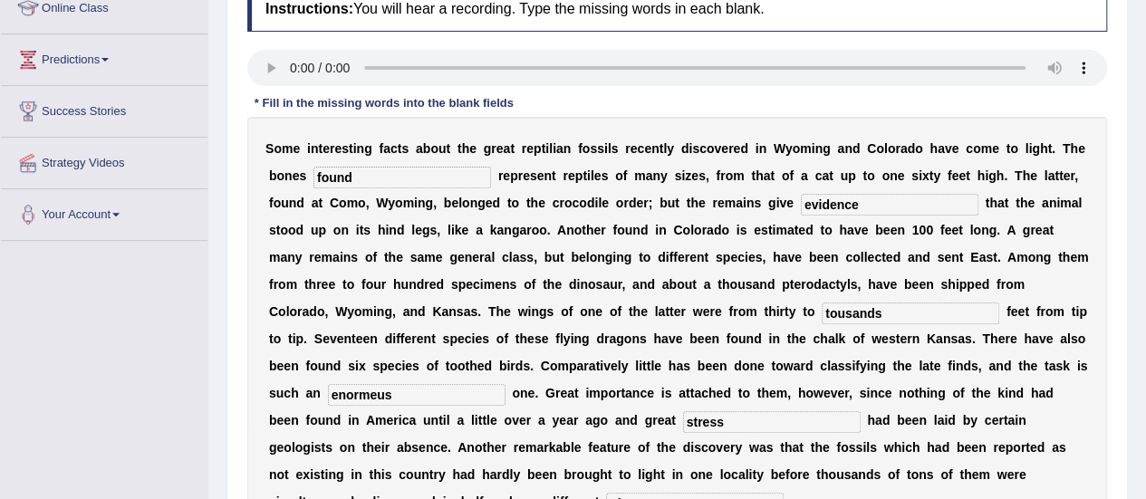
type input "tousands"
drag, startPoint x: 509, startPoint y: 305, endPoint x: 416, endPoint y: 311, distance: 93.5
click at [416, 311] on div "S o m e i n t e r e s t i n g f a c t s a b o u t t h e g r e a t r e p t i l i…" at bounding box center [677, 325] width 860 height 417
type input "fourty"
click at [861, 411] on input "stress" at bounding box center [772, 422] width 178 height 22
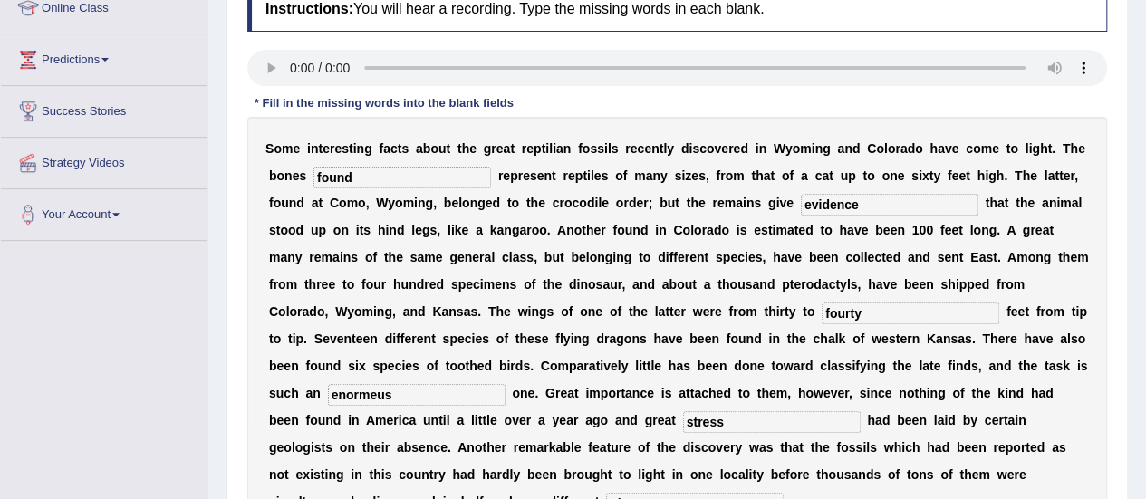
scroll to position [406, 0]
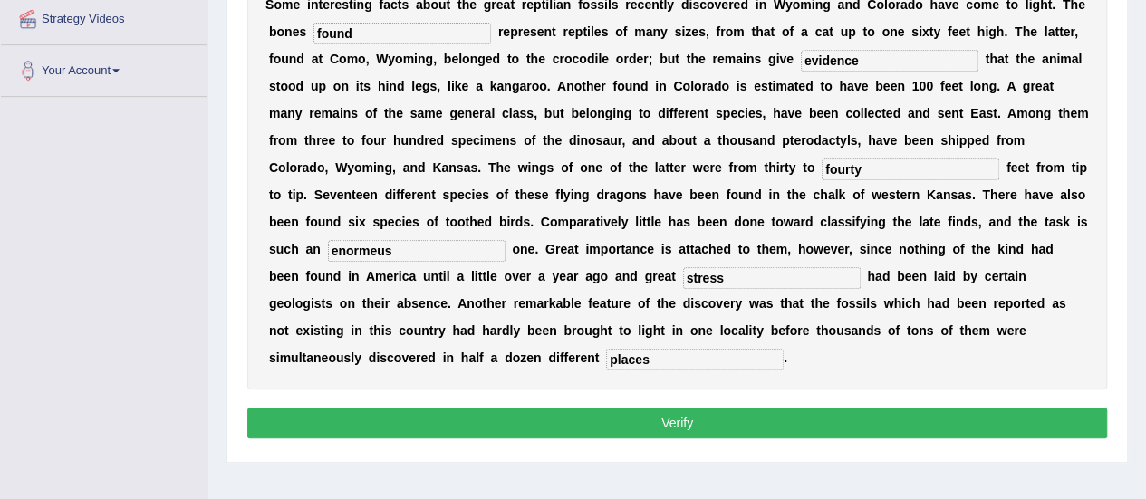
click at [774, 408] on button "Verify" at bounding box center [677, 423] width 860 height 31
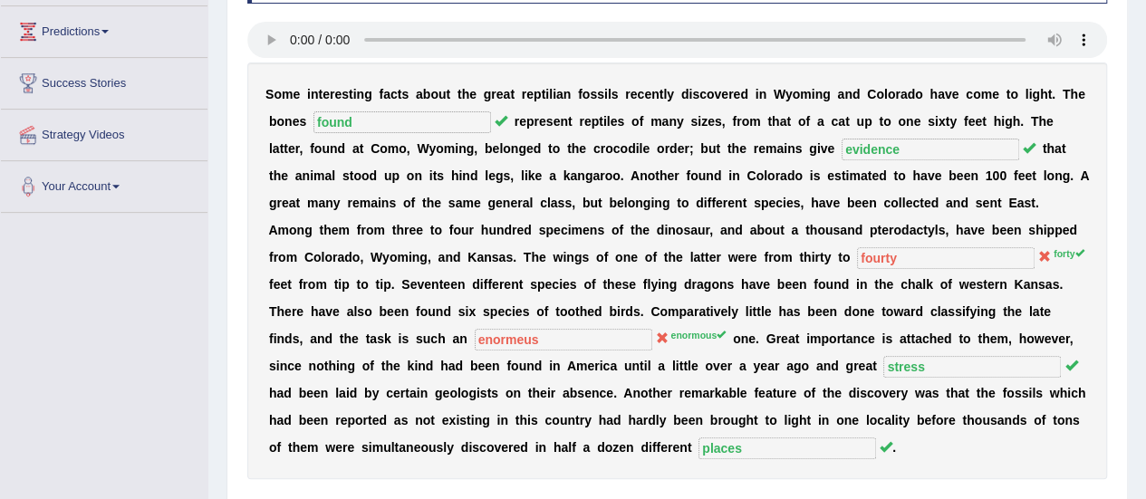
scroll to position [138, 0]
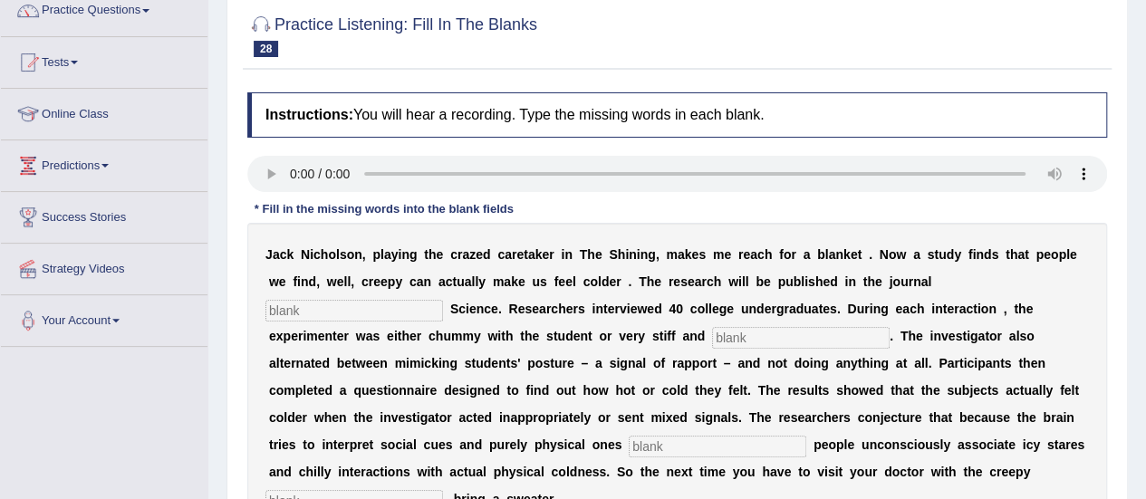
scroll to position [158, 0]
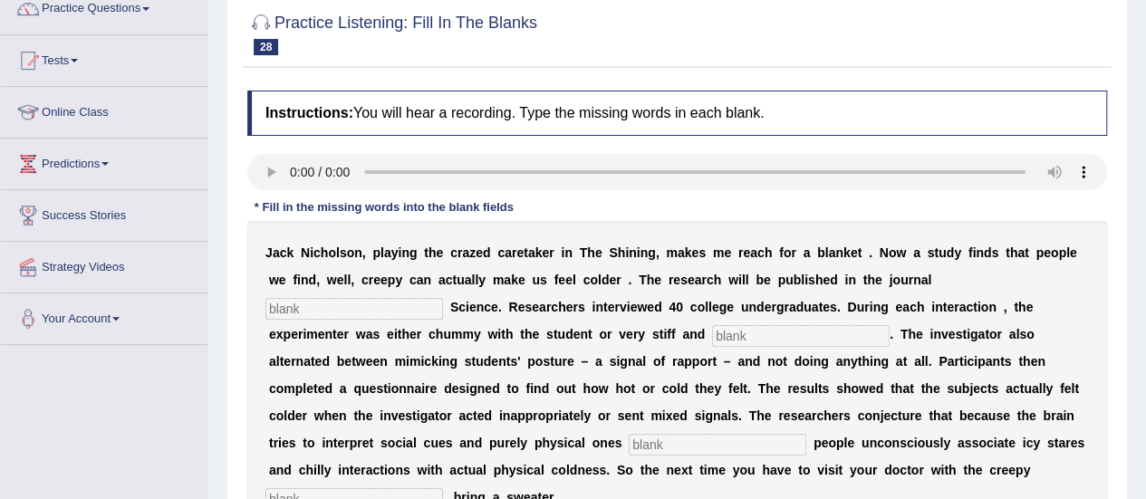
click at [443, 298] on input "text" at bounding box center [355, 309] width 178 height 22
type input "psicological"
click at [712, 340] on input "text" at bounding box center [801, 336] width 178 height 22
type input "professional"
click at [443, 298] on input "psicological" at bounding box center [355, 309] width 178 height 22
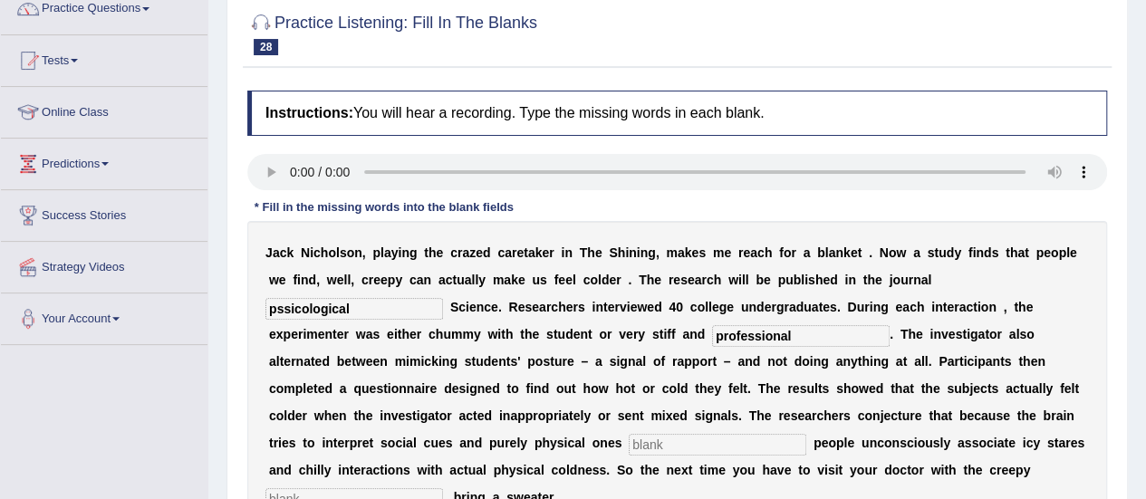
type input "psicological"
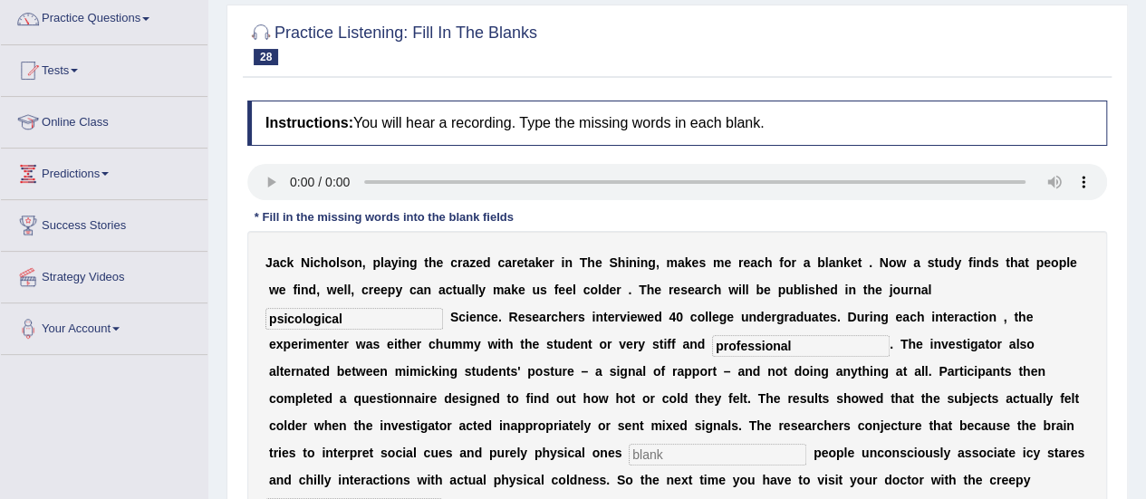
scroll to position [133, 0]
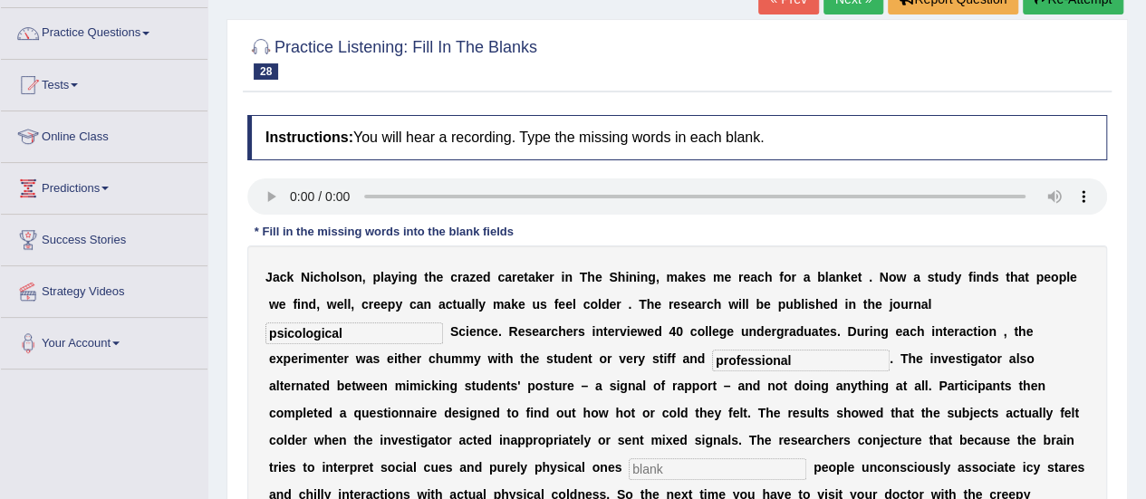
click at [806, 459] on input "text" at bounding box center [718, 470] width 178 height 22
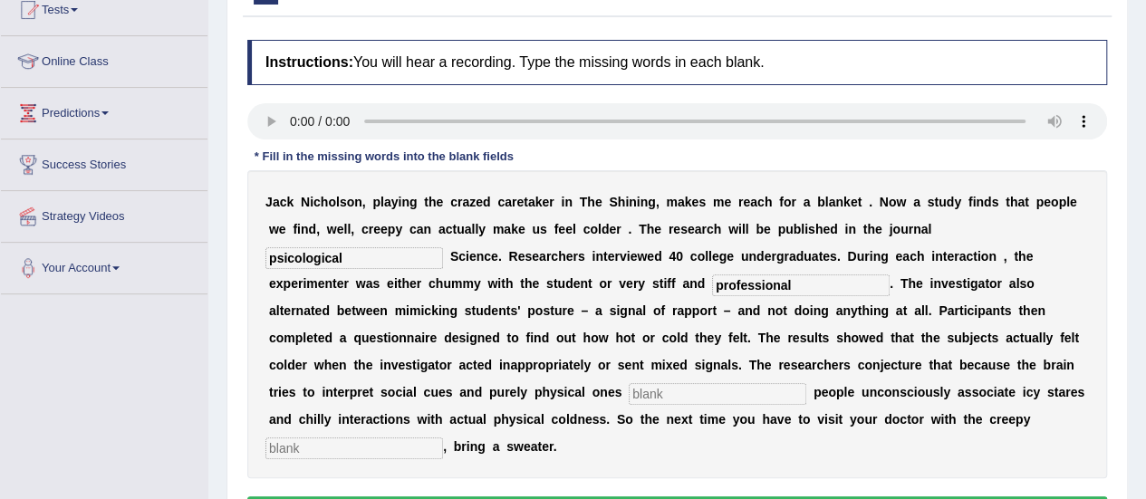
scroll to position [216, 0]
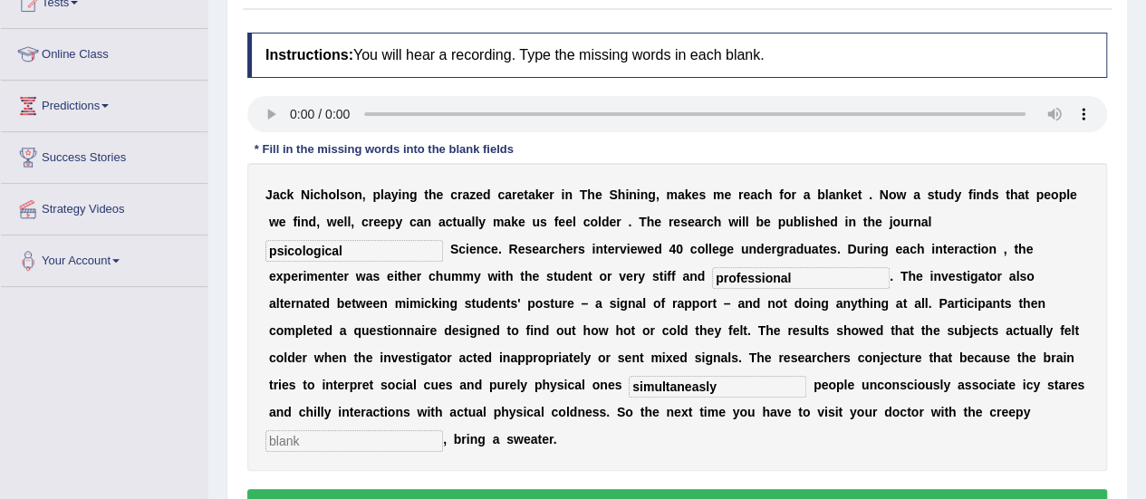
type input "simultaneasly"
click at [443, 430] on input "text" at bounding box center [355, 441] width 178 height 22
type input "receptiones"
click at [443, 240] on input "psicological" at bounding box center [355, 251] width 178 height 22
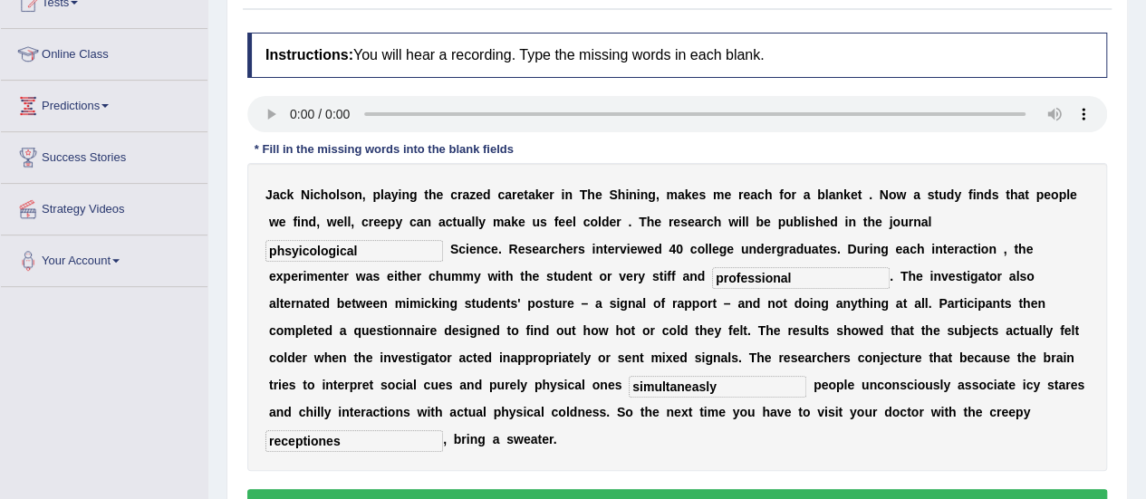
click at [443, 240] on input "phsyicological" at bounding box center [355, 251] width 178 height 22
type input "phsycological"
click at [806, 376] on input "simultaneasly" at bounding box center [718, 387] width 178 height 22
click at [736, 489] on button "Verify" at bounding box center [677, 504] width 860 height 31
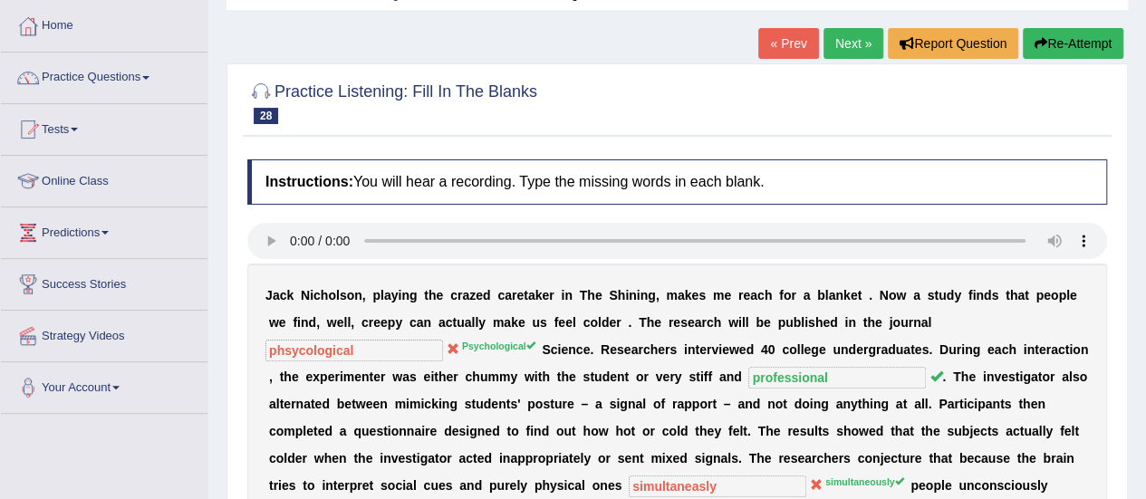
scroll to position [88, 0]
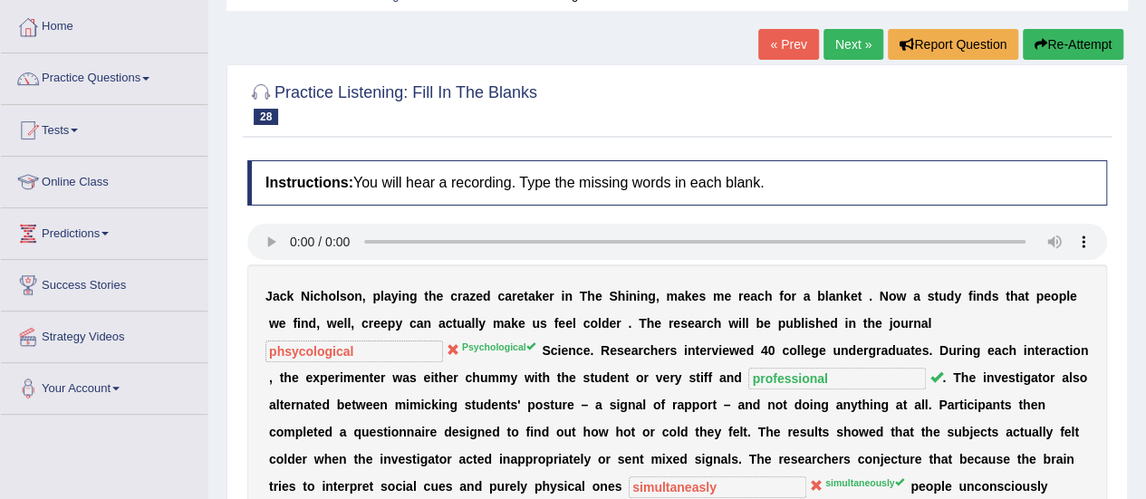
click at [840, 61] on div "« Prev Next » Report Question Re-Attempt" at bounding box center [943, 46] width 370 height 35
click at [852, 44] on link "Next »" at bounding box center [854, 44] width 60 height 31
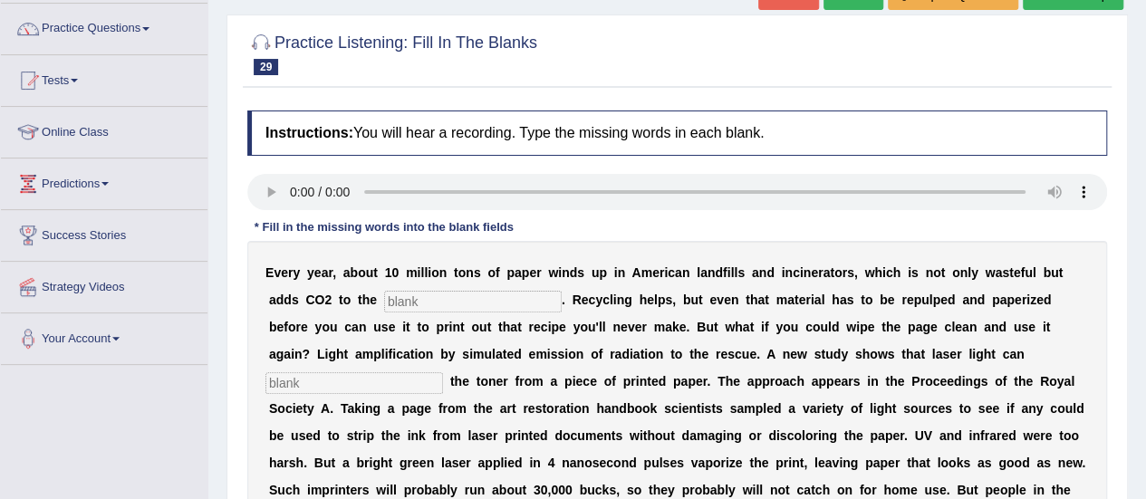
scroll to position [140, 0]
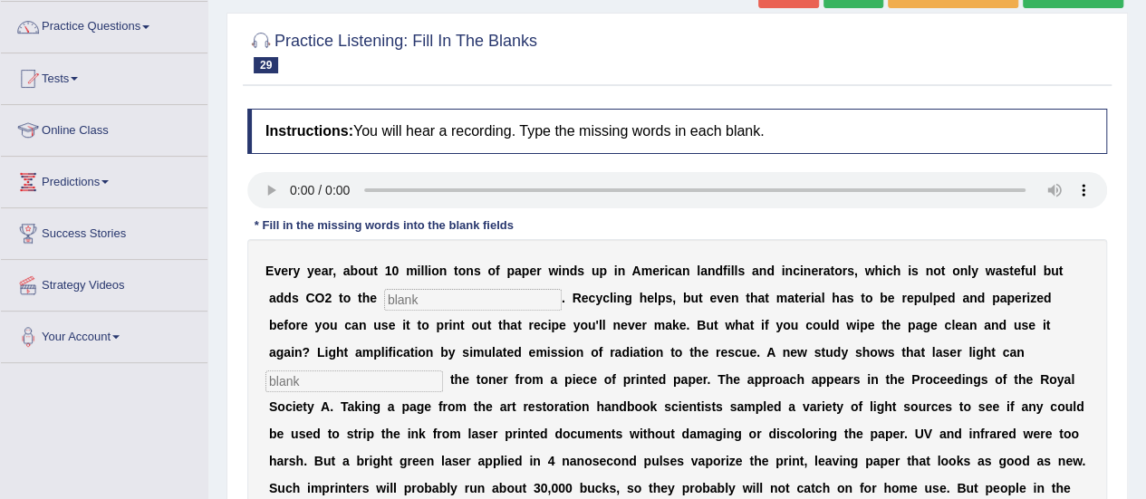
click at [411, 309] on div "E v e r y y e a r , a b o u t 1 0 m i l l i o n t o n s o f p a p e r w i n d s…" at bounding box center [677, 393] width 860 height 308
click at [408, 300] on input "text" at bounding box center [473, 300] width 178 height 22
type input "atmosphere"
click at [443, 371] on input "text" at bounding box center [355, 382] width 178 height 22
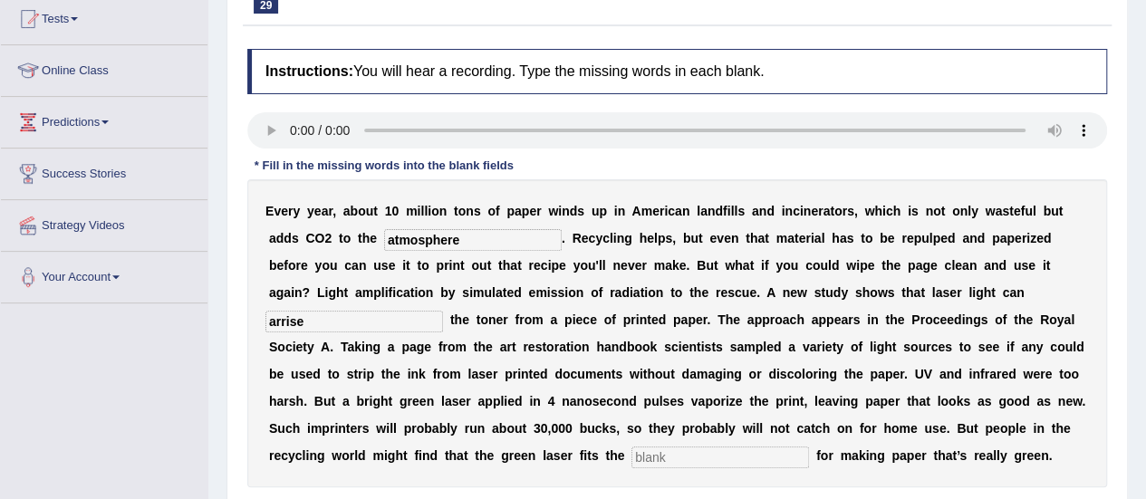
scroll to position [208, 0]
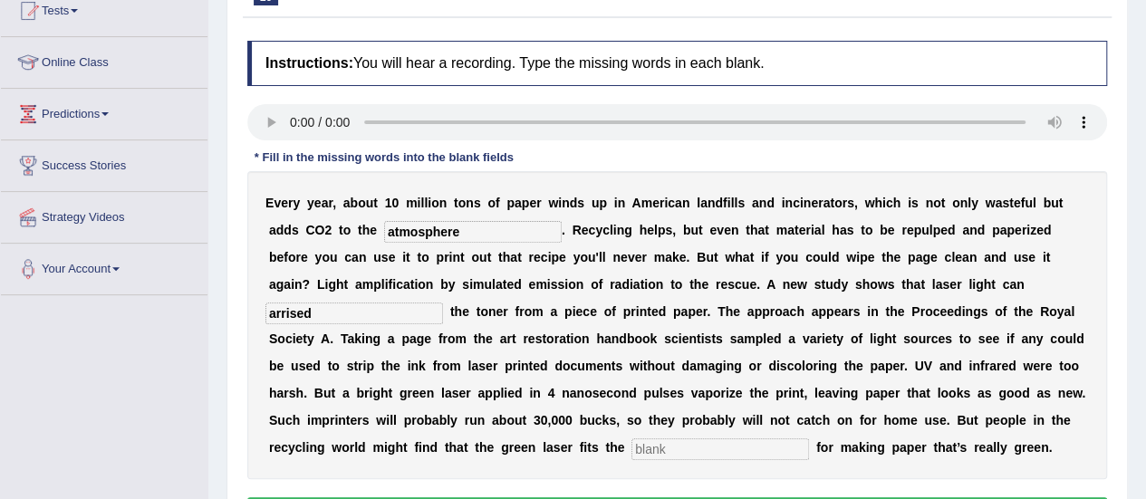
type input "arrised"
click at [809, 439] on input "text" at bounding box center [721, 450] width 178 height 22
type input "belt"
drag, startPoint x: 1135, startPoint y: 281, endPoint x: 1159, endPoint y: 372, distance: 93.9
click at [1145, 292] on html "Toggle navigation Home Practice Questions Speaking Practice Read Aloud Repeat S…" at bounding box center [573, 41] width 1146 height 499
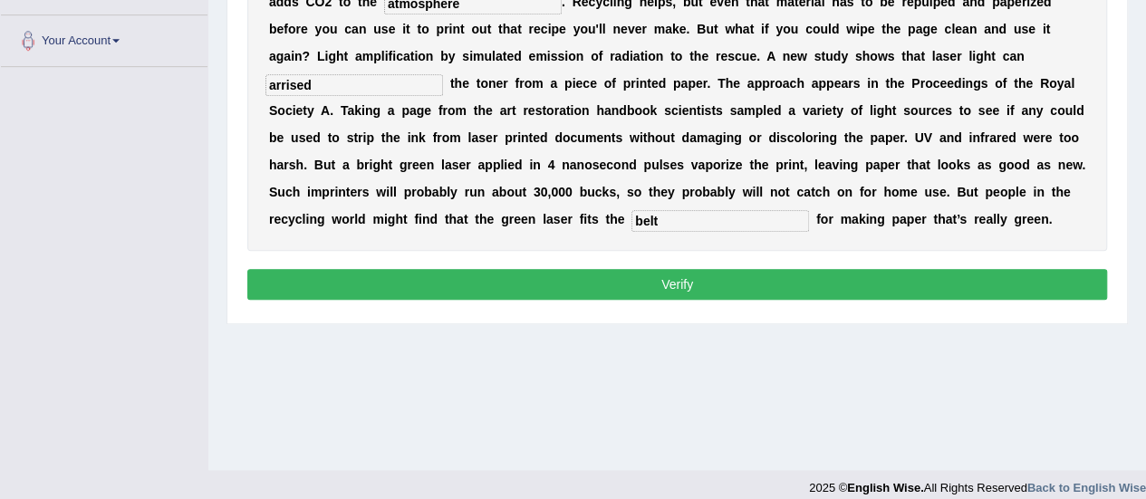
scroll to position [451, 0]
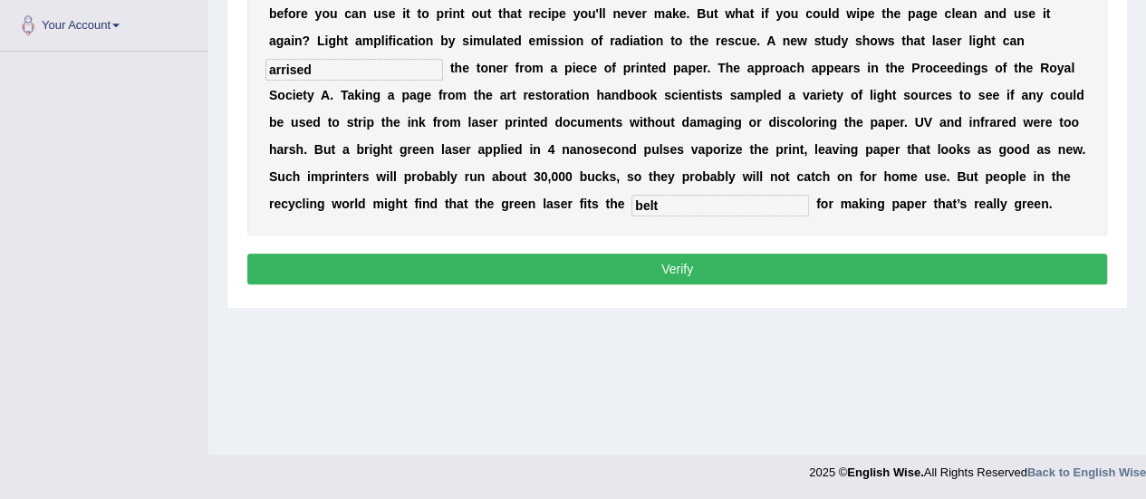
click at [808, 275] on button "Verify" at bounding box center [677, 269] width 860 height 31
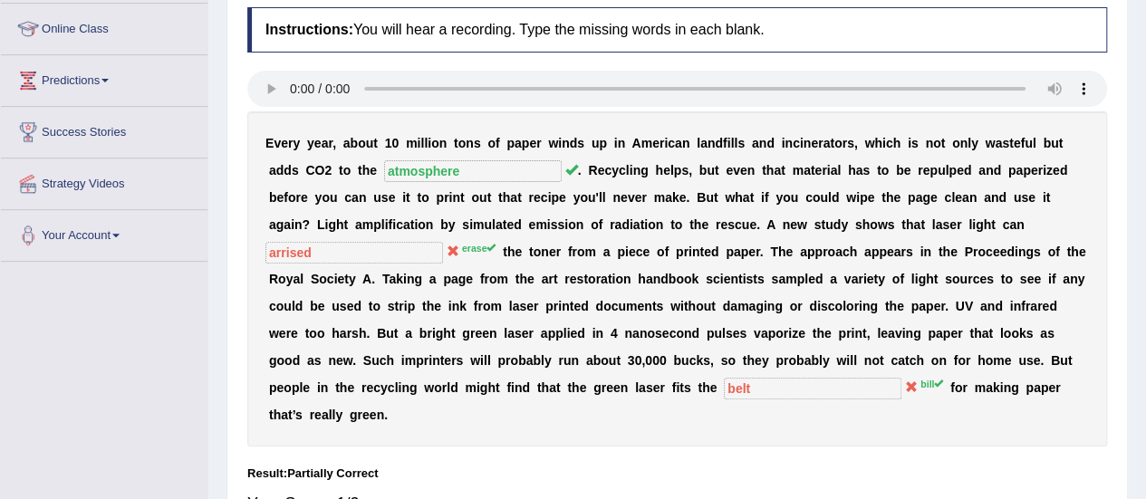
scroll to position [257, 0]
